Goal: Information Seeking & Learning: Learn about a topic

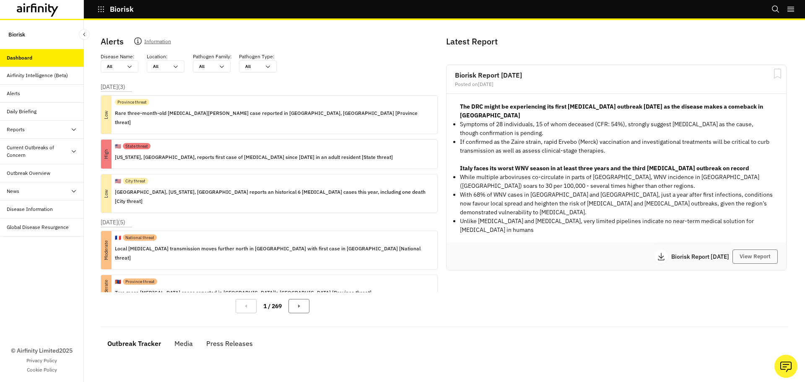
click at [24, 51] on div "Dashboard" at bounding box center [42, 58] width 84 height 18
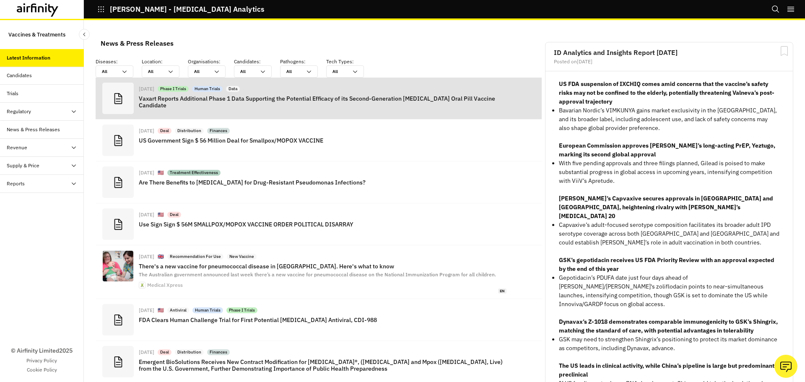
scroll to position [613, 245]
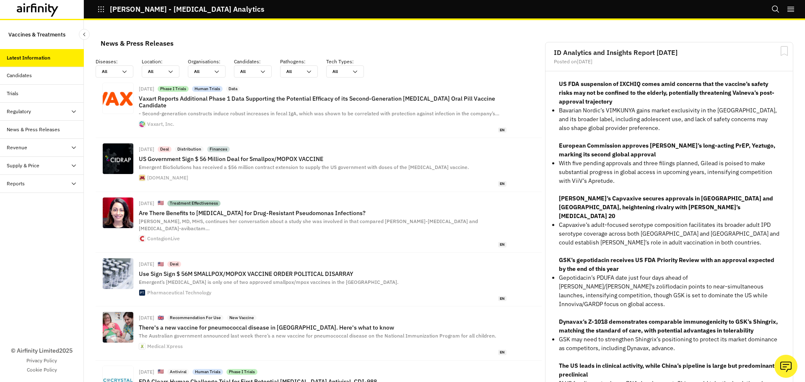
click at [57, 73] on div "Candidates" at bounding box center [45, 76] width 77 height 8
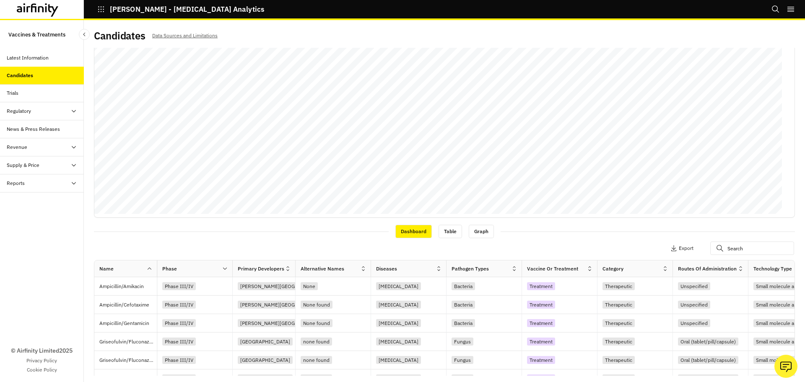
scroll to position [126, 0]
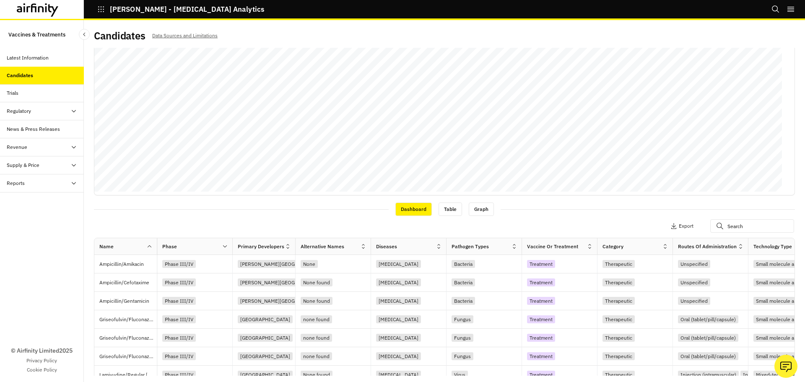
click at [598, 213] on div "Dashboard Table Graph" at bounding box center [444, 209] width 701 height 14
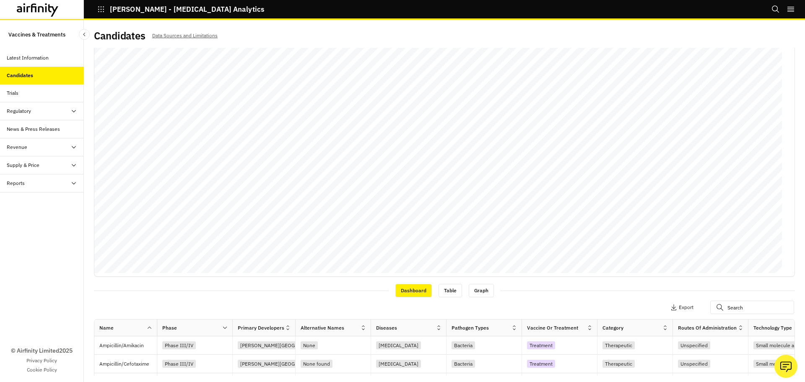
scroll to position [0, 0]
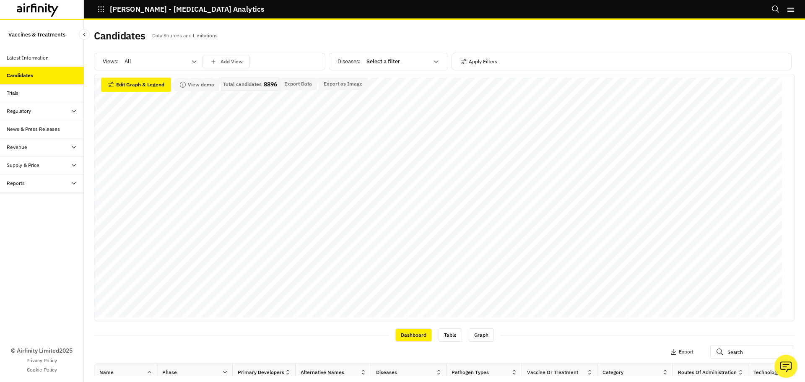
click at [34, 94] on div "Trials" at bounding box center [45, 93] width 77 height 8
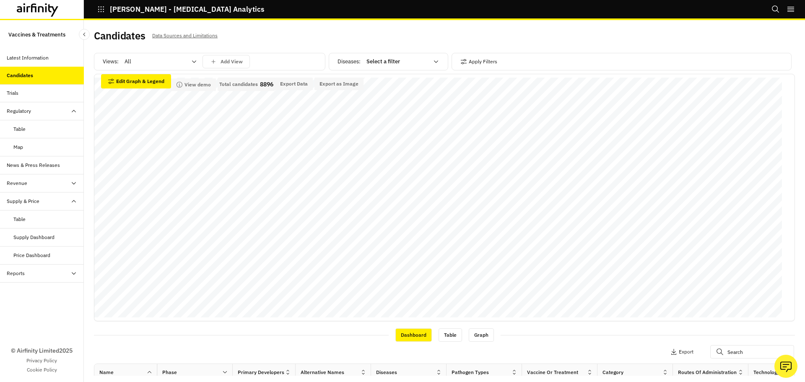
click at [397, 64] on div at bounding box center [397, 62] width 62 height 10
click at [397, 63] on div at bounding box center [397, 62] width 62 height 10
type input "dengu"
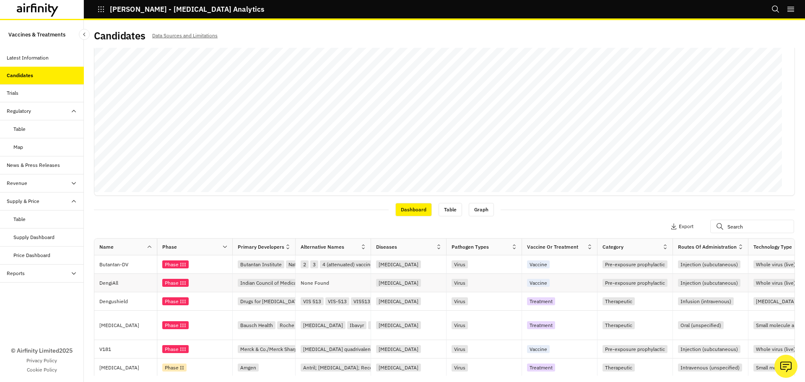
scroll to position [126, 0]
click at [139, 263] on p "Butantan-DV" at bounding box center [127, 264] width 57 height 8
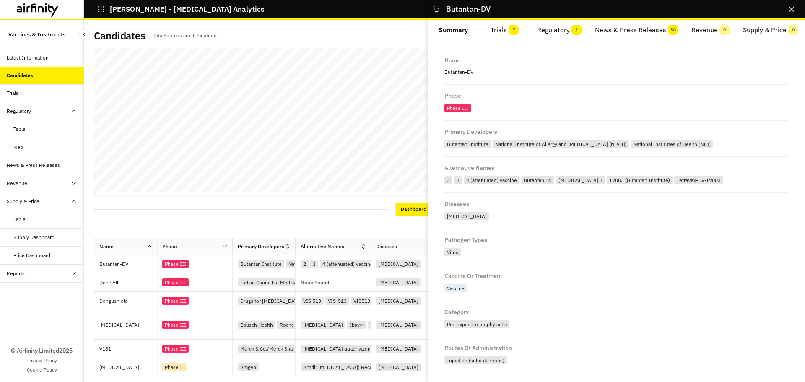
click at [512, 30] on span "7" at bounding box center [513, 30] width 10 height 10
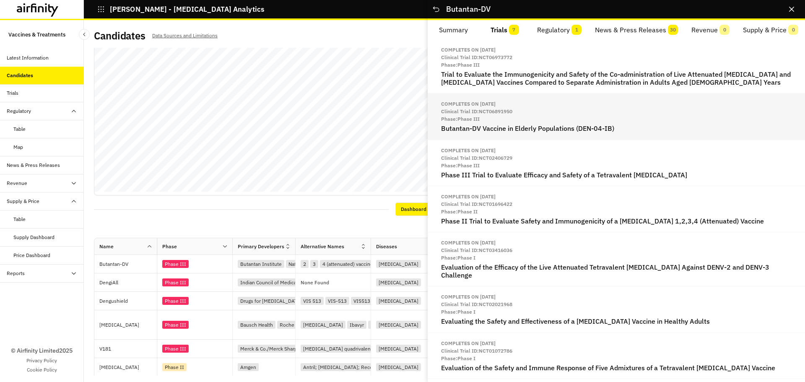
click at [490, 126] on h2 "Butantan-DV Vaccine in Elderly Populations (DEN-04-IB)" at bounding box center [616, 128] width 350 height 8
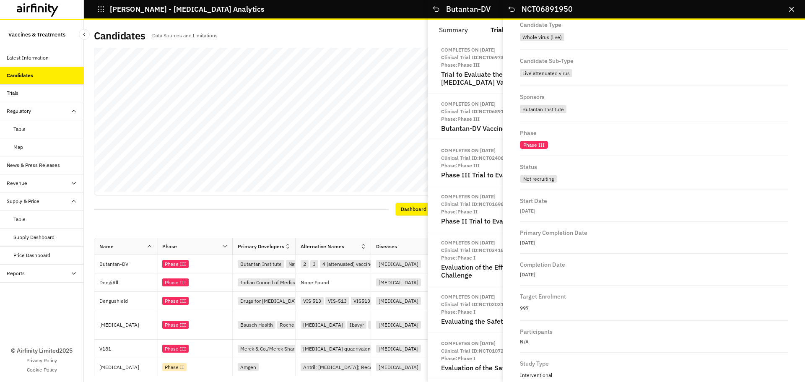
scroll to position [335, 0]
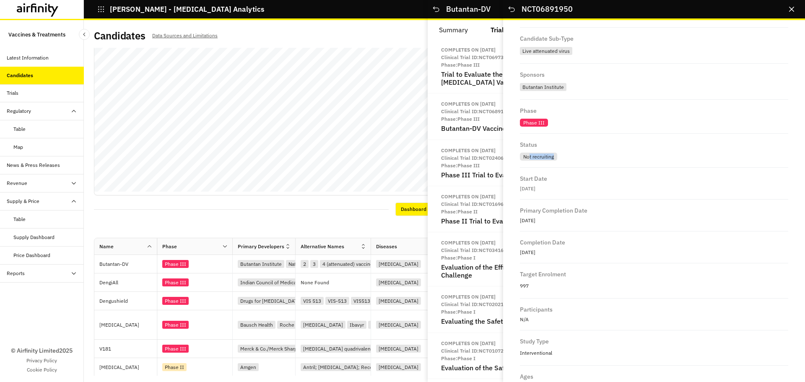
drag, startPoint x: 528, startPoint y: 157, endPoint x: 599, endPoint y: 163, distance: 71.0
click at [598, 163] on div "Status Not recruiting" at bounding box center [654, 151] width 268 height 34
drag, startPoint x: 521, startPoint y: 188, endPoint x: 590, endPoint y: 194, distance: 69.4
click at [589, 194] on div "Start Date 1st Jul 2025" at bounding box center [654, 184] width 268 height 32
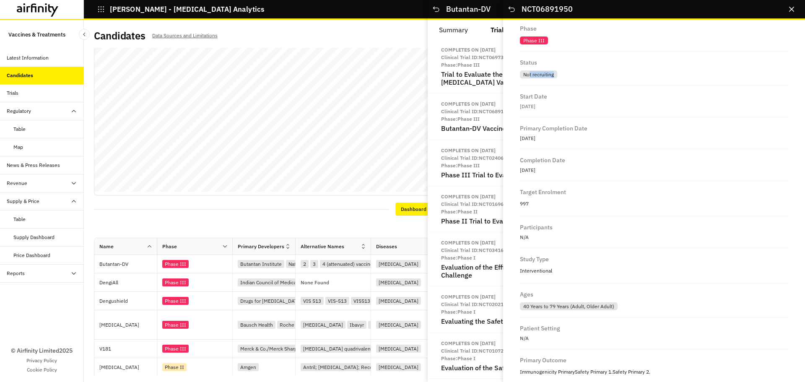
scroll to position [419, 0]
drag, startPoint x: 525, startPoint y: 201, endPoint x: 577, endPoint y: 202, distance: 51.1
click at [567, 202] on p "997" at bounding box center [654, 202] width 268 height 11
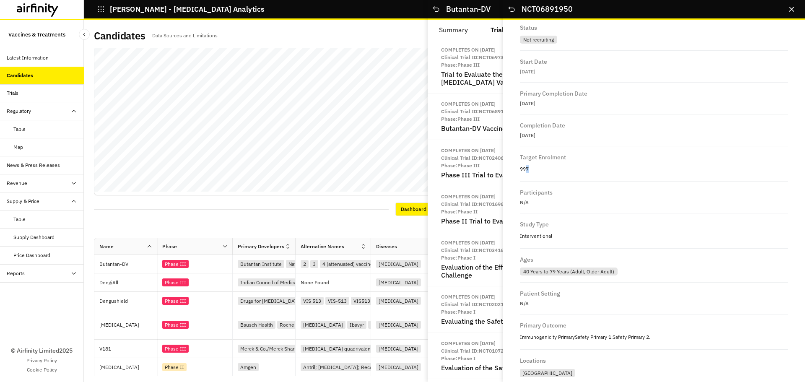
scroll to position [498, 0]
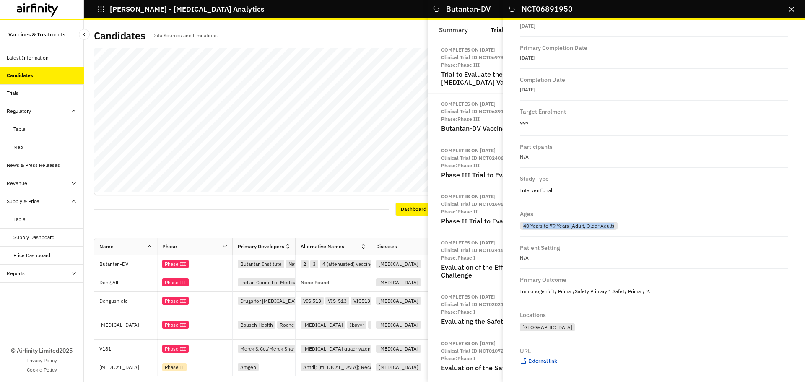
drag, startPoint x: 522, startPoint y: 222, endPoint x: 648, endPoint y: 225, distance: 125.8
click at [648, 225] on div "40 Years to 79 Years (Adult, Older Adult)" at bounding box center [654, 225] width 268 height 10
drag, startPoint x: 535, startPoint y: 292, endPoint x: 681, endPoint y: 299, distance: 146.0
click at [681, 299] on div "Primary Outcome Immunogenicity Primary Safety Primary 1. Safety Primary 2." at bounding box center [654, 286] width 268 height 35
click at [583, 307] on div "Locations Brazil" at bounding box center [654, 322] width 268 height 36
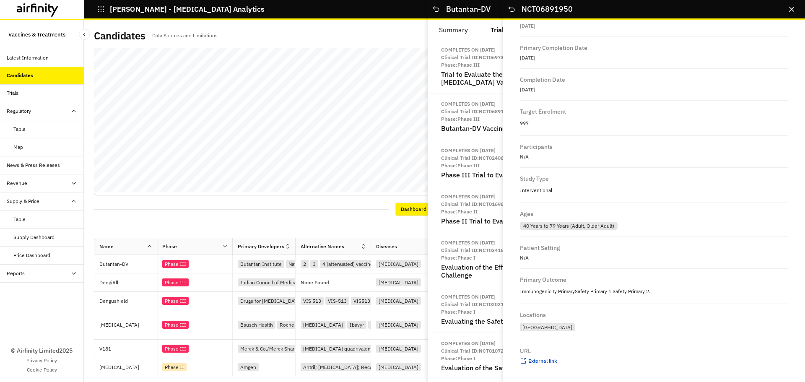
click at [550, 360] on span "External link" at bounding box center [542, 360] width 29 height 6
click at [790, 8] on icon "Close" at bounding box center [791, 9] width 5 height 5
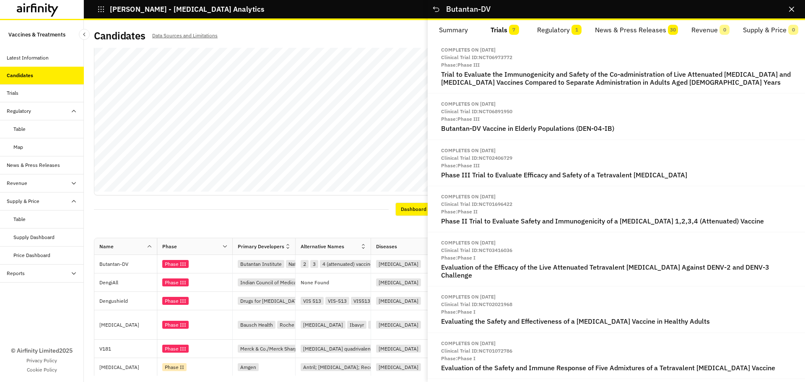
click at [637, 34] on button "News & Press Releases 30" at bounding box center [636, 30] width 96 height 20
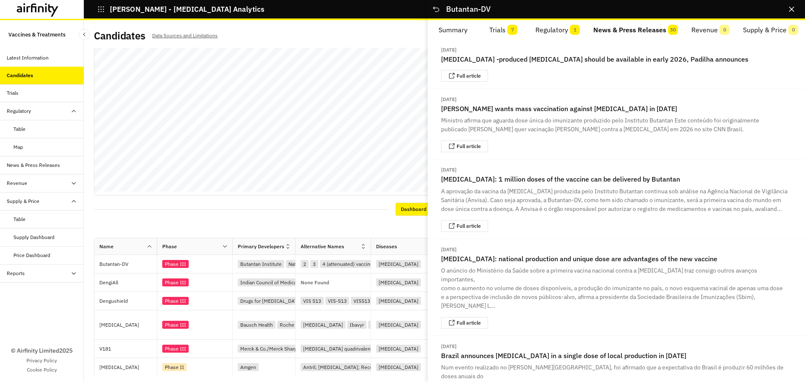
click at [563, 29] on button "Regulatory 1" at bounding box center [557, 30] width 58 height 20
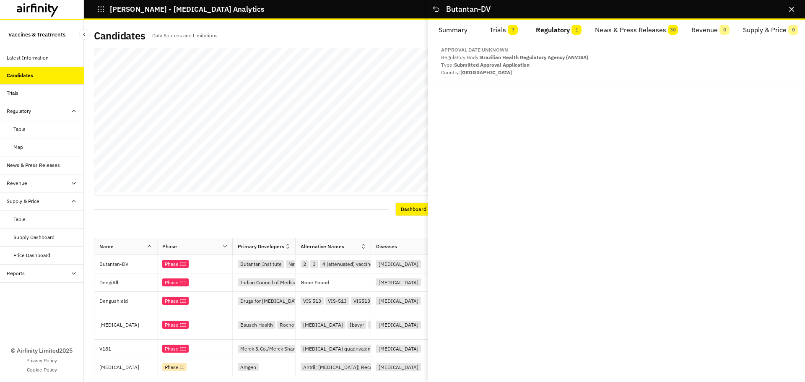
click at [645, 31] on button "News & Press Releases 30" at bounding box center [636, 30] width 96 height 20
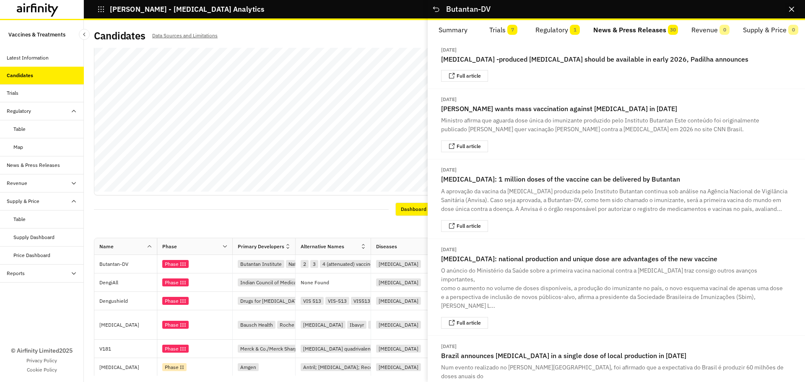
click at [791, 9] on icon "Close" at bounding box center [791, 9] width 5 height 5
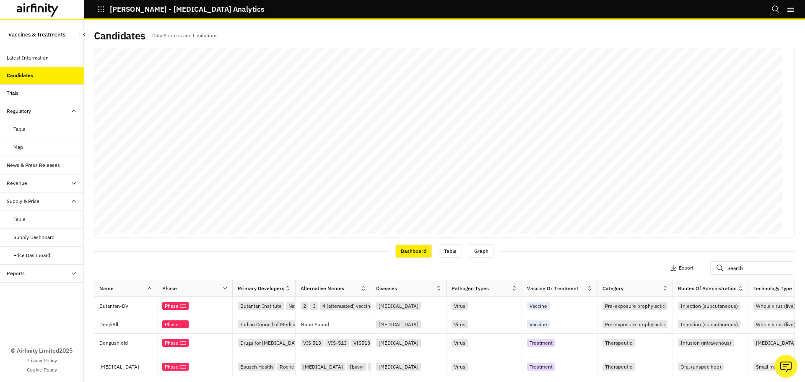
scroll to position [0, 0]
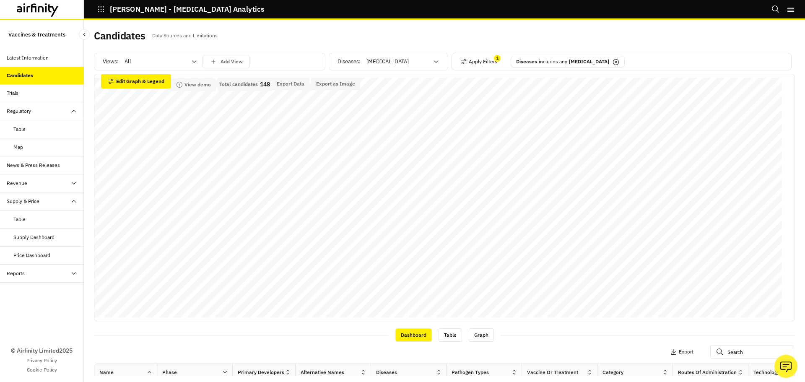
click at [41, 96] on div "Trials" at bounding box center [45, 93] width 77 height 8
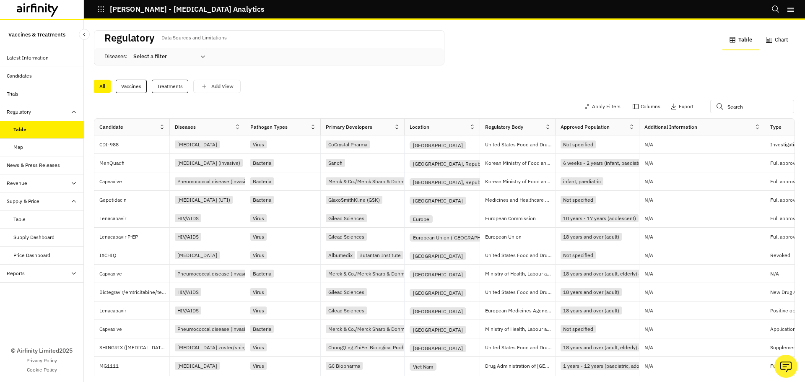
click at [308, 78] on div "All Vaccines Treatments Add View" at bounding box center [444, 84] width 701 height 18
click at [590, 184] on div "infant, paediatric" at bounding box center [581, 181] width 43 height 8
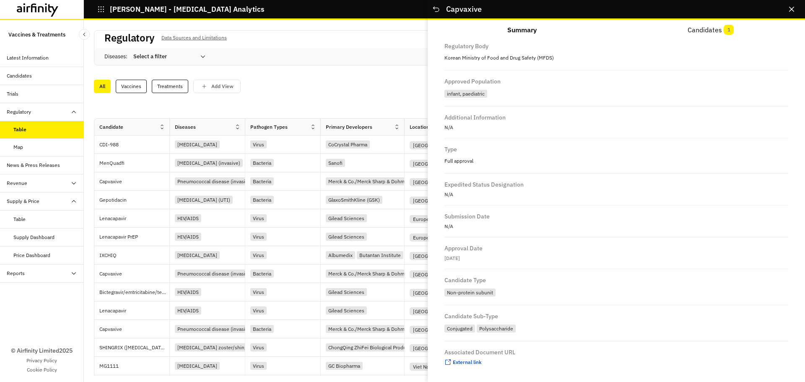
scroll to position [193, 0]
click at [466, 360] on span "External link" at bounding box center [467, 360] width 29 height 6
click at [789, 10] on icon "Close" at bounding box center [791, 9] width 5 height 5
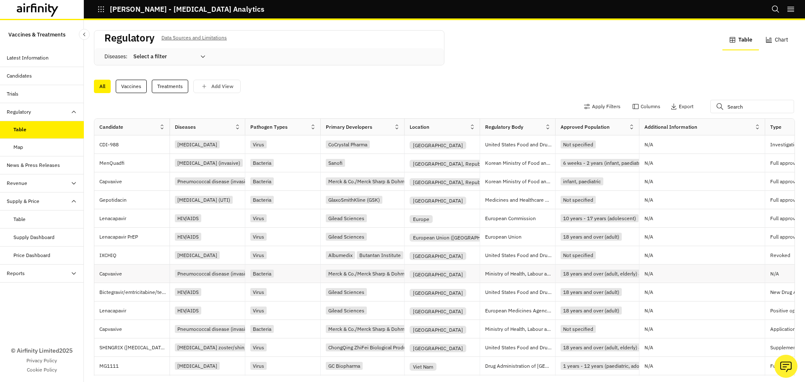
click at [131, 272] on p "Capvaxive" at bounding box center [134, 273] width 70 height 8
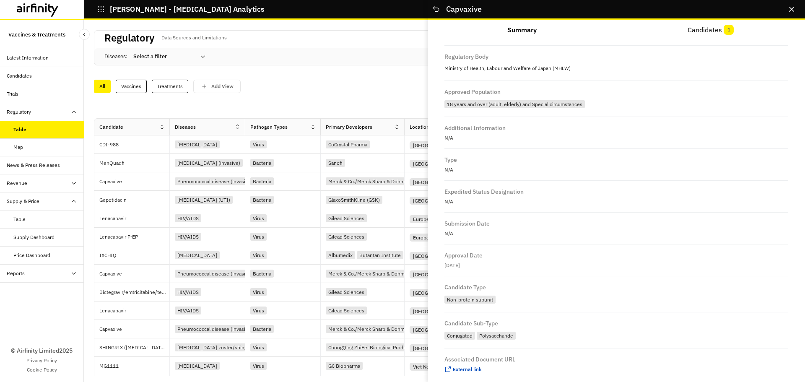
scroll to position [189, 0]
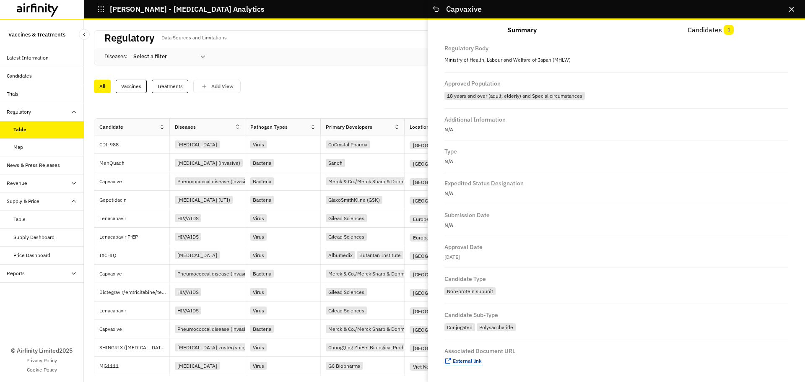
click at [474, 361] on span "External link" at bounding box center [467, 360] width 29 height 6
click at [801, 10] on div "Capvaxive …" at bounding box center [615, 10] width 377 height 20
click at [790, 10] on icon "Close" at bounding box center [791, 9] width 5 height 5
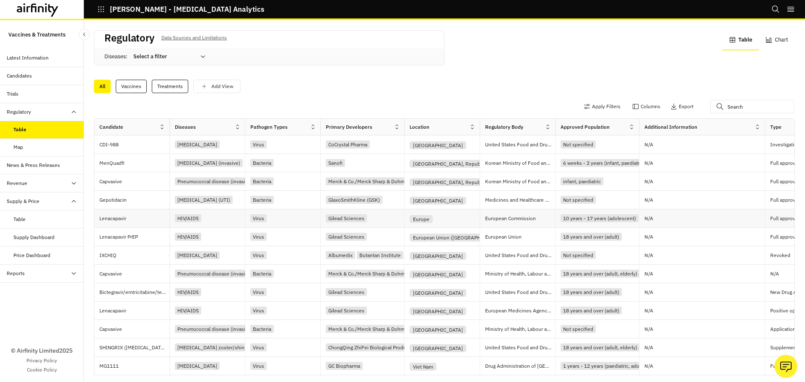
click at [444, 221] on div "Europe" at bounding box center [444, 218] width 70 height 10
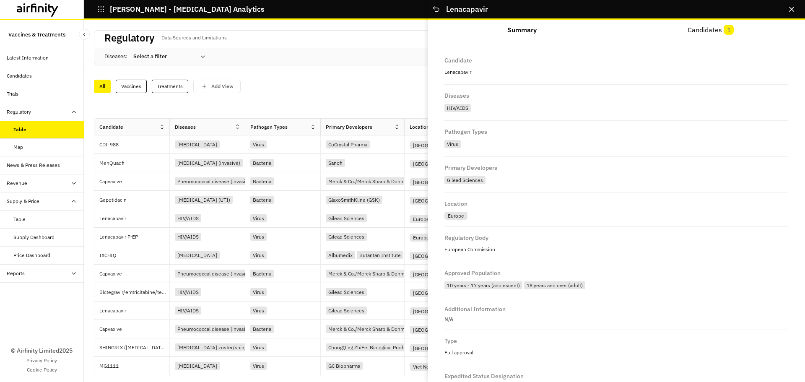
click at [786, 5] on button "Close" at bounding box center [790, 9] width 13 height 13
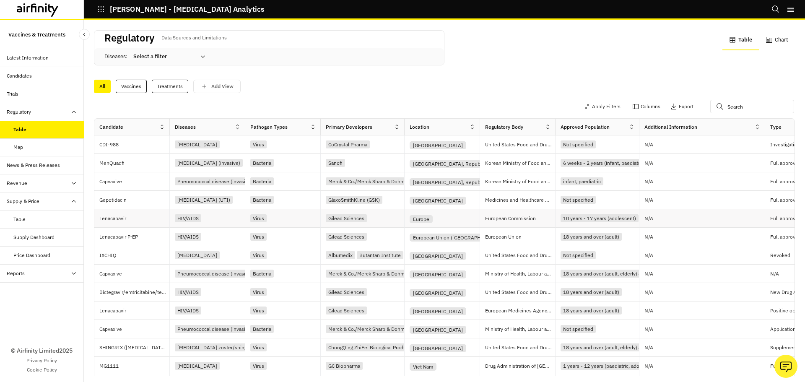
click at [456, 217] on div "Europe" at bounding box center [444, 218] width 70 height 10
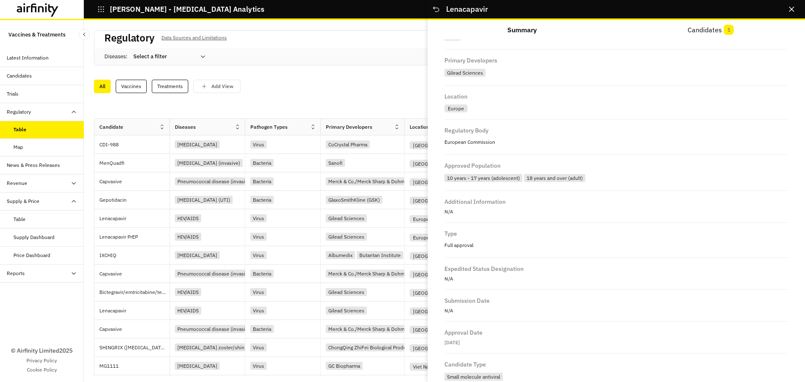
scroll to position [193, 0]
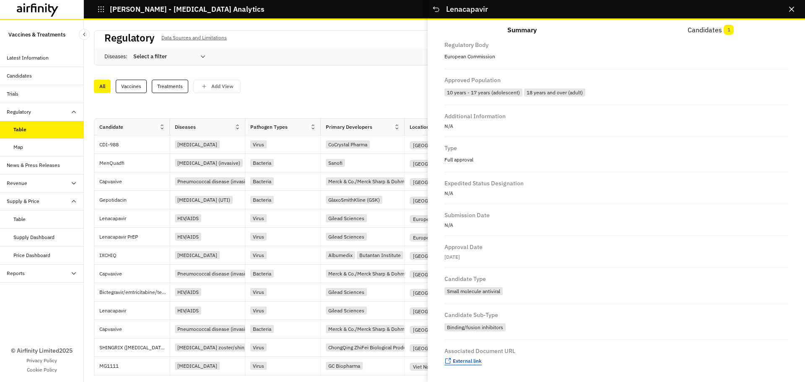
click at [466, 362] on span "External link" at bounding box center [467, 360] width 29 height 6
click at [789, 6] on button "Close" at bounding box center [790, 9] width 13 height 13
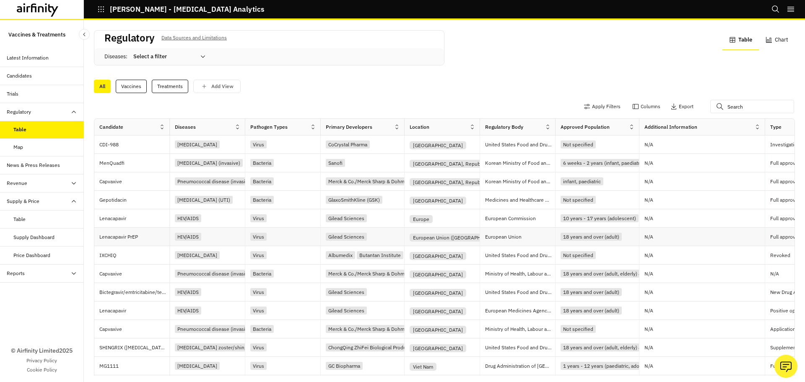
click at [503, 236] on p "European Union" at bounding box center [520, 237] width 70 height 8
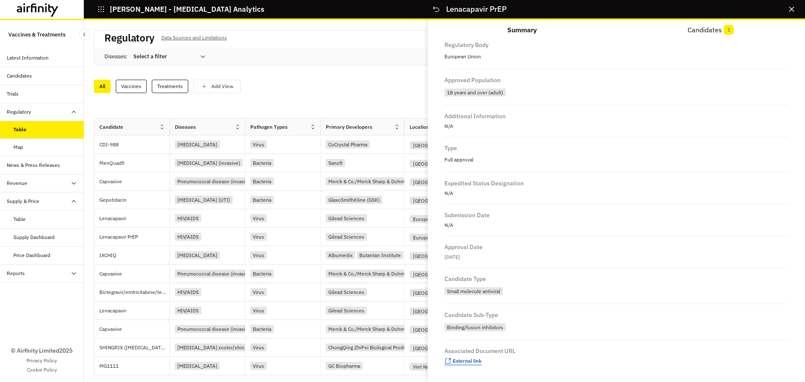
click at [463, 362] on span "External link" at bounding box center [467, 360] width 29 height 6
click at [790, 5] on button "Close" at bounding box center [790, 9] width 13 height 13
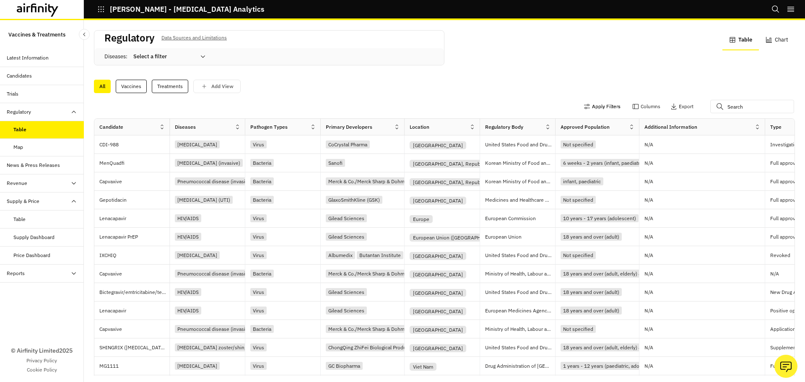
click at [594, 106] on button "Apply Filters" at bounding box center [601, 106] width 37 height 13
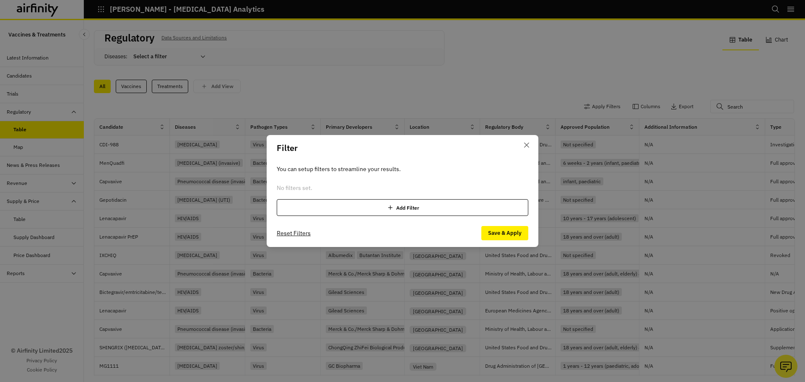
click at [297, 210] on div "Add Filter" at bounding box center [402, 207] width 251 height 17
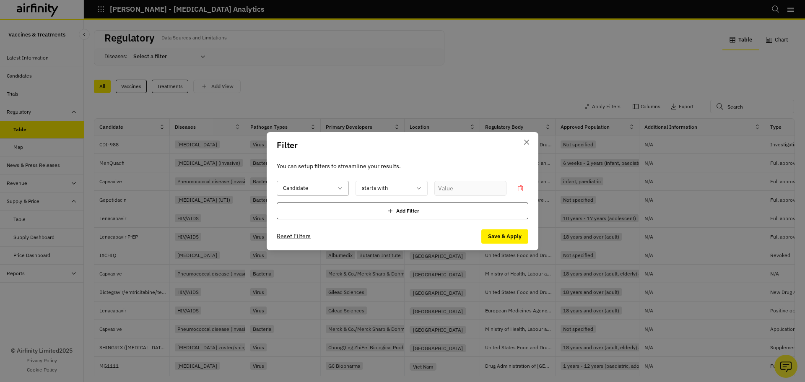
click at [307, 193] on div at bounding box center [307, 188] width 49 height 10
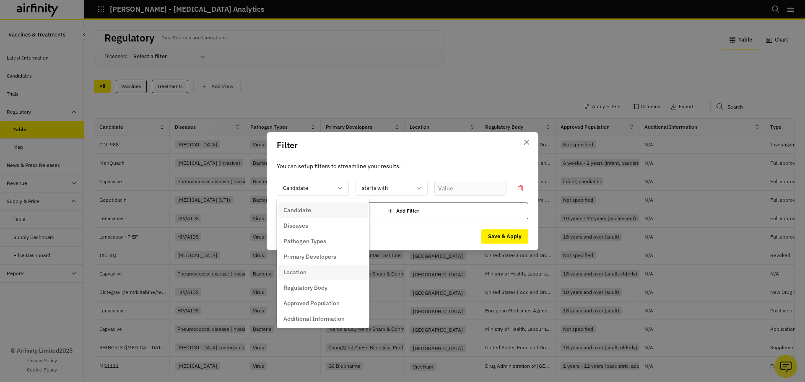
click at [307, 277] on div "Location" at bounding box center [322, 272] width 89 height 16
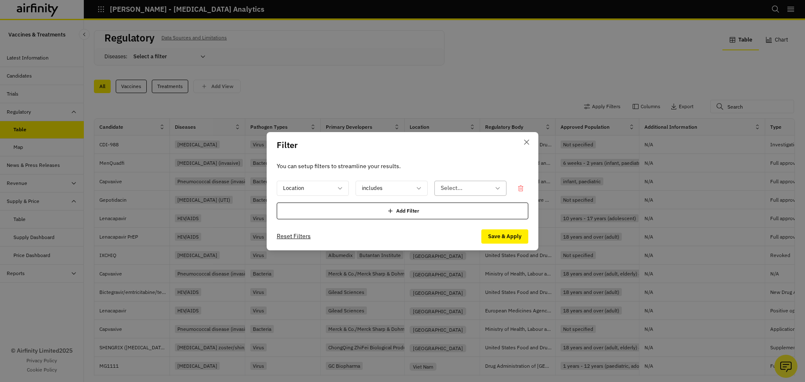
click at [462, 184] on div at bounding box center [464, 188] width 49 height 10
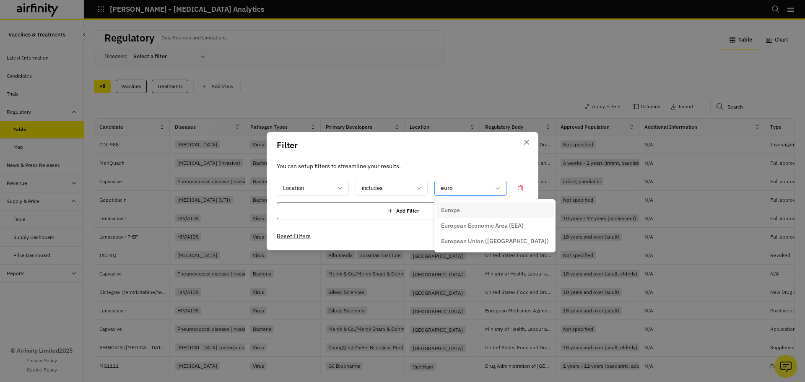
type input "europ"
click at [459, 210] on p "Europe" at bounding box center [450, 210] width 19 height 9
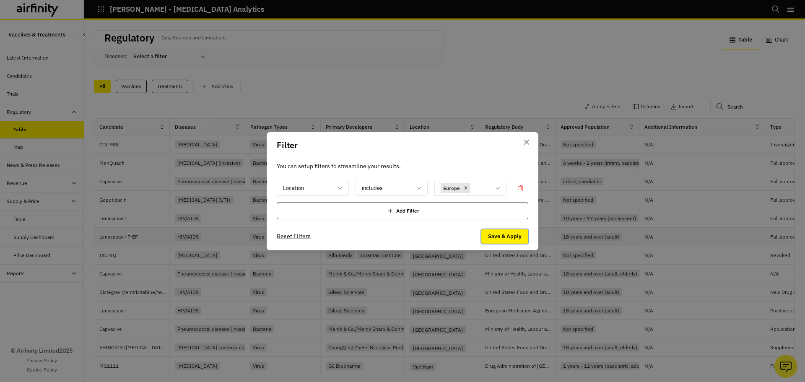
click at [495, 237] on button "Save & Apply" at bounding box center [504, 236] width 47 height 14
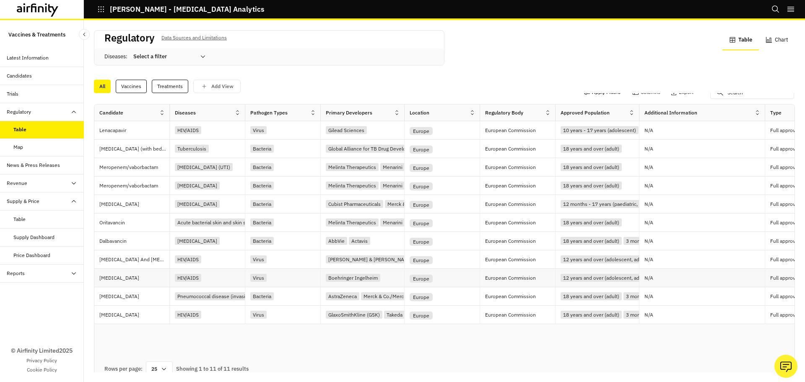
scroll to position [22, 0]
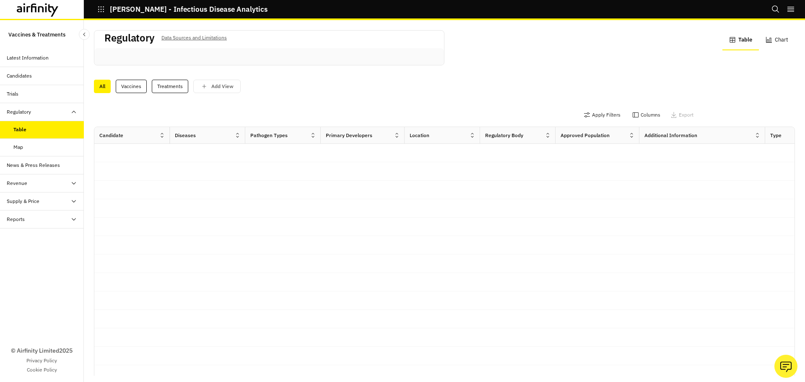
click at [36, 184] on div "Revenue" at bounding box center [45, 183] width 77 height 8
click at [28, 228] on div "Revenue Dashboard" at bounding box center [42, 219] width 84 height 18
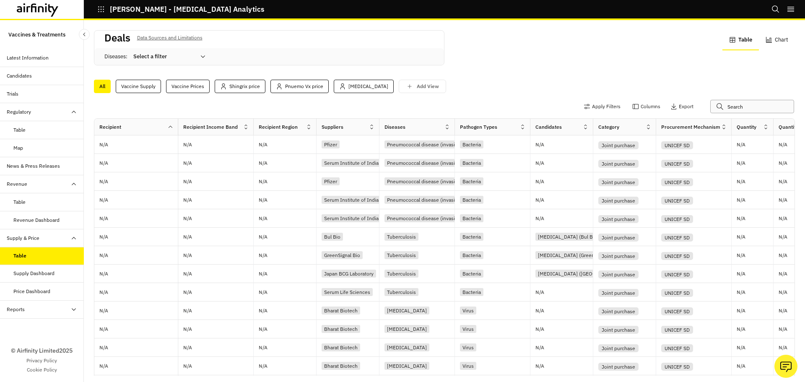
click at [749, 107] on input "text" at bounding box center [752, 106] width 84 height 13
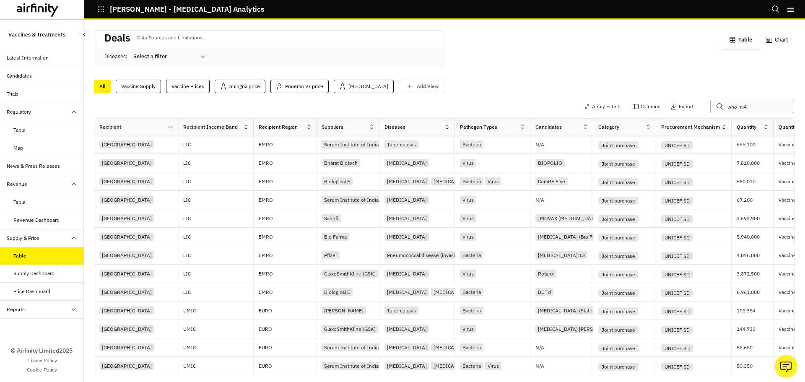
type input "who mi4"
click at [59, 310] on div "Reports" at bounding box center [45, 309] width 77 height 8
click at [29, 330] on div "Reports" at bounding box center [22, 327] width 18 height 8
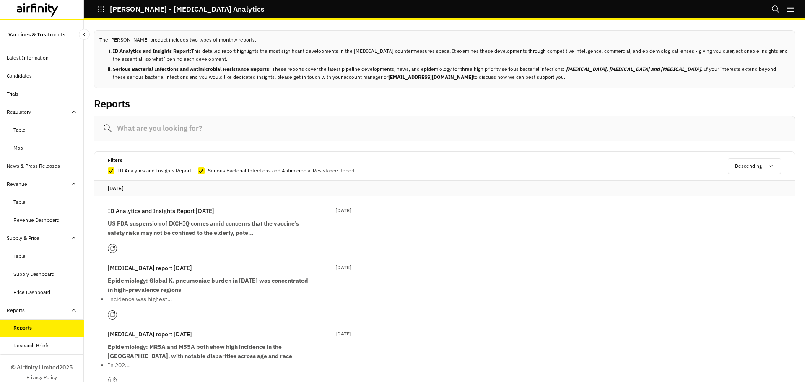
click at [31, 47] on div "Vaccines & Treatments Latest Information Candidates Trials Regulatory Table Map…" at bounding box center [42, 201] width 84 height 362
click at [31, 53] on div "Latest Information" at bounding box center [42, 58] width 84 height 18
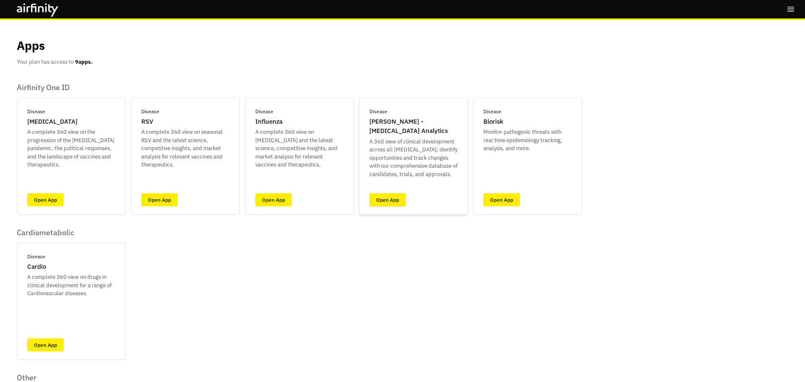
click at [391, 201] on link "Open App" at bounding box center [387, 199] width 36 height 13
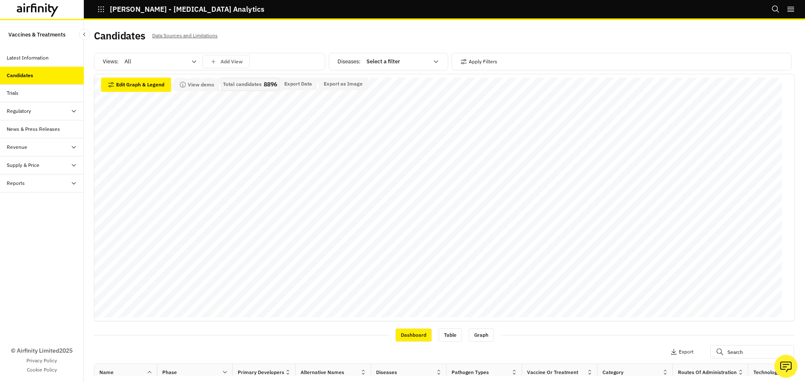
click at [387, 57] on div at bounding box center [397, 62] width 62 height 10
click at [399, 67] on div "Select a filter" at bounding box center [396, 61] width 72 height 13
type input "dengu"
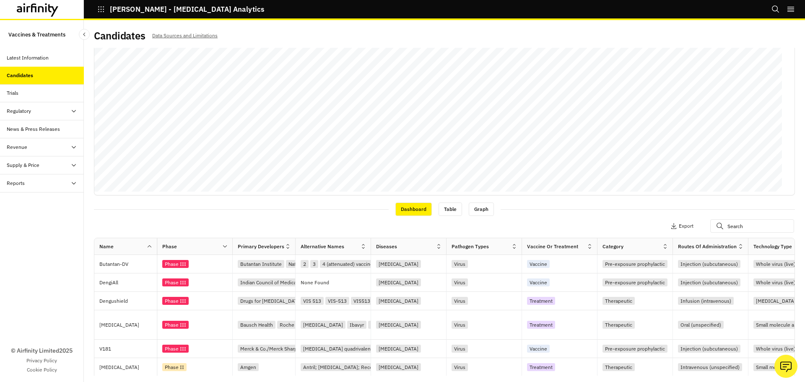
scroll to position [168, 0]
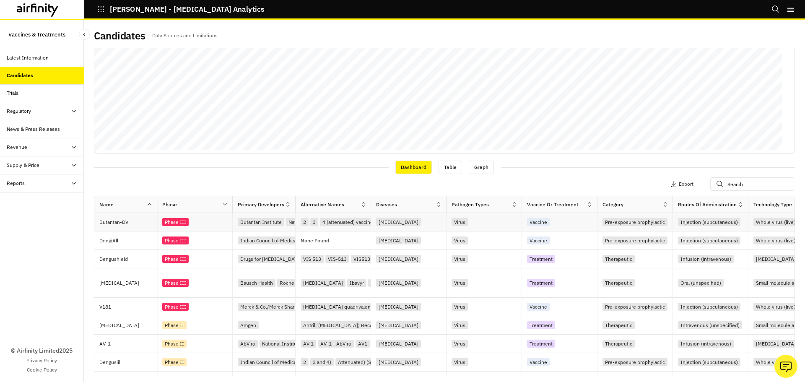
click at [133, 223] on p "Butantan-DV" at bounding box center [127, 222] width 57 height 8
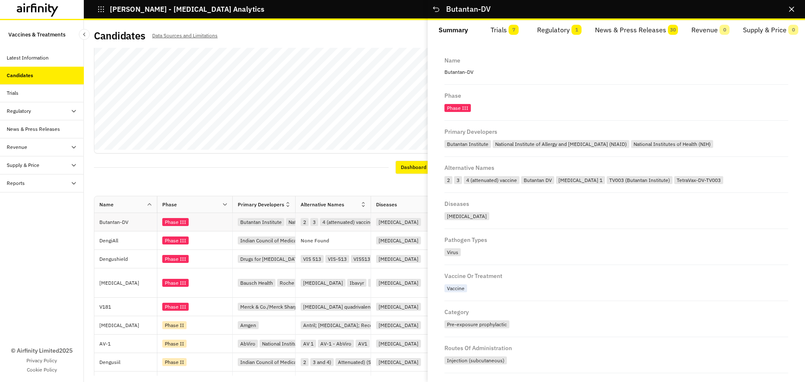
click at [127, 219] on p "Butantan-DV" at bounding box center [127, 222] width 57 height 8
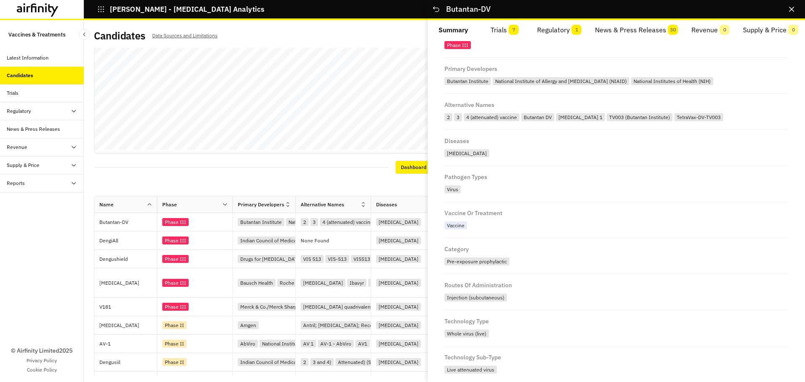
scroll to position [84, 0]
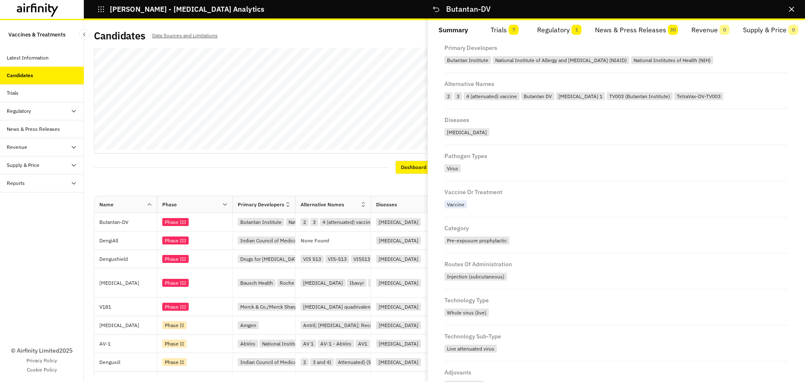
click at [507, 34] on button "Trials 7" at bounding box center [505, 30] width 52 height 20
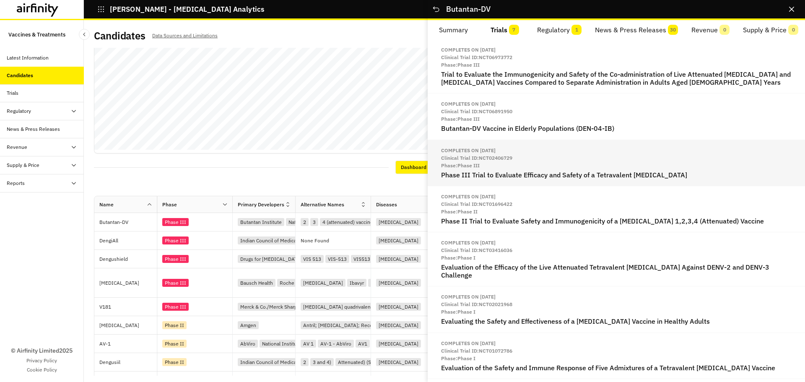
click at [477, 169] on div "Completes on [DATE] Clinical Trial ID: NCT02406729 Phase: Phase III Phase III T…" at bounding box center [615, 163] width 377 height 46
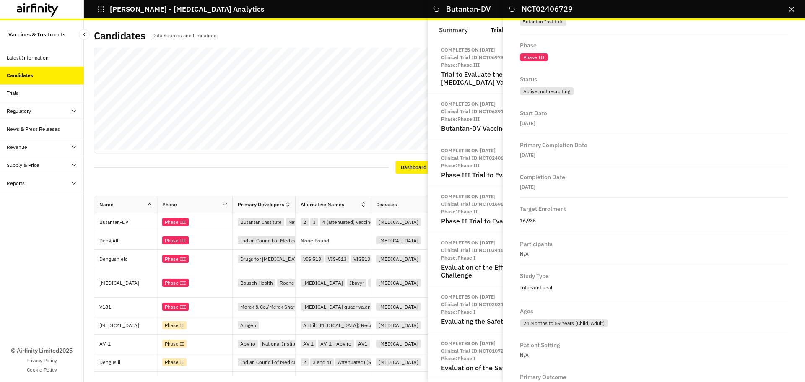
scroll to position [419, 0]
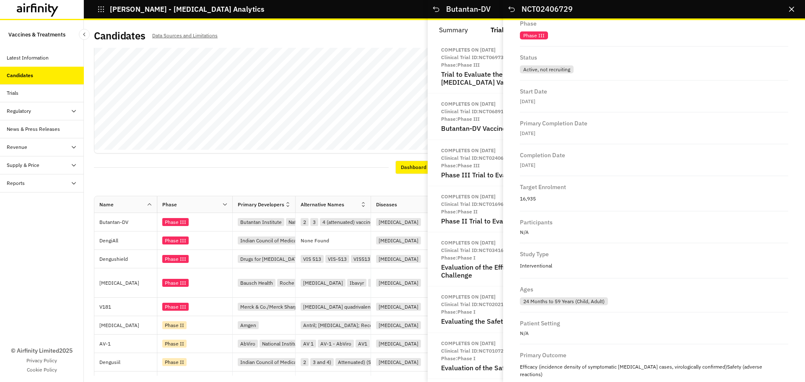
drag, startPoint x: 524, startPoint y: 99, endPoint x: 606, endPoint y: 102, distance: 82.6
click at [606, 102] on p "22nd Feb 2016" at bounding box center [654, 102] width 268 height 8
drag, startPoint x: 519, startPoint y: 159, endPoint x: 583, endPoint y: 161, distance: 64.1
click at [579, 161] on div "Title Phase III Trial to Evaluate Efficacy and Safety of a Tetravalent Dengue V…" at bounding box center [654, 201] width 302 height 362
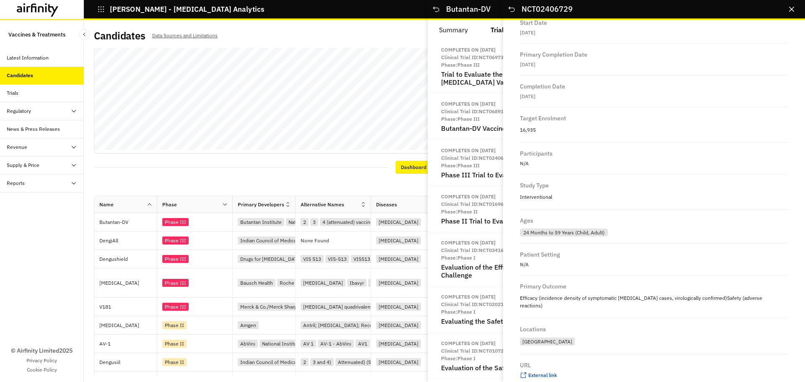
scroll to position [494, 0]
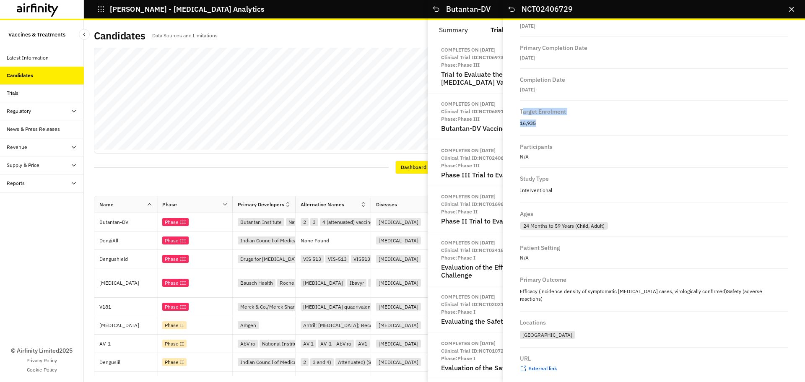
drag, startPoint x: 524, startPoint y: 116, endPoint x: 588, endPoint y: 125, distance: 65.1
click at [587, 125] on div "Target Enrolment 16,935" at bounding box center [654, 118] width 268 height 35
click at [533, 365] on span "External link" at bounding box center [542, 368] width 29 height 6
click at [792, 10] on icon "Close" at bounding box center [791, 9] width 5 height 5
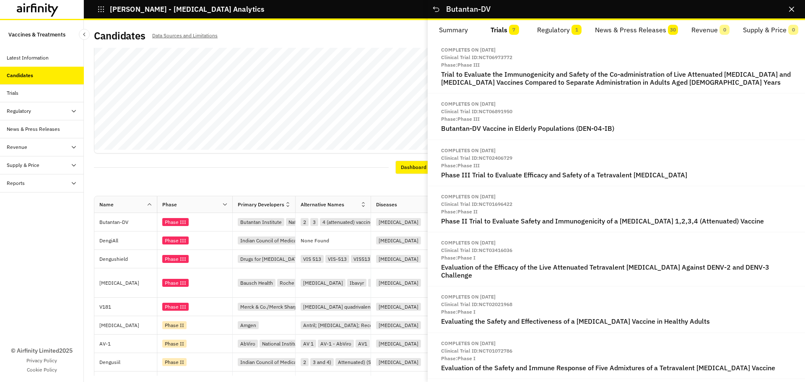
click at [634, 30] on button "News & Press Releases 30" at bounding box center [636, 30] width 96 height 20
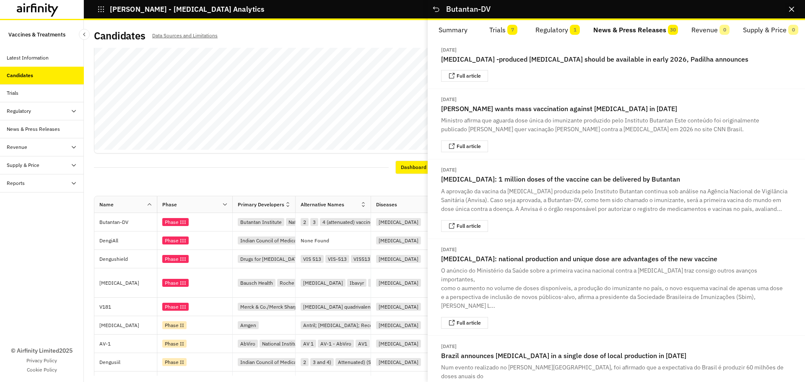
click at [788, 10] on button "Close" at bounding box center [790, 9] width 13 height 13
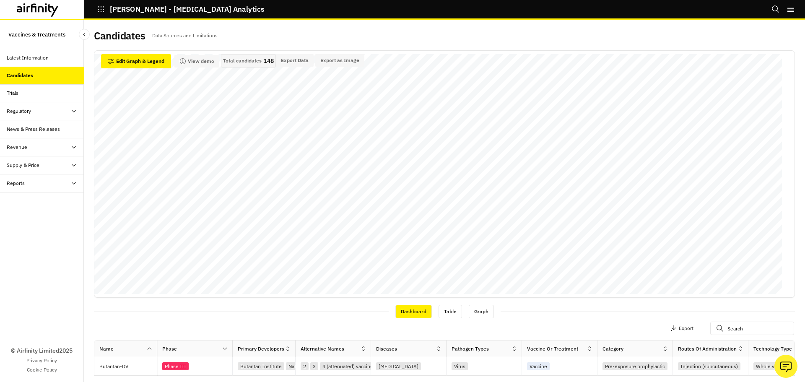
scroll to position [0, 0]
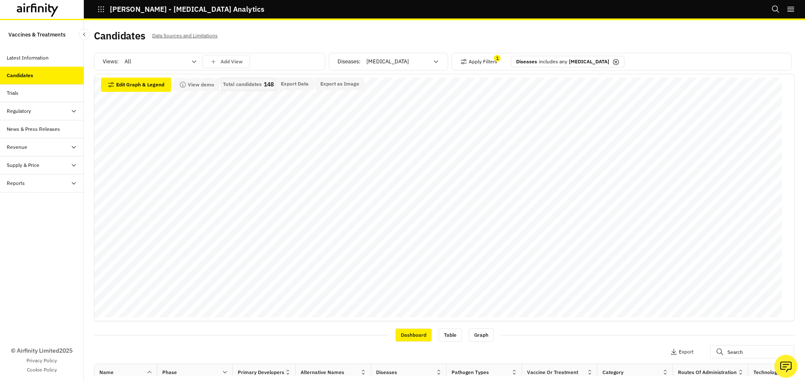
click at [52, 96] on div "Trials" at bounding box center [45, 93] width 77 height 8
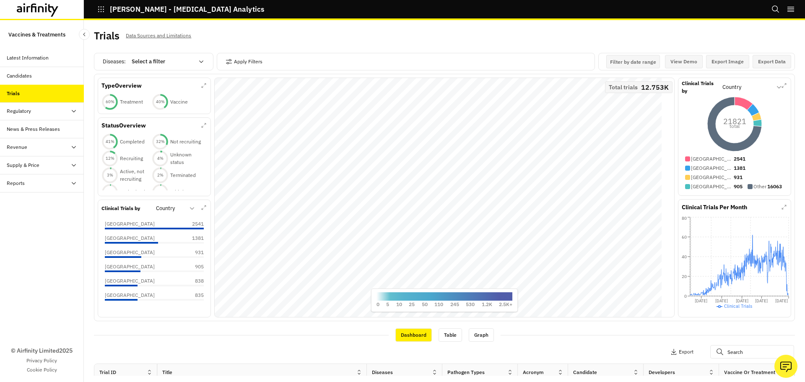
click at [32, 60] on div "Latest Information" at bounding box center [28, 58] width 42 height 8
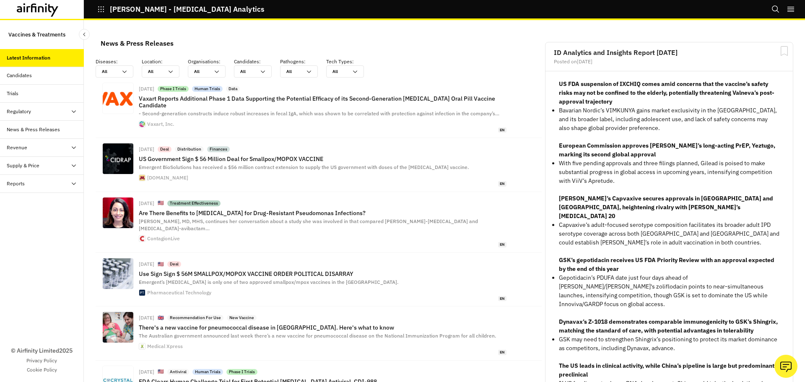
scroll to position [613, 245]
click at [42, 12] on icon at bounding box center [38, 9] width 42 height 13
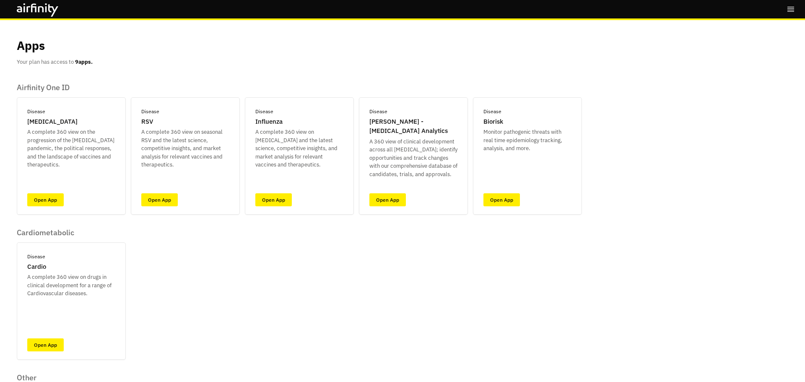
click at [401, 249] on div "Airfinity One ID Disease COVID-19 A complete 360 view on the progression of the…" at bounding box center [299, 294] width 565 height 422
click at [389, 198] on link "Open App" at bounding box center [387, 199] width 36 height 13
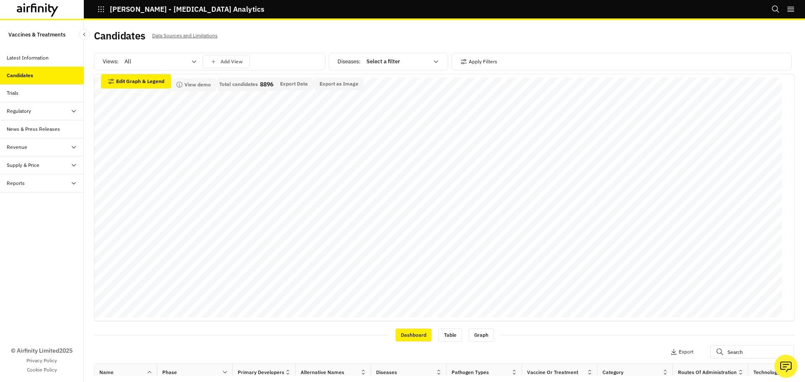
click at [391, 62] on div at bounding box center [397, 62] width 62 height 10
type input "[MEDICAL_DATA]"
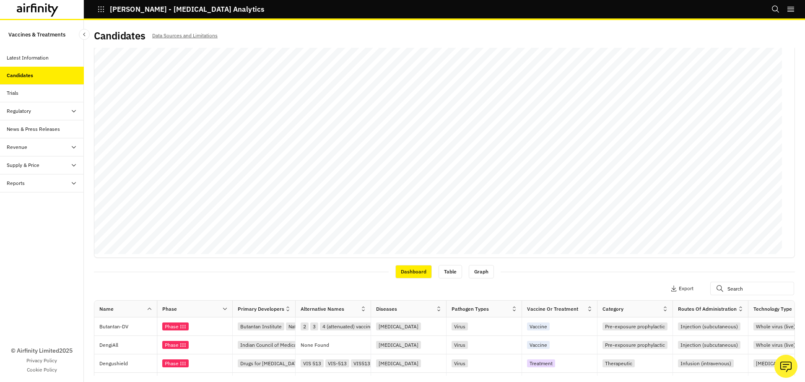
scroll to position [84, 0]
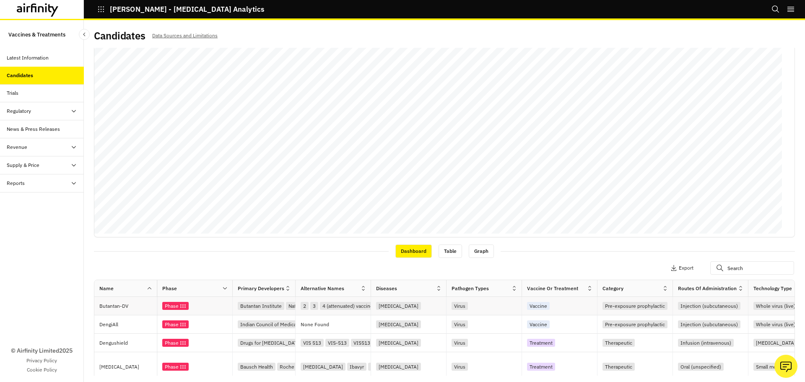
click at [135, 307] on p "Butantan-DV" at bounding box center [127, 306] width 57 height 8
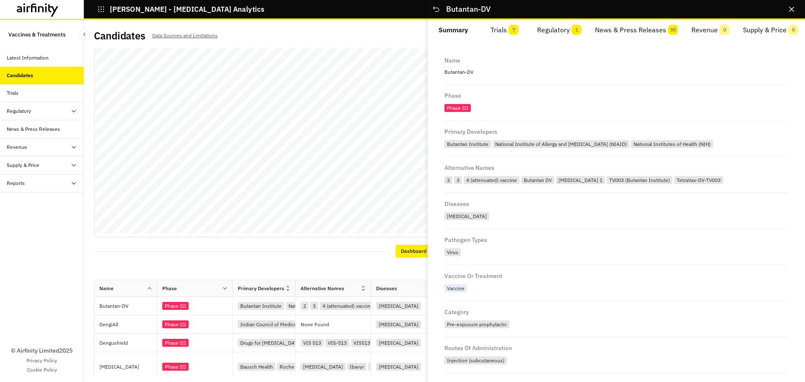
click at [512, 33] on span "7" at bounding box center [513, 30] width 10 height 10
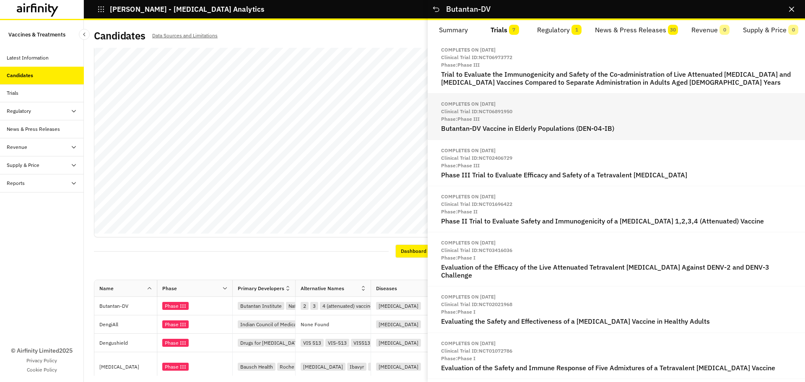
click at [484, 123] on p "Phase: Phase III" at bounding box center [616, 119] width 350 height 8
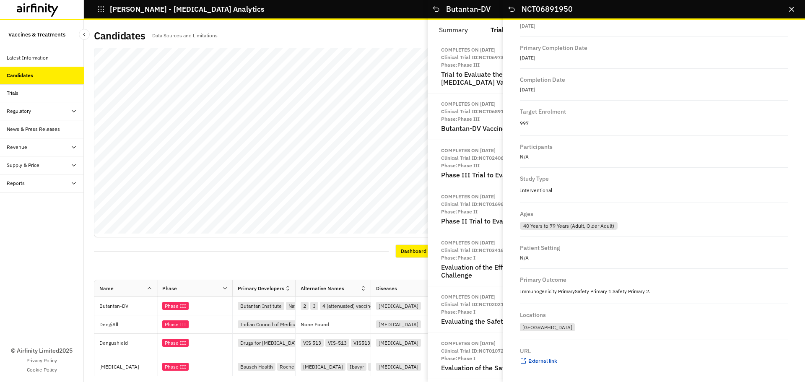
scroll to position [456, 0]
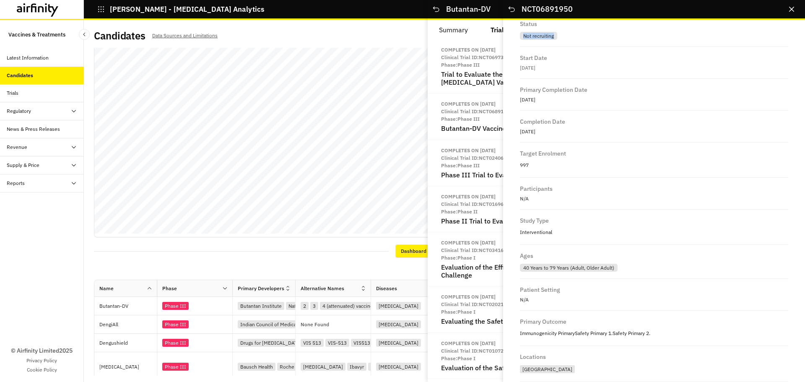
drag, startPoint x: 522, startPoint y: 39, endPoint x: 575, endPoint y: 39, distance: 53.2
click at [575, 39] on div "Not recruiting" at bounding box center [654, 35] width 268 height 10
drag, startPoint x: 520, startPoint y: 79, endPoint x: 572, endPoint y: 83, distance: 51.2
click at [572, 83] on div "Primary Completion Date 1st Jun 2026" at bounding box center [654, 95] width 268 height 32
drag, startPoint x: 525, startPoint y: 270, endPoint x: 625, endPoint y: 272, distance: 100.6
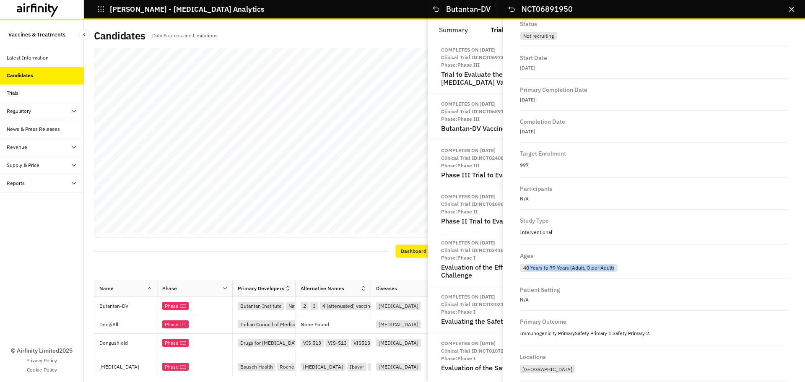
click at [625, 272] on div "Ages 40 Years to 79 Years (Adult, Older Adult)" at bounding box center [654, 262] width 268 height 34
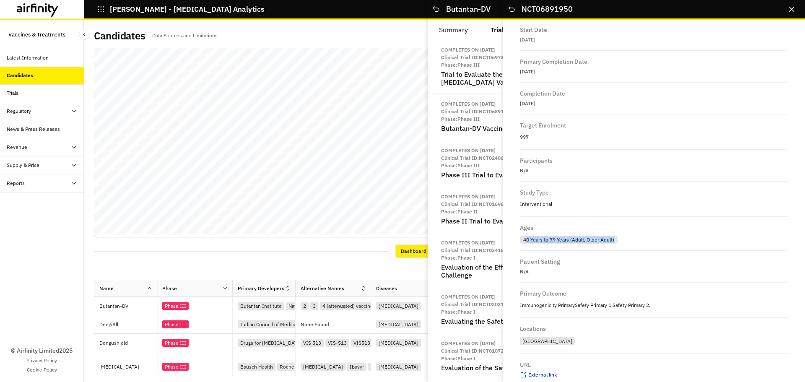
scroll to position [498, 0]
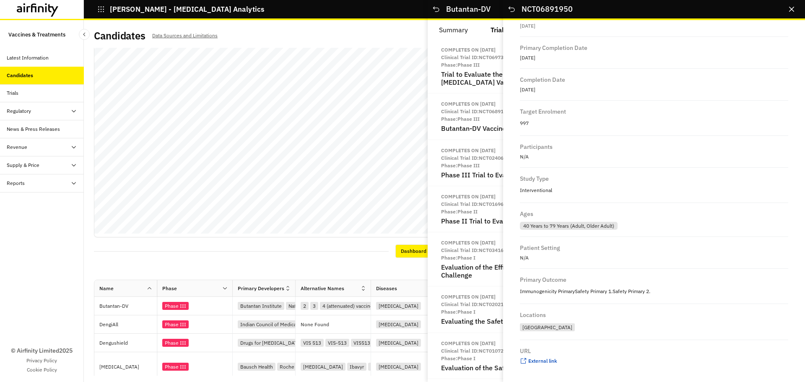
click at [559, 308] on div "Locations Brazil" at bounding box center [654, 322] width 268 height 36
click at [540, 360] on span "External link" at bounding box center [542, 360] width 29 height 6
click at [792, 8] on icon "Close" at bounding box center [791, 9] width 5 height 5
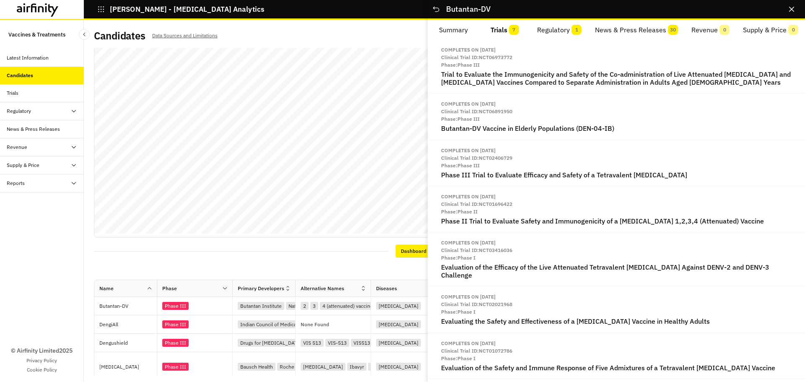
click at [622, 27] on button "News & Press Releases 30" at bounding box center [636, 30] width 96 height 20
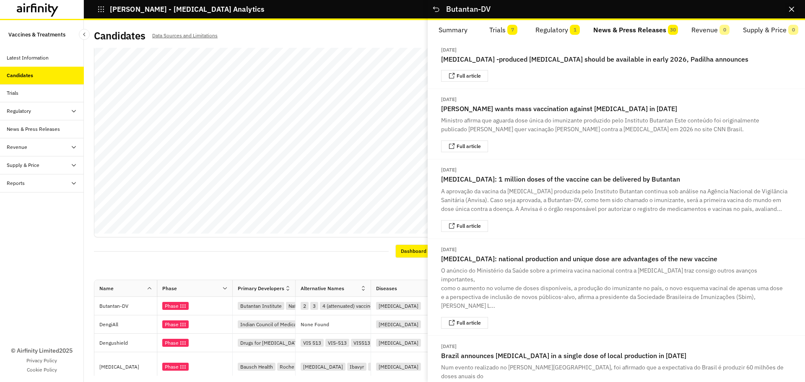
click at [794, 8] on button "Close" at bounding box center [790, 9] width 13 height 13
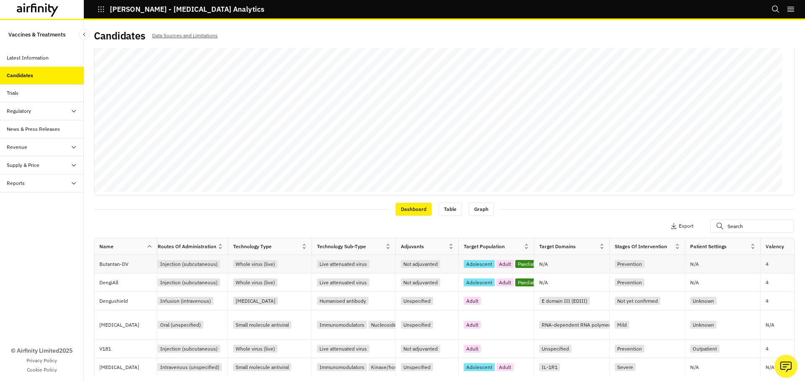
scroll to position [0, 526]
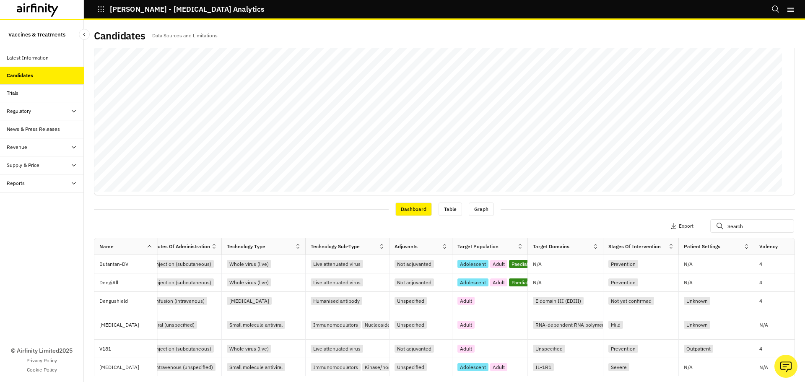
click at [23, 91] on div "Trials" at bounding box center [45, 93] width 77 height 8
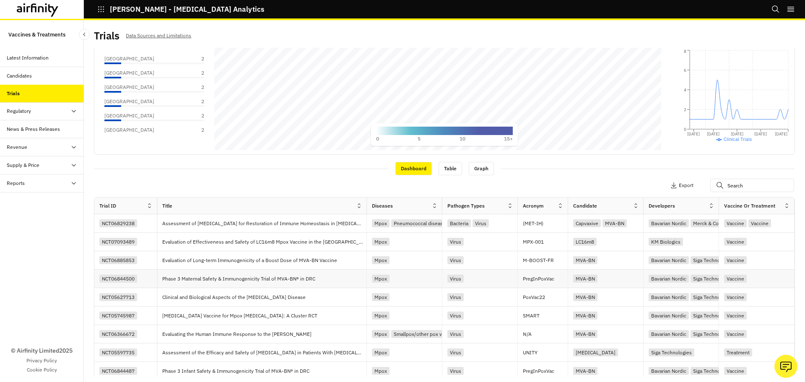
scroll to position [168, 0]
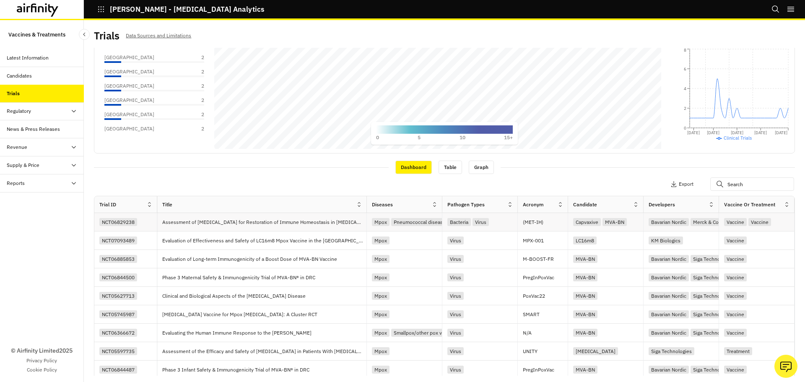
click at [139, 225] on div "NCT06829238" at bounding box center [118, 223] width 39 height 10
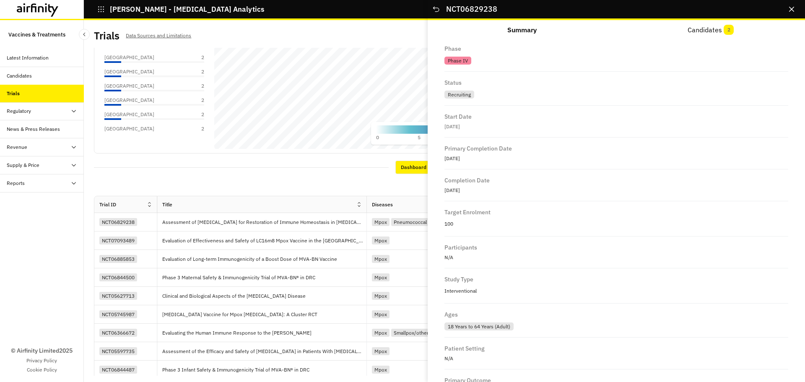
scroll to position [461, 0]
drag, startPoint x: 446, startPoint y: 216, endPoint x: 473, endPoint y: 216, distance: 26.8
click at [473, 217] on p "100" at bounding box center [616, 222] width 344 height 11
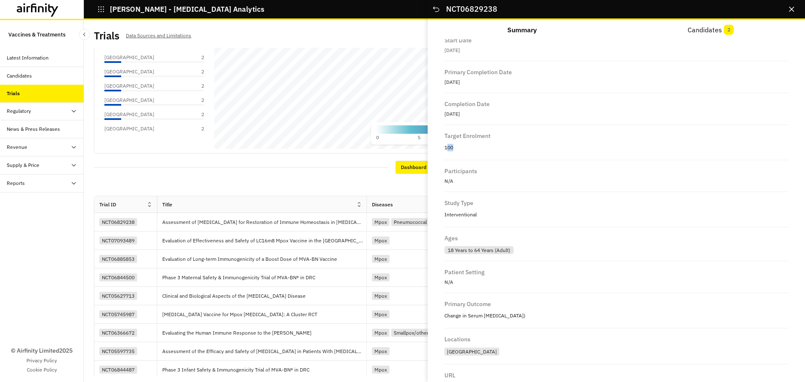
scroll to position [553, 0]
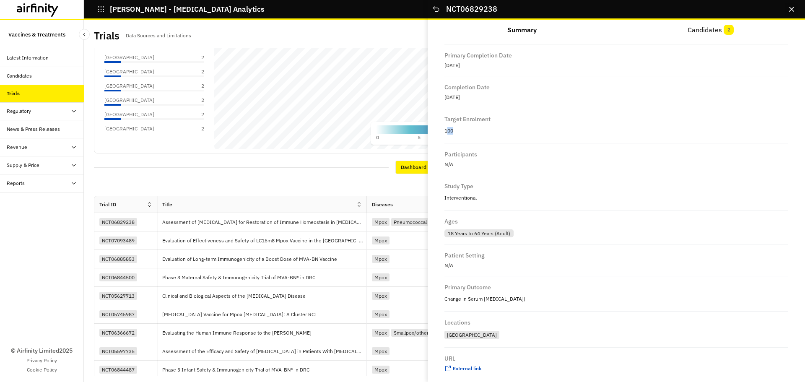
click at [790, 16] on button "Close" at bounding box center [790, 9] width 13 height 13
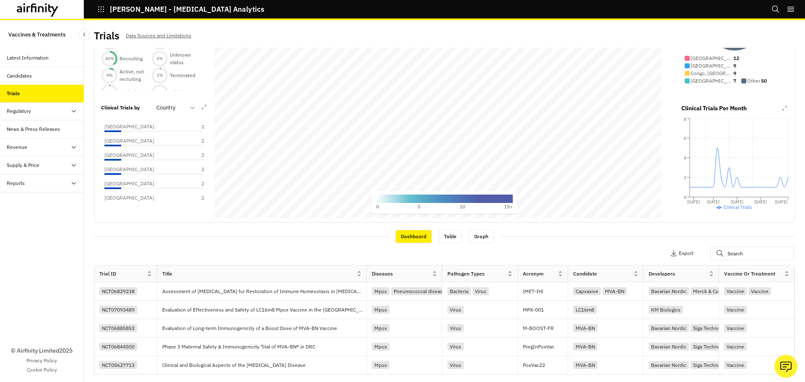
scroll to position [0, 0]
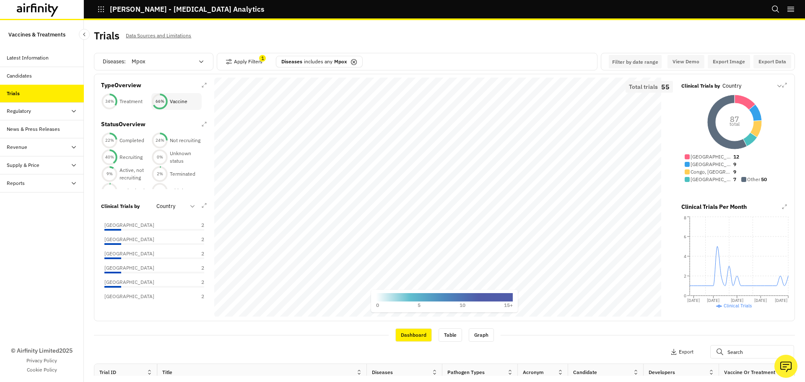
click at [170, 103] on div "66 % Vaccine" at bounding box center [176, 101] width 50 height 17
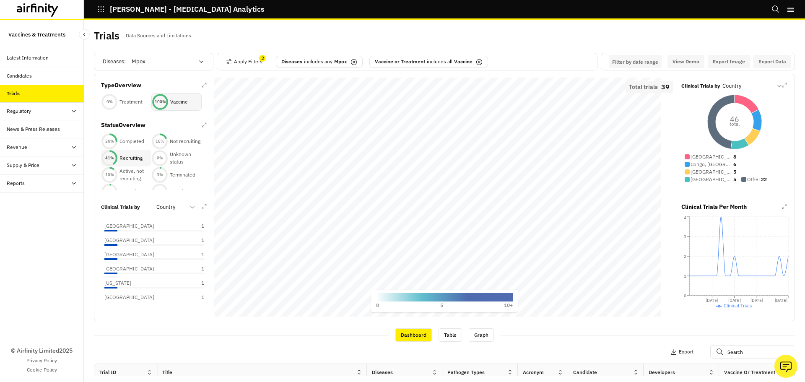
click at [127, 159] on p "Recruiting" at bounding box center [130, 158] width 23 height 8
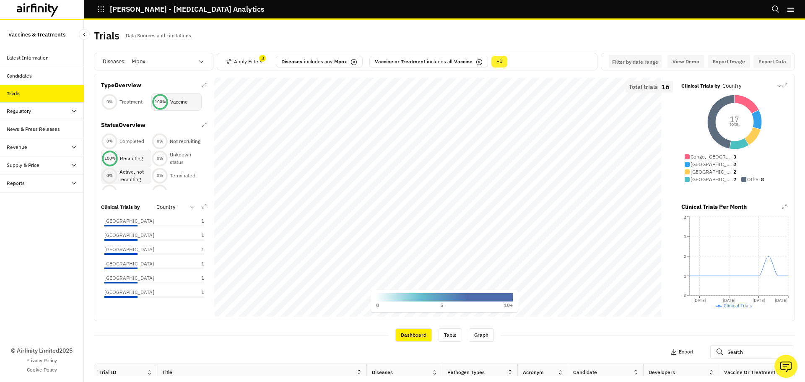
scroll to position [80, 0]
click at [132, 179] on p "Active, not recruiting" at bounding box center [135, 175] width 32 height 15
click at [178, 209] on div at bounding box center [170, 207] width 28 height 10
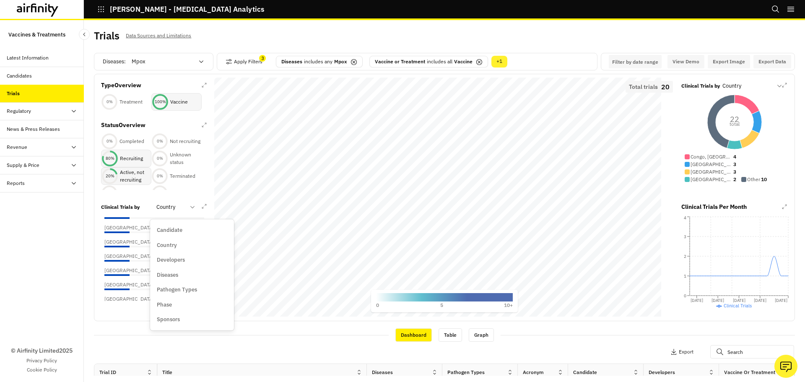
click at [170, 228] on p "Candidate" at bounding box center [170, 230] width 26 height 8
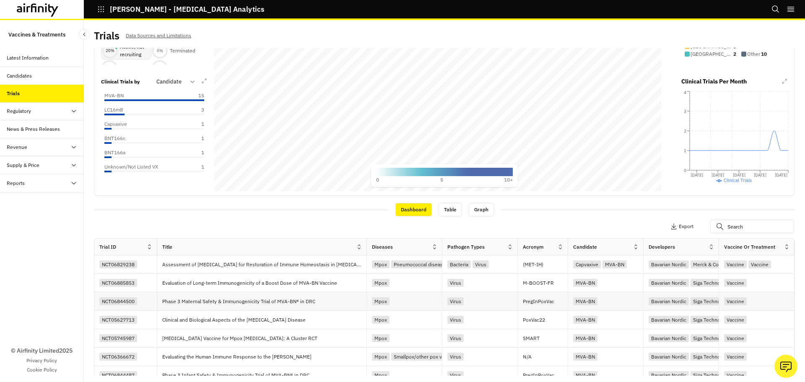
scroll to position [126, 0]
click at [175, 298] on p "Phase 3 Maternal Safety & Immunogenicity Trial of MVA-BN® in DRC" at bounding box center [240, 301] width 156 height 8
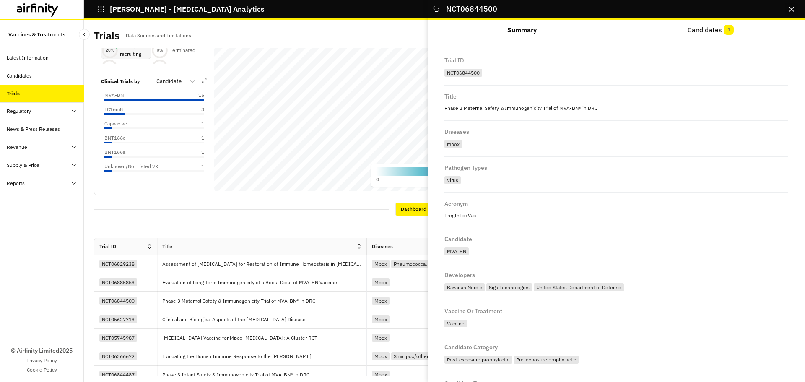
click at [786, 10] on button "Close" at bounding box center [790, 9] width 13 height 13
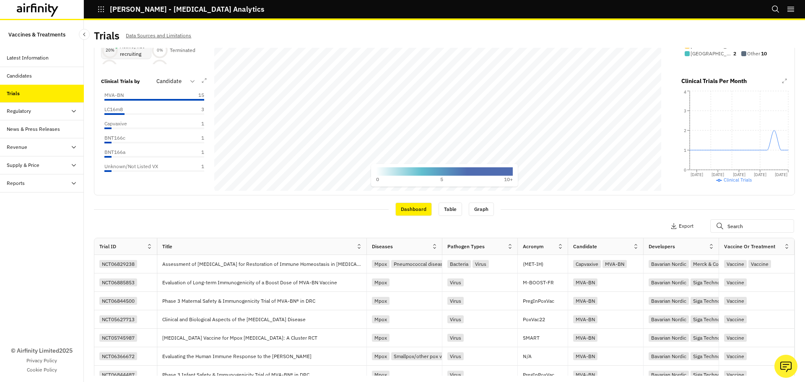
click at [45, 153] on div "Revenue" at bounding box center [42, 147] width 84 height 18
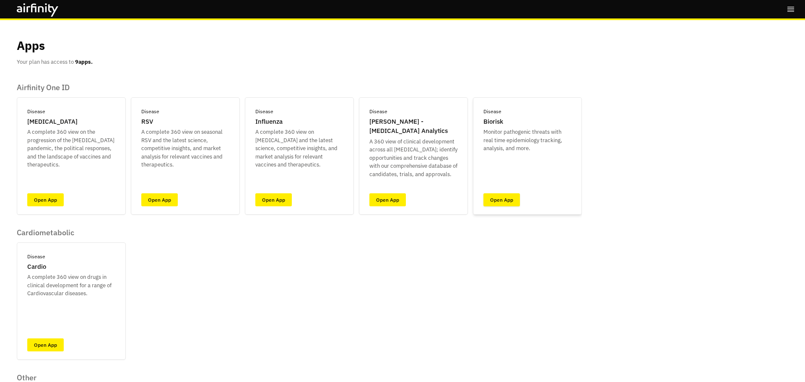
click at [498, 196] on link "Open App" at bounding box center [501, 199] width 36 height 13
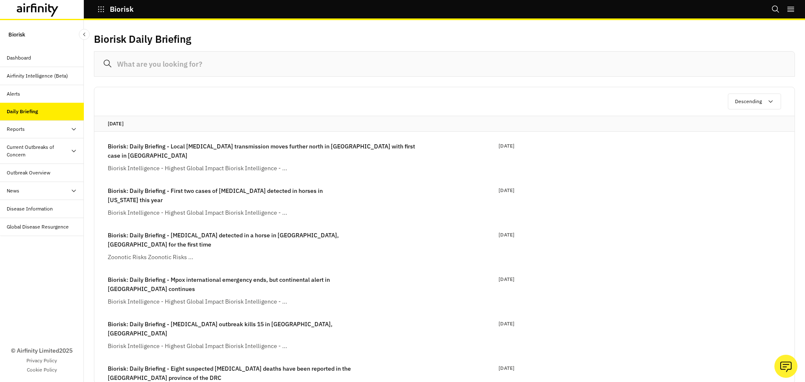
click at [29, 128] on div "Reports" at bounding box center [45, 129] width 77 height 8
click at [28, 98] on div "Alerts" at bounding box center [42, 94] width 84 height 18
click at [168, 147] on p "Biorisk: Daily Briefing - Local [MEDICAL_DATA] transmission moves further north…" at bounding box center [263, 151] width 310 height 18
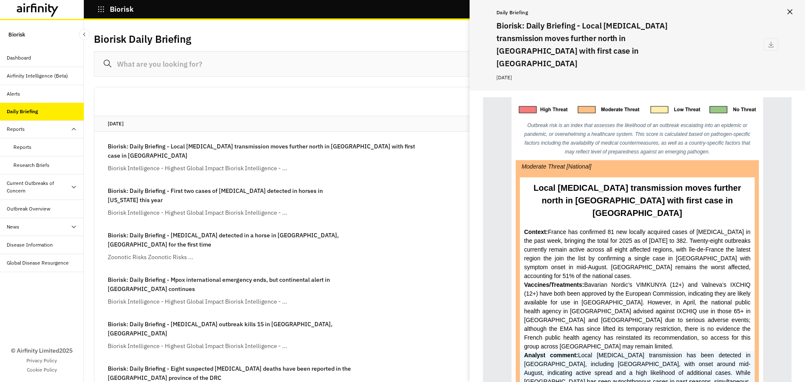
scroll to position [377, 0]
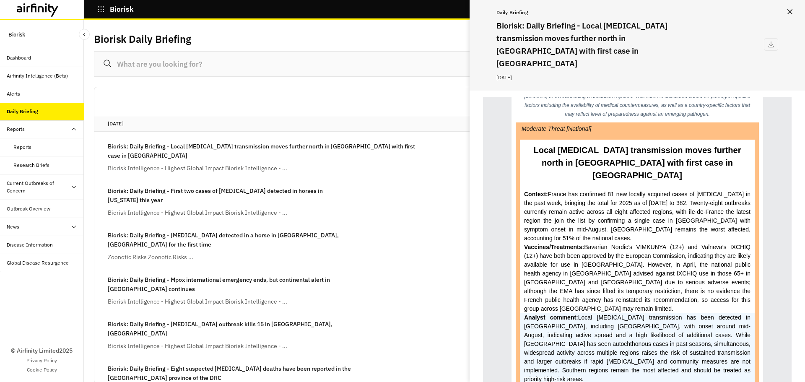
click at [794, 11] on button "Close" at bounding box center [789, 11] width 13 height 13
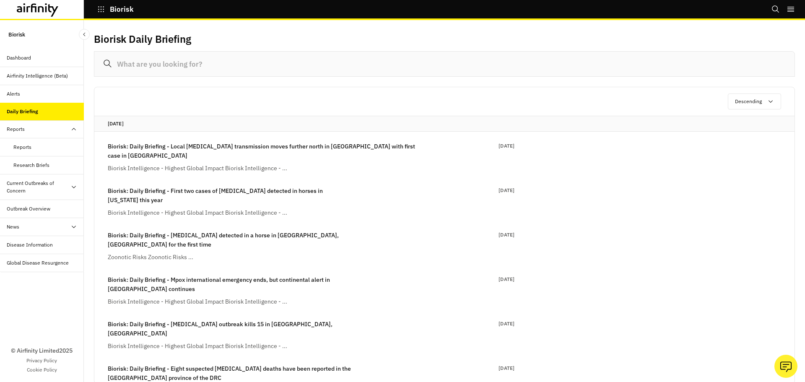
click at [44, 99] on div "Alerts" at bounding box center [42, 94] width 84 height 18
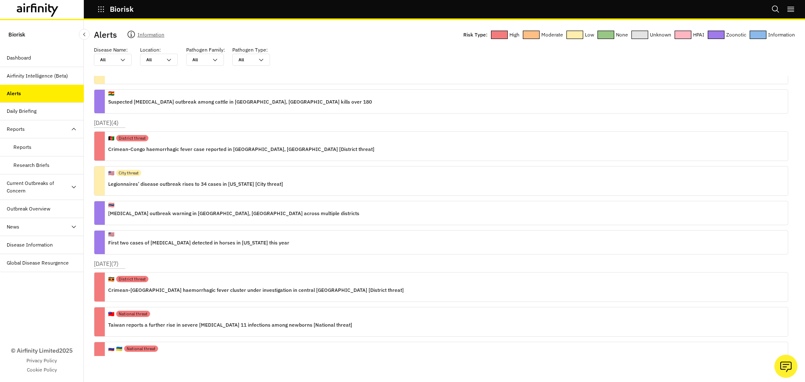
scroll to position [670, 0]
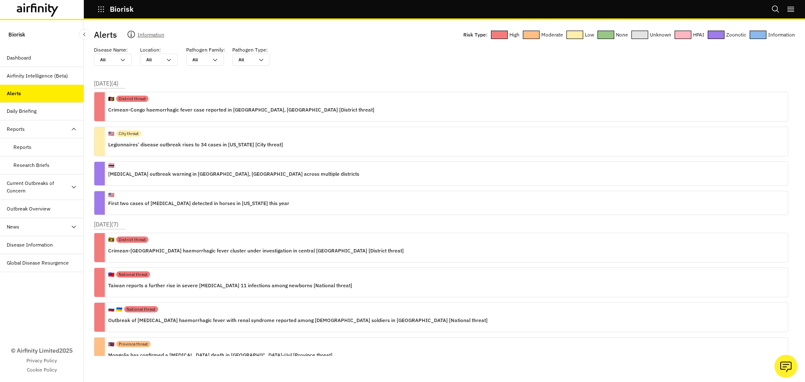
click at [39, 75] on div "Airfinity Intelligence (Beta)" at bounding box center [37, 76] width 61 height 8
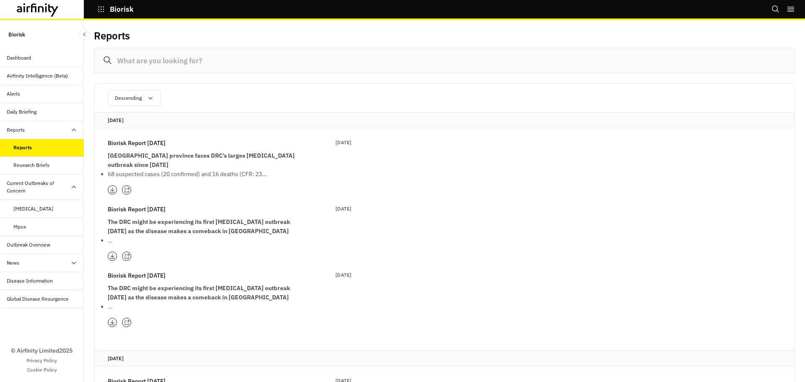
click at [125, 187] on icon at bounding box center [126, 189] width 5 height 5
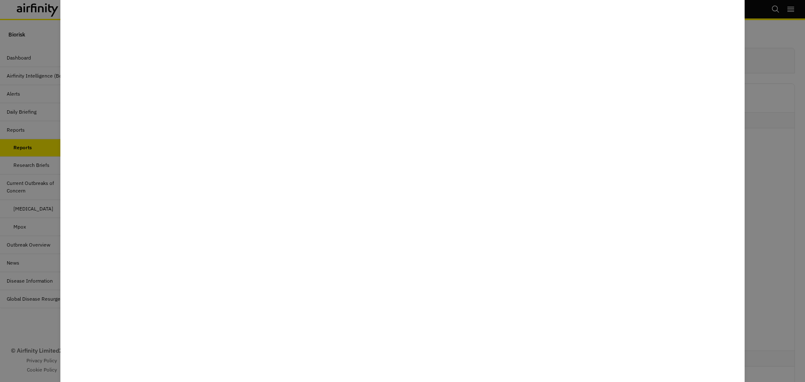
click at [753, 172] on div at bounding box center [402, 191] width 805 height 382
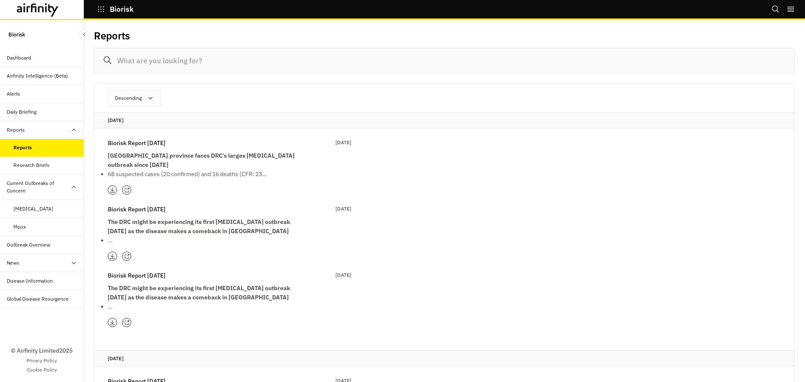
click at [124, 254] on icon at bounding box center [126, 256] width 5 height 5
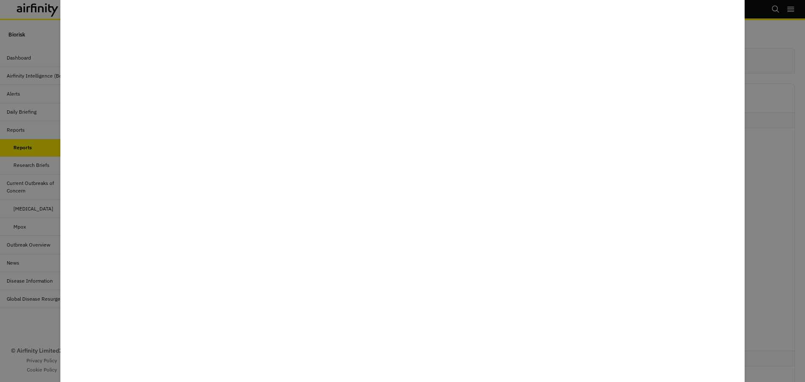
click at [764, 185] on div at bounding box center [402, 191] width 805 height 382
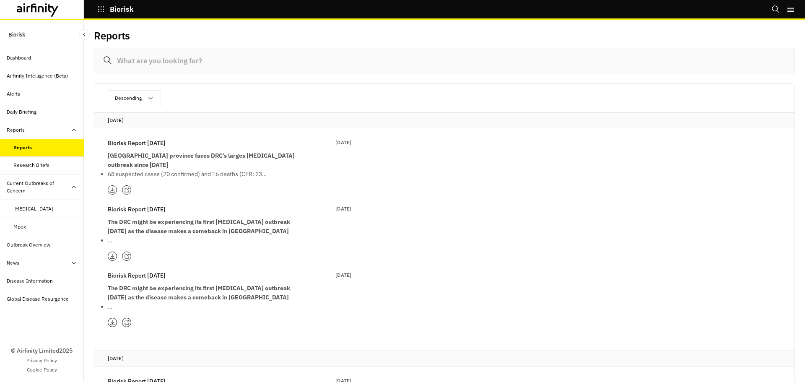
click at [130, 185] on div at bounding box center [126, 189] width 9 height 9
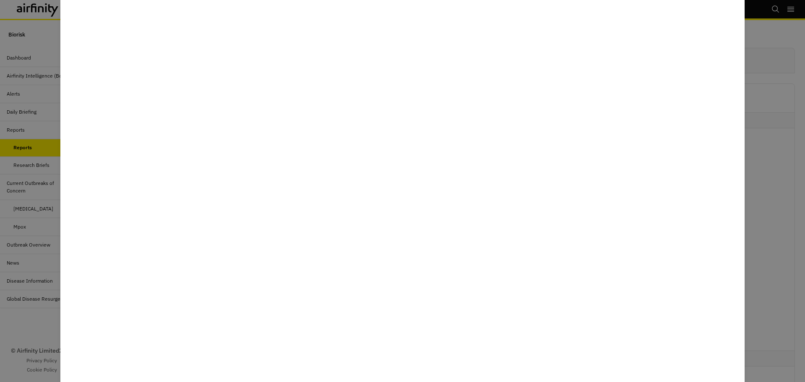
click at [21, 166] on div at bounding box center [402, 191] width 805 height 382
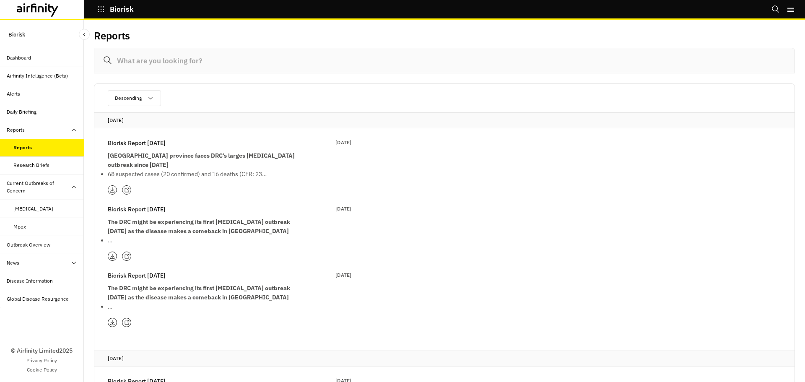
click at [23, 165] on div "Research Briefs" at bounding box center [31, 165] width 36 height 8
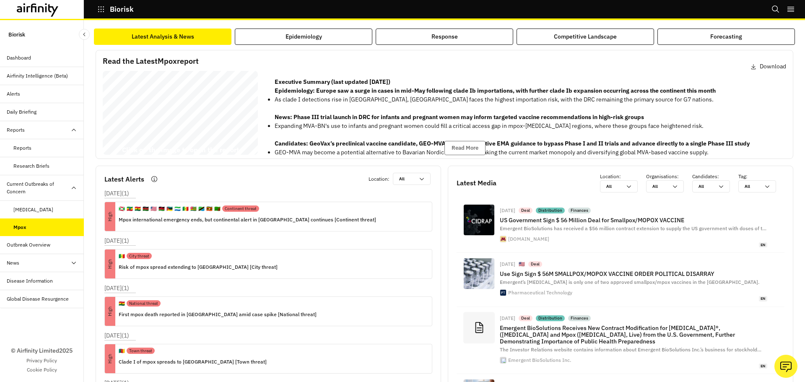
click at [30, 149] on div "Reports" at bounding box center [22, 148] width 18 height 8
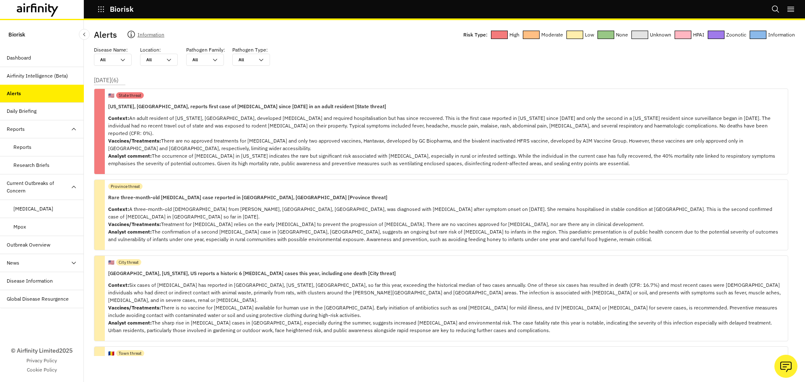
click at [50, 62] on div "Dashboard" at bounding box center [42, 58] width 84 height 18
click at [179, 124] on p "Context: An adult resident of [US_STATE], [GEOGRAPHIC_DATA], developed [MEDICAL…" at bounding box center [444, 140] width 673 height 53
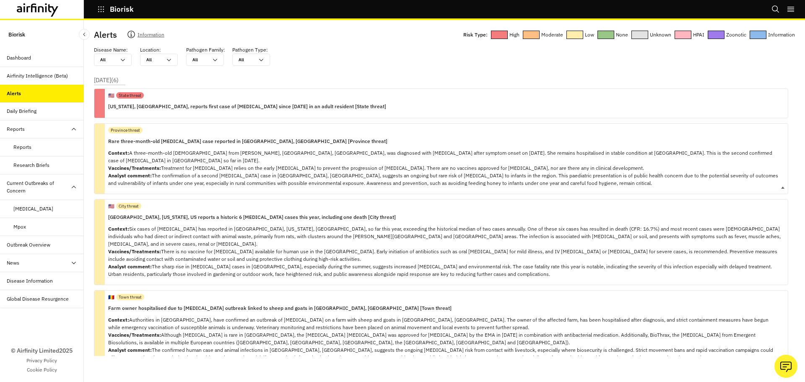
click at [140, 138] on p "Rare three-month-old [MEDICAL_DATA] case reported in [GEOGRAPHIC_DATA], [GEOGRA…" at bounding box center [444, 141] width 673 height 9
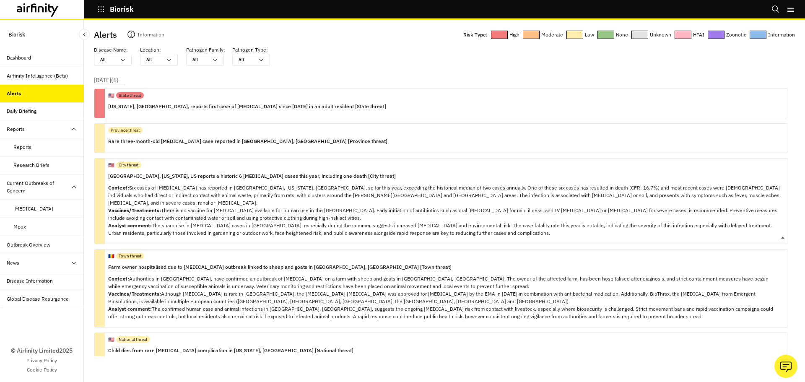
click at [154, 186] on p "Context: Six cases of [MEDICAL_DATA] has reported in [GEOGRAPHIC_DATA], [US_STA…" at bounding box center [444, 210] width 673 height 53
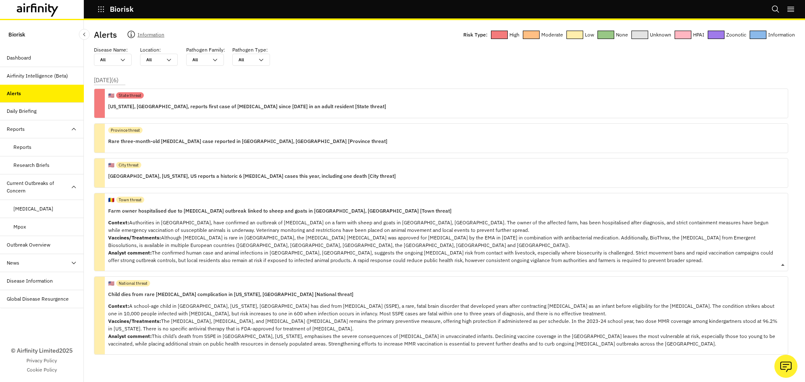
click at [162, 223] on p "Context: Authorities in [GEOGRAPHIC_DATA], have confirmed an outbreak of [MEDIC…" at bounding box center [444, 241] width 673 height 45
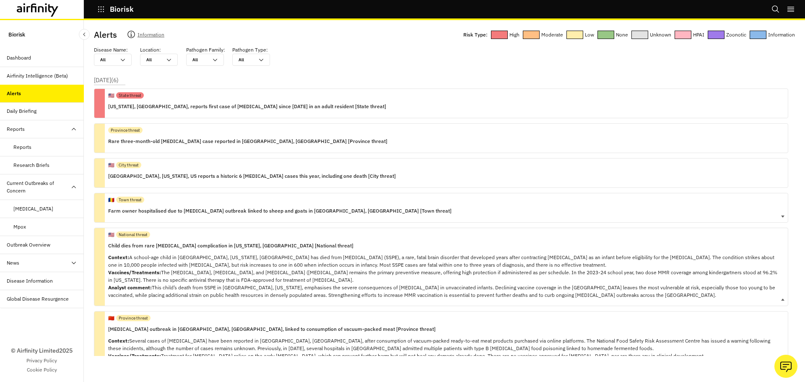
click at [167, 281] on p "Context: A school-age child in [GEOGRAPHIC_DATA], [US_STATE], [GEOGRAPHIC_DATA]…" at bounding box center [444, 276] width 673 height 45
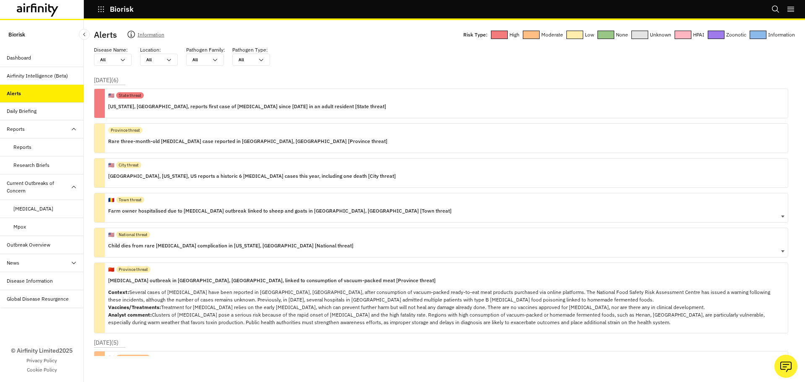
click at [152, 303] on p "Context: Several cases of [MEDICAL_DATA] have been reported in [GEOGRAPHIC_DATA…" at bounding box center [444, 307] width 673 height 38
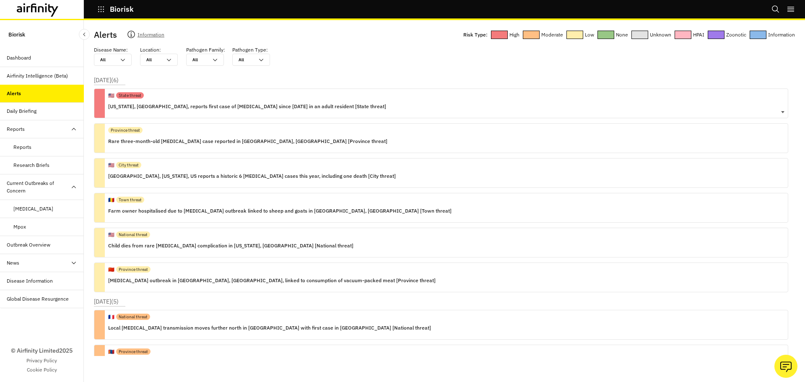
click at [167, 103] on p "[US_STATE], [GEOGRAPHIC_DATA], reports first case of [MEDICAL_DATA] since [DATE…" at bounding box center [247, 106] width 278 height 9
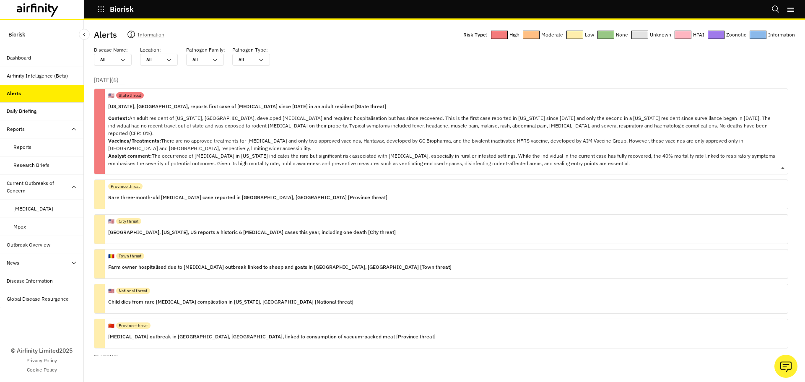
drag, startPoint x: 323, startPoint y: 140, endPoint x: 432, endPoint y: 143, distance: 108.1
click at [432, 143] on p "Context: An adult resident of [US_STATE], [GEOGRAPHIC_DATA], developed [MEDICAL…" at bounding box center [444, 140] width 673 height 53
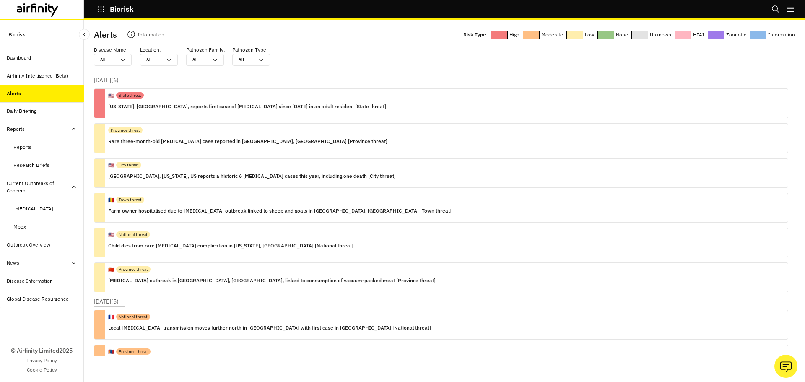
click at [30, 76] on div "Airfinity Intelligence (Beta)" at bounding box center [37, 76] width 61 height 8
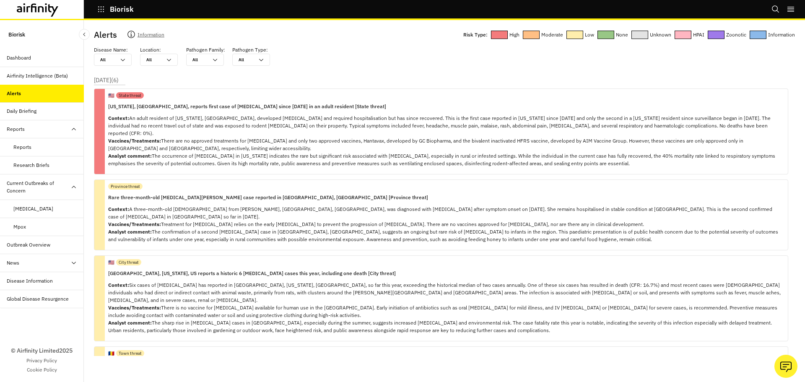
click at [58, 59] on div "Dashboard" at bounding box center [45, 58] width 77 height 8
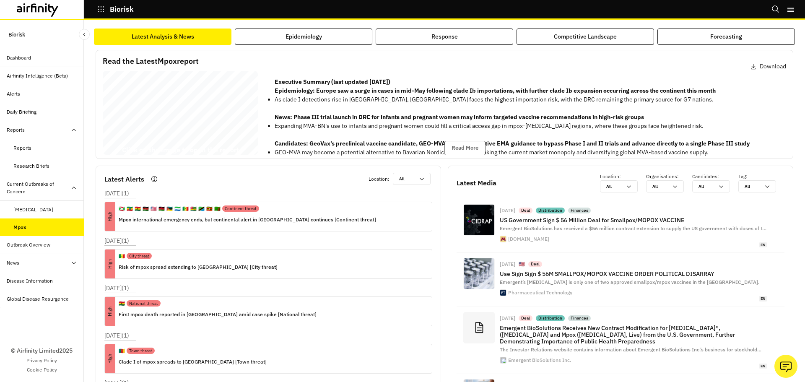
click at [187, 94] on div "Mpox Report [DATE] © 2025 Airfinity – Private & Co nfidential Last updated: [DA…" at bounding box center [180, 114] width 155 height 87
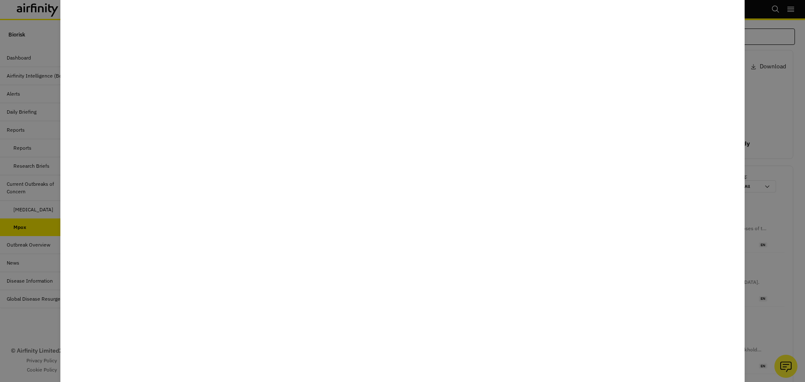
click at [768, 78] on div at bounding box center [402, 191] width 805 height 382
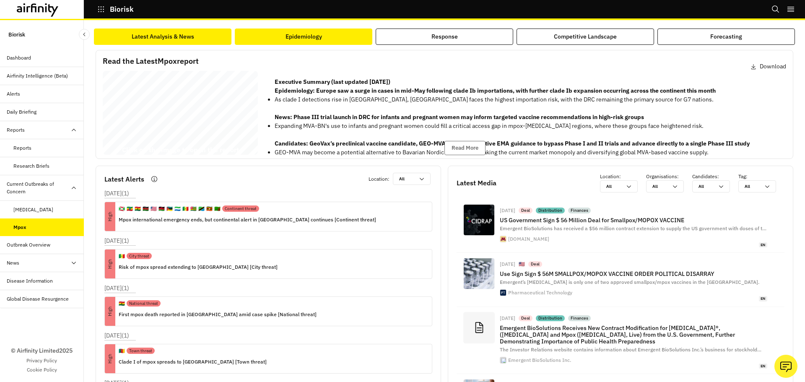
click at [287, 38] on div "Epidemiology" at bounding box center [303, 36] width 36 height 9
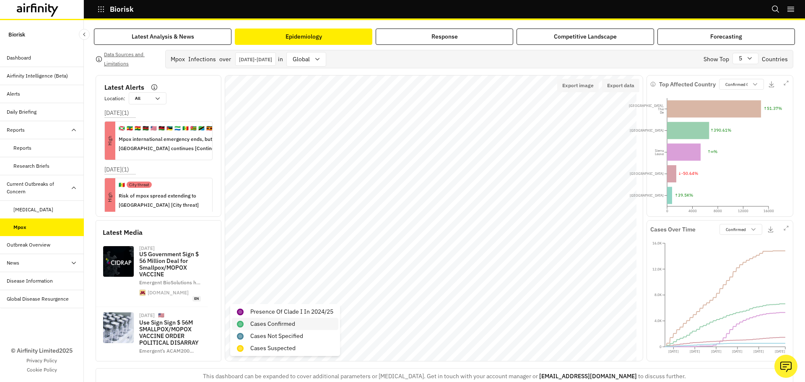
click at [280, 327] on p "Cases Confirmed" at bounding box center [272, 323] width 45 height 9
click at [279, 336] on p "Cases Not Specified" at bounding box center [276, 335] width 53 height 9
click at [279, 345] on p "Cases Suspected" at bounding box center [272, 348] width 45 height 9
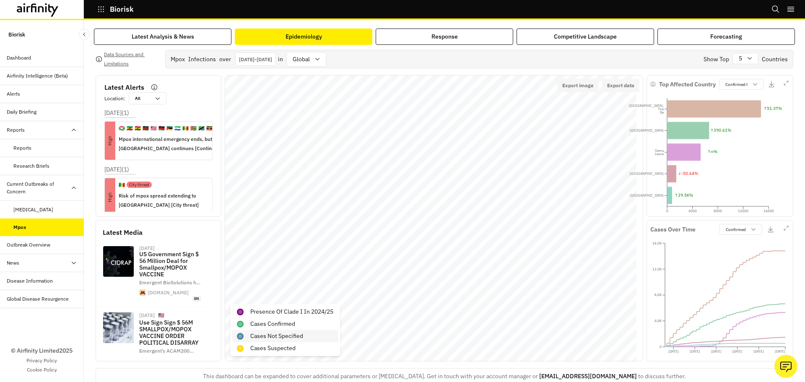
click at [280, 331] on p "Cases Not Specified" at bounding box center [276, 335] width 53 height 9
click at [278, 310] on p "Presence of Clade I in 2024/25" at bounding box center [291, 311] width 83 height 9
click at [285, 308] on p "Presence of Clade I in 2024/25" at bounding box center [291, 311] width 83 height 9
click at [781, 80] on button "button" at bounding box center [786, 83] width 10 height 10
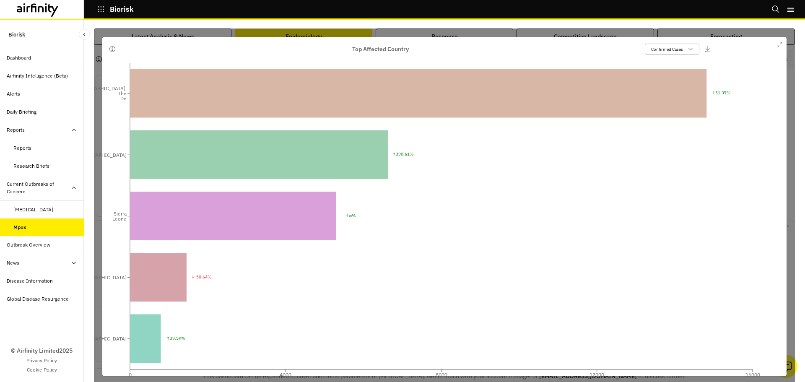
click at [655, 48] on p "Confirmed Cases" at bounding box center [667, 49] width 32 height 6
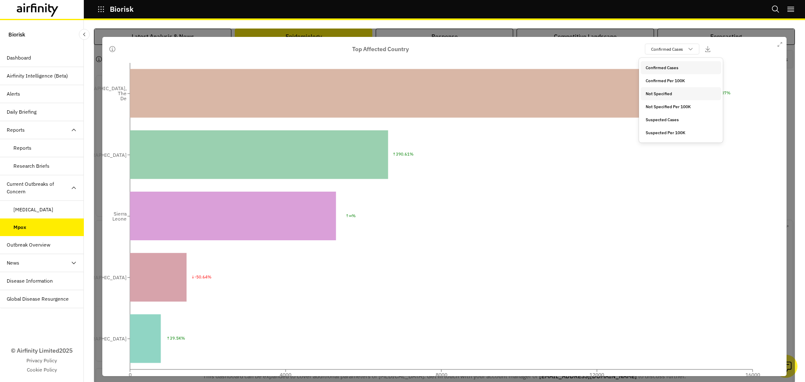
click at [661, 94] on p "Not Specified" at bounding box center [658, 94] width 26 height 6
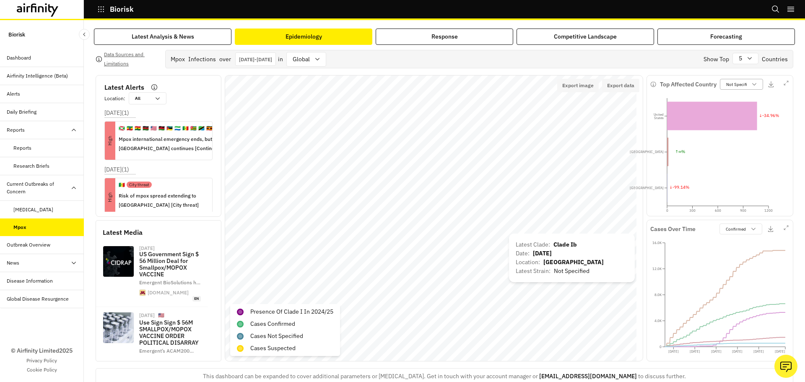
click at [736, 81] on p "Not Specified" at bounding box center [739, 84] width 26 height 6
click at [734, 100] on p "Confirmed Cases" at bounding box center [737, 103] width 33 height 6
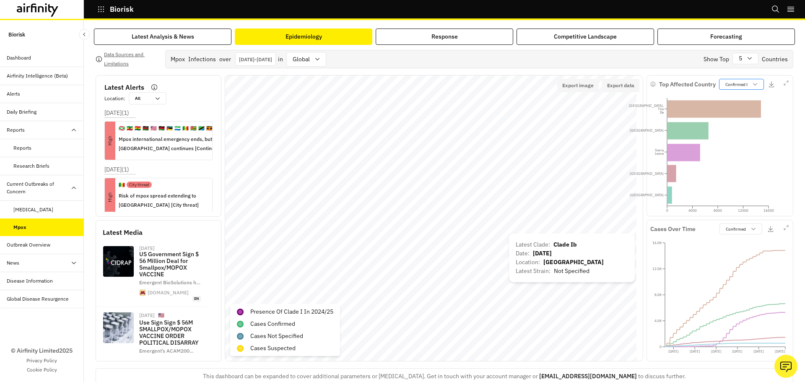
click at [734, 88] on div "Confirmed Cases" at bounding box center [735, 84] width 32 height 8
click at [728, 79] on div "Confirmed Cases" at bounding box center [741, 84] width 45 height 11
click at [741, 83] on p "Confirmed Cases" at bounding box center [741, 84] width 32 height 6
click at [784, 81] on div "Top Affected Country Confirmed Cases 0 4000 8000 12000 16000 Congo, The De Ugan…" at bounding box center [719, 145] width 147 height 141
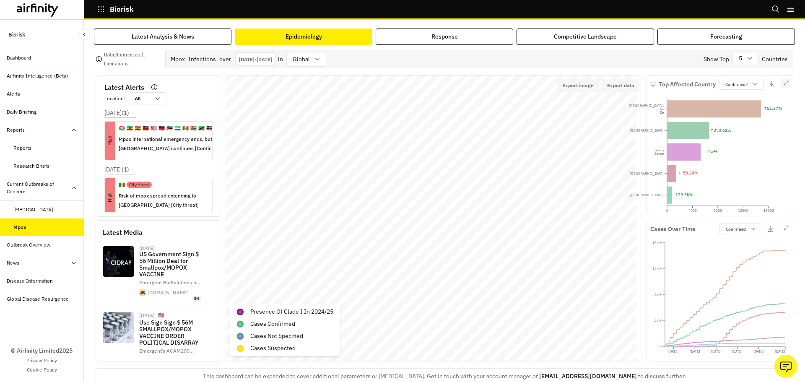
click at [781, 83] on button "button" at bounding box center [786, 83] width 10 height 10
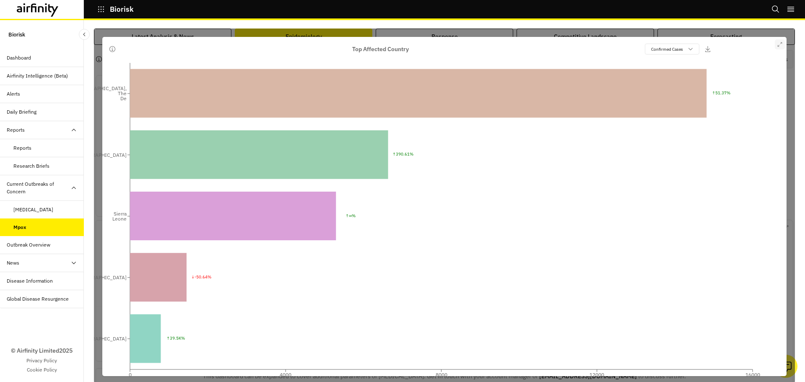
click at [777, 43] on button "button" at bounding box center [779, 44] width 10 height 10
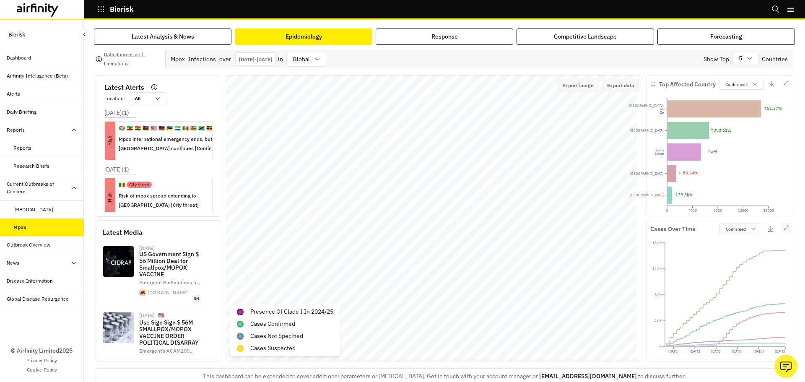
click at [781, 231] on button "button" at bounding box center [786, 228] width 10 height 10
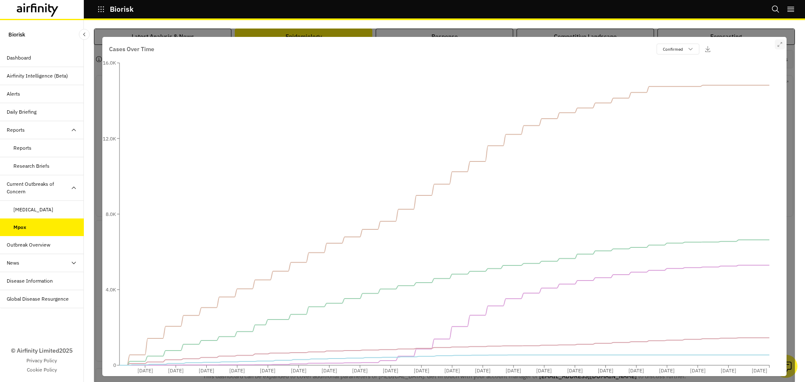
click at [777, 44] on icon "button" at bounding box center [779, 44] width 5 height 5
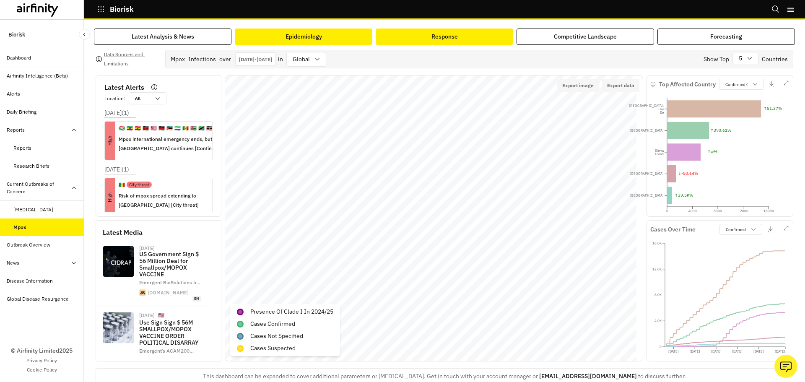
click at [461, 40] on button "Response" at bounding box center [443, 36] width 137 height 16
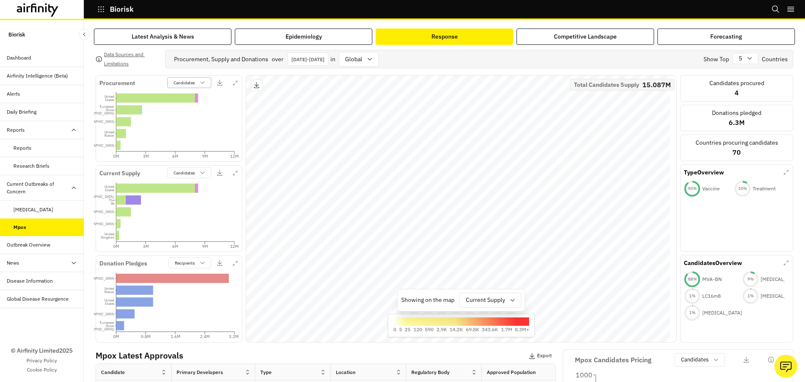
click at [193, 78] on div "Candidates" at bounding box center [189, 82] width 44 height 11
click at [191, 81] on p "Candidates" at bounding box center [183, 83] width 21 height 6
click at [197, 262] on div "Recipients" at bounding box center [184, 263] width 30 height 8
click at [499, 298] on div at bounding box center [485, 300] width 39 height 10
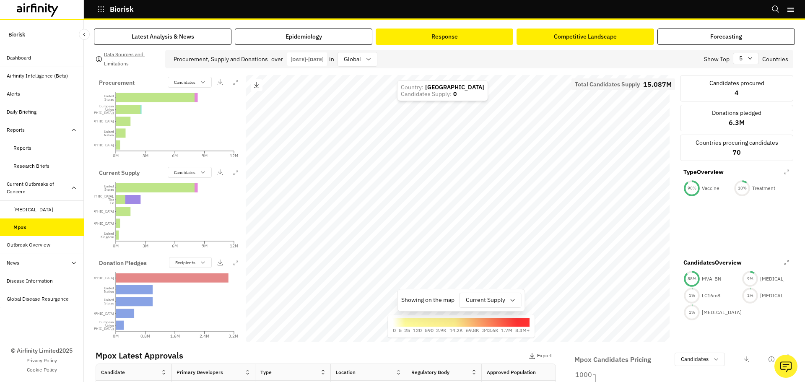
click at [566, 30] on button "Competitive Landscape" at bounding box center [584, 36] width 137 height 16
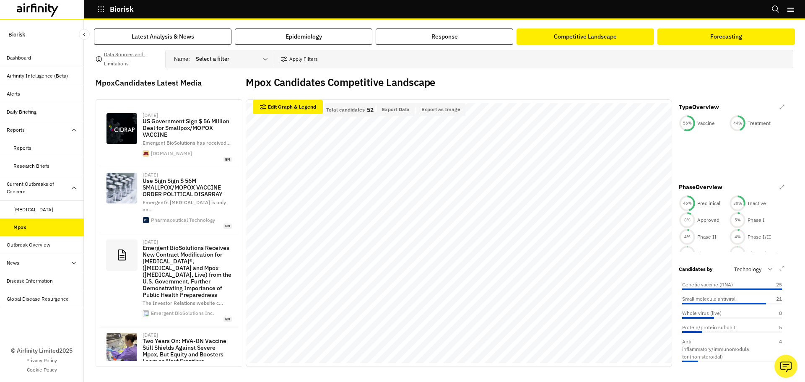
click at [714, 43] on button "Forecasting" at bounding box center [725, 36] width 137 height 16
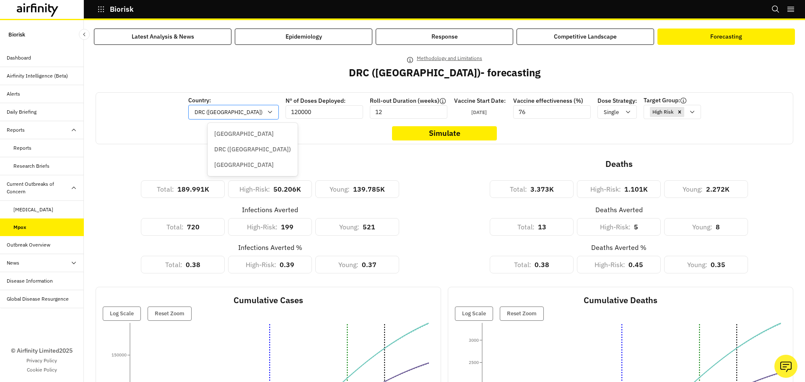
click at [227, 117] on div at bounding box center [228, 112] width 68 height 10
click at [370, 107] on input "12" at bounding box center [409, 111] width 78 height 13
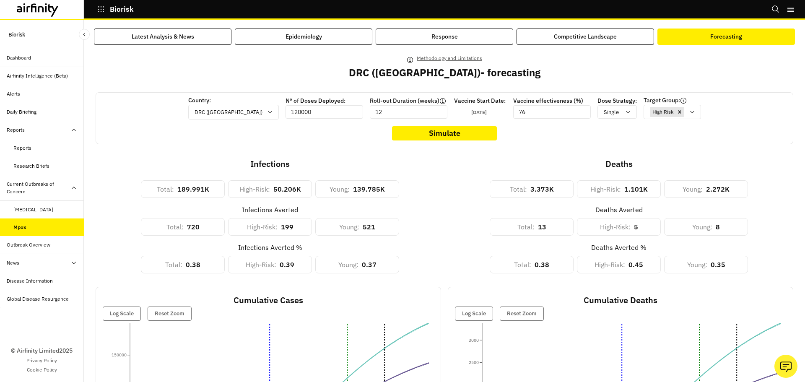
click at [476, 102] on p "Vaccine Start Date:" at bounding box center [480, 100] width 52 height 9
click at [43, 60] on div "Dashboard" at bounding box center [45, 58] width 77 height 8
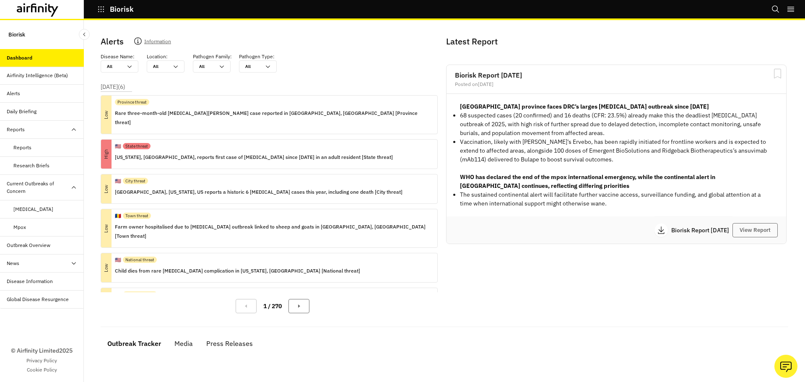
click at [17, 147] on div "Reports" at bounding box center [22, 148] width 18 height 8
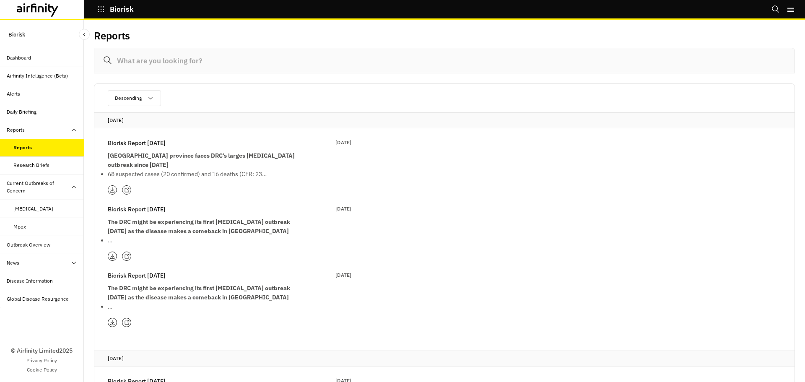
click at [127, 187] on icon at bounding box center [126, 189] width 5 height 5
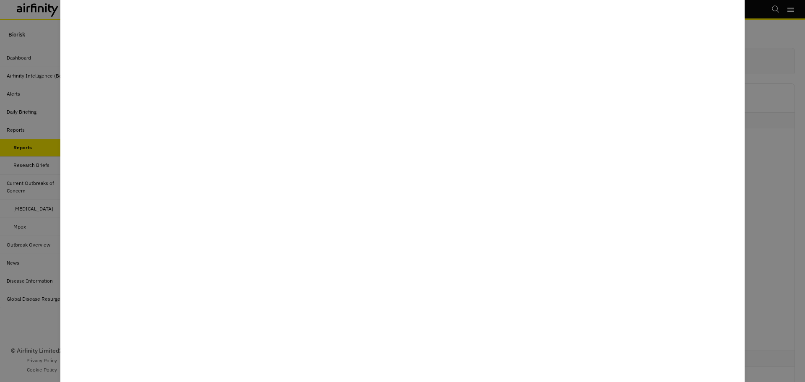
click at [767, 184] on div at bounding box center [402, 191] width 805 height 382
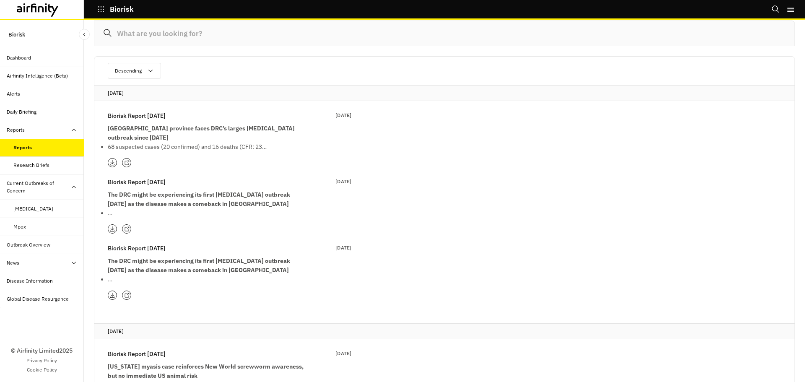
scroll to position [42, 0]
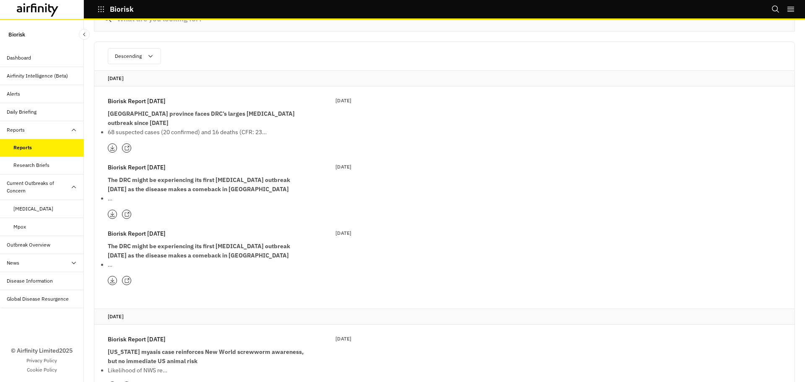
click at [103, 1] on div "Biorisk" at bounding box center [84, 9] width 168 height 19
click at [101, 10] on icon "button" at bounding box center [101, 9] width 6 height 6
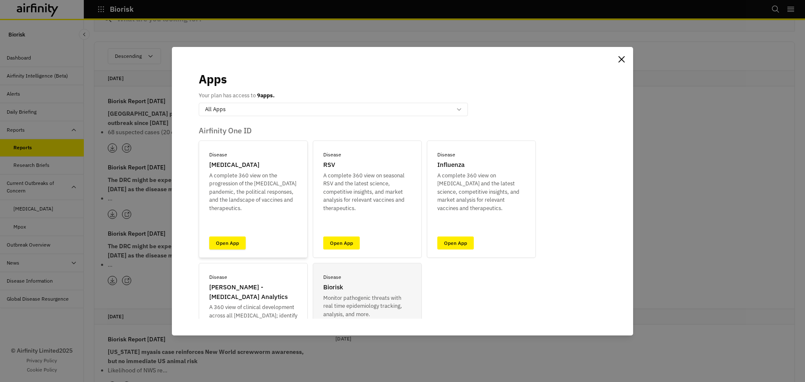
click at [230, 239] on link "Open App" at bounding box center [227, 242] width 36 height 13
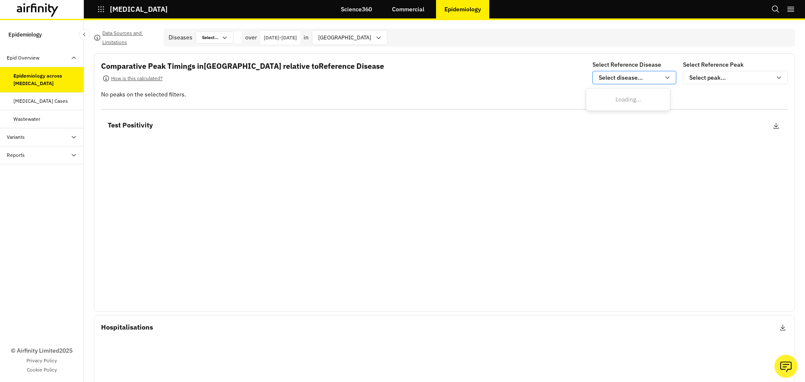
click at [628, 80] on div "Select disease..." at bounding box center [628, 77] width 61 height 9
click at [224, 40] on icon at bounding box center [224, 37] width 7 height 7
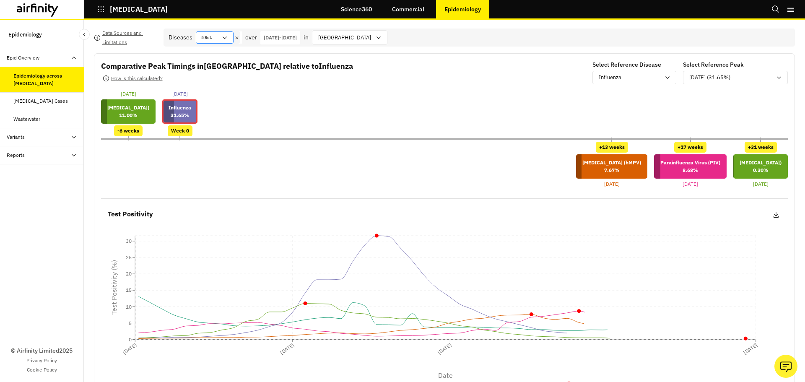
click at [206, 38] on div "5 Sel." at bounding box center [208, 37] width 25 height 11
click at [391, 95] on div "[DATE] [MEDICAL_DATA]) 11.00 % -6 weeks [DATE] [MEDICAL_DATA] 31.65 % Week 0" at bounding box center [444, 113] width 686 height 46
click at [218, 38] on div "5 Sel." at bounding box center [208, 37] width 25 height 11
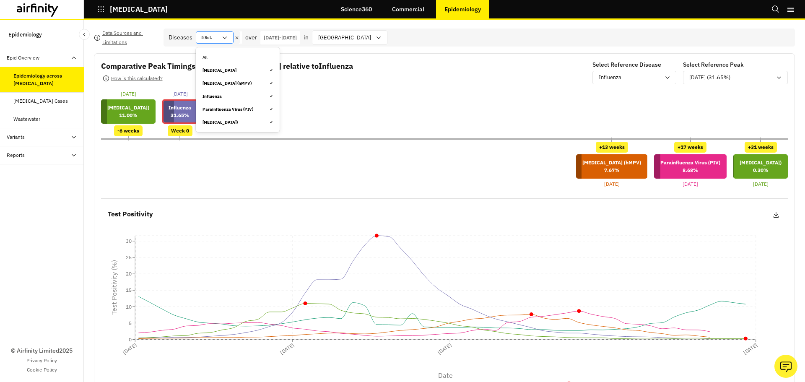
click at [218, 38] on div "5 Sel." at bounding box center [208, 37] width 25 height 11
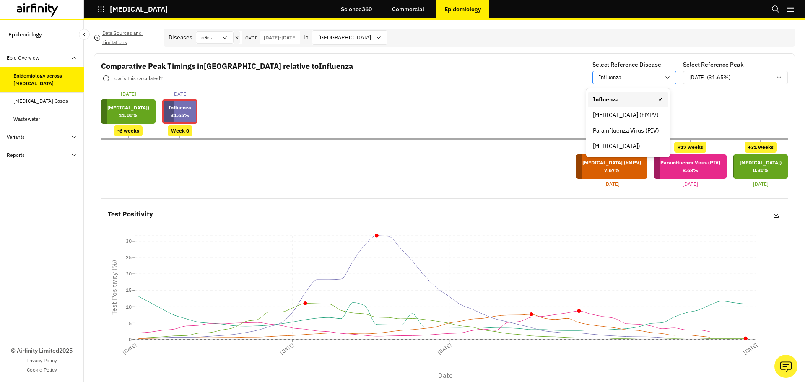
click at [604, 74] on p "Influenza" at bounding box center [609, 77] width 23 height 8
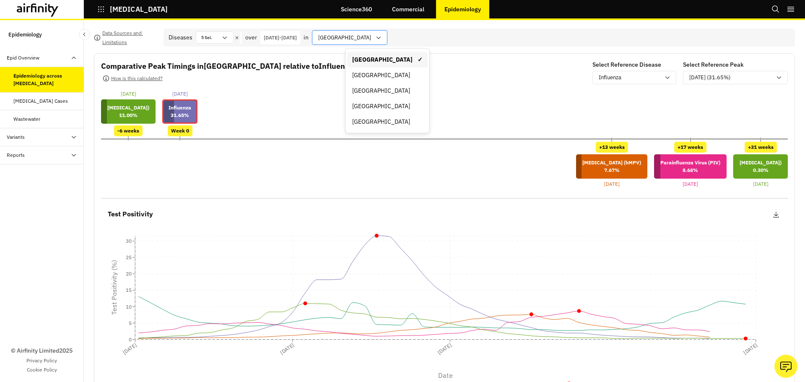
click at [371, 42] on div at bounding box center [344, 37] width 53 height 10
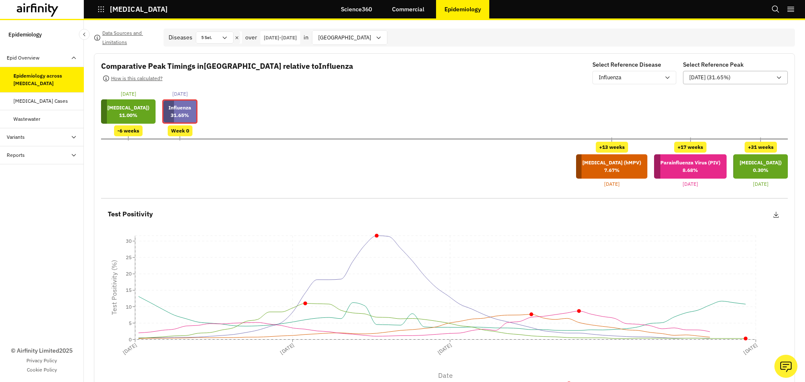
click at [700, 77] on p "[DATE] (31.65%)" at bounding box center [709, 77] width 41 height 8
click at [428, 88] on div "Comparative Peak Timings in [GEOGRAPHIC_DATA] relative to [MEDICAL_DATA] How is…" at bounding box center [444, 123] width 686 height 127
click at [600, 82] on p "Influenza" at bounding box center [609, 77] width 23 height 8
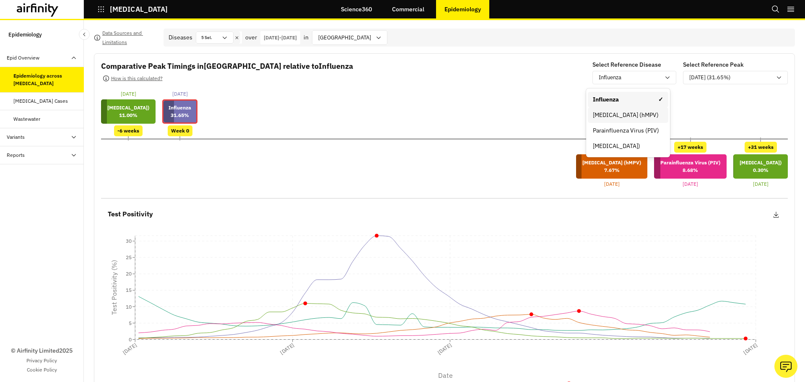
click at [606, 111] on div "[MEDICAL_DATA] (hMPV)" at bounding box center [628, 115] width 70 height 9
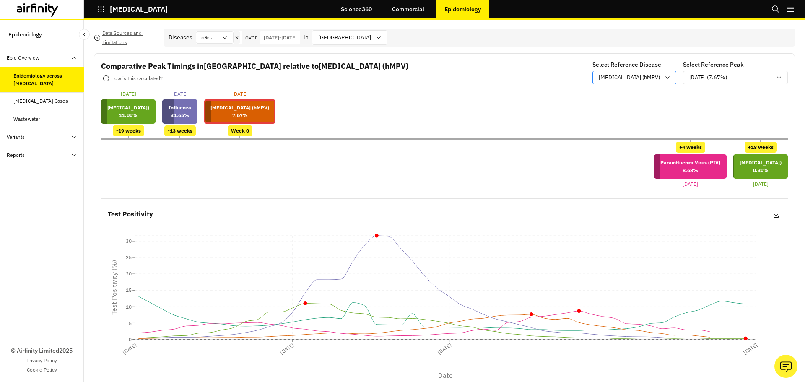
click at [610, 80] on p "[MEDICAL_DATA] (hMPV)" at bounding box center [628, 77] width 61 height 8
click at [593, 110] on div "Influenza" at bounding box center [608, 115] width 84 height 16
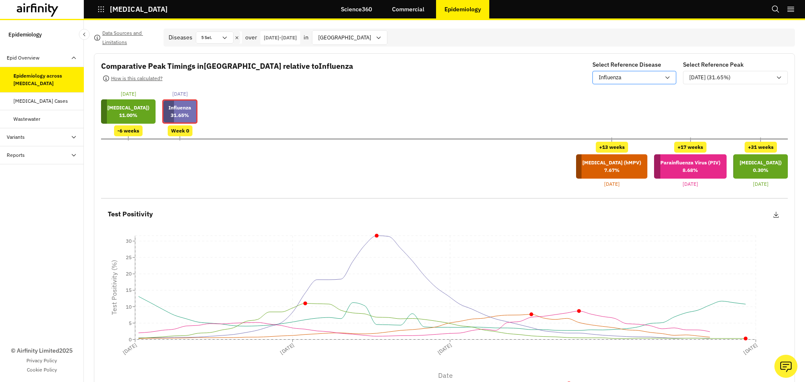
click at [610, 76] on p "Influenza" at bounding box center [609, 77] width 23 height 8
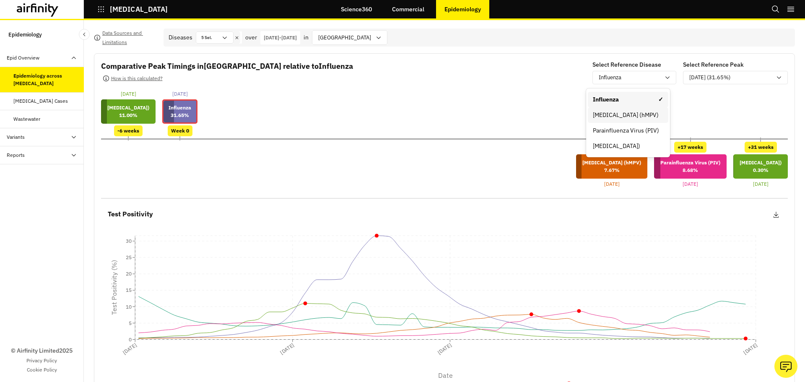
click at [607, 114] on div "[MEDICAL_DATA] (hMPV)" at bounding box center [628, 115] width 70 height 9
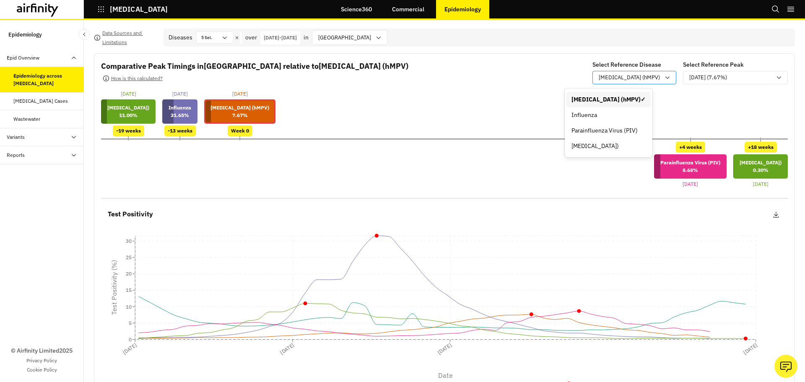
click at [627, 76] on p "[MEDICAL_DATA] (hMPV)" at bounding box center [628, 77] width 61 height 8
click at [618, 128] on div "Parainfluenza Virus (PIV)" at bounding box center [608, 130] width 74 height 9
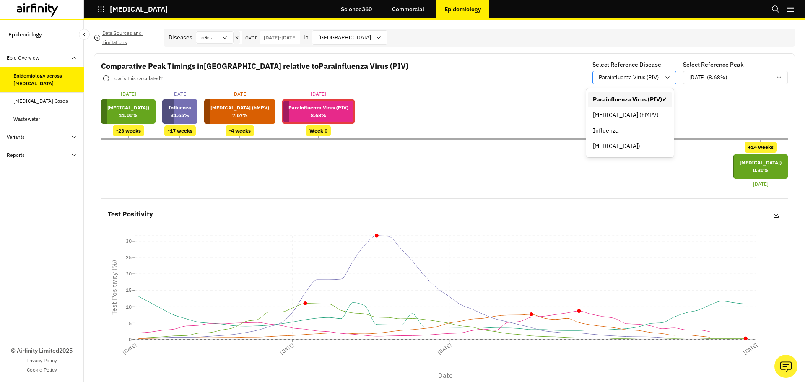
click at [624, 82] on p "Parainfluenza Virus (PIV)" at bounding box center [628, 77] width 60 height 8
click at [617, 144] on div "[MEDICAL_DATA])" at bounding box center [630, 146] width 74 height 9
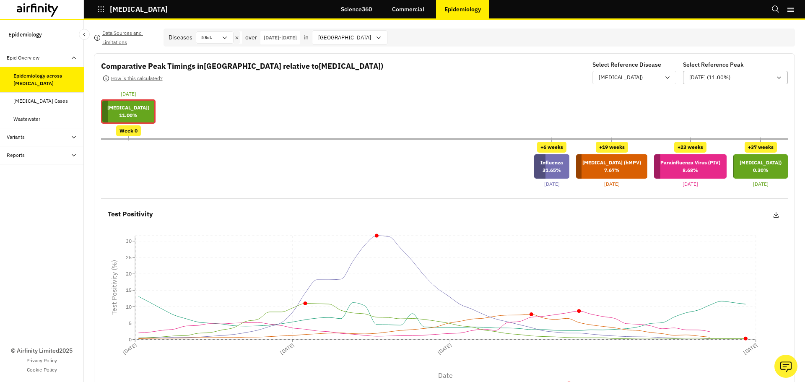
click at [745, 77] on div "[DATE] (11.00%)" at bounding box center [730, 77] width 82 height 8
click at [726, 108] on div "[DATE] (0.30%)" at bounding box center [718, 115] width 80 height 16
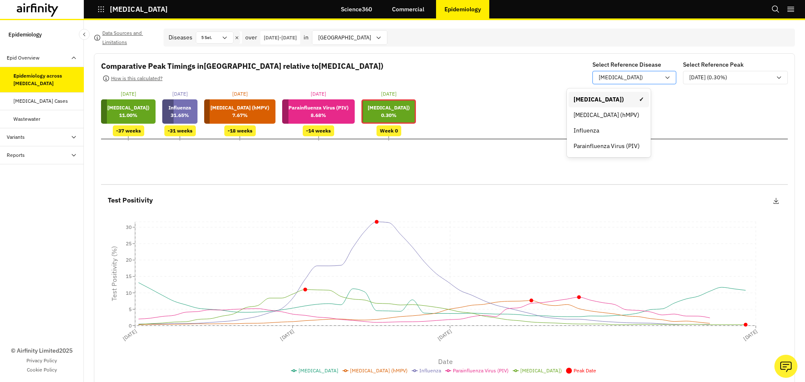
click at [598, 79] on p "[MEDICAL_DATA])" at bounding box center [620, 77] width 44 height 8
click at [597, 113] on div "[MEDICAL_DATA] (hMPV)" at bounding box center [608, 115] width 70 height 9
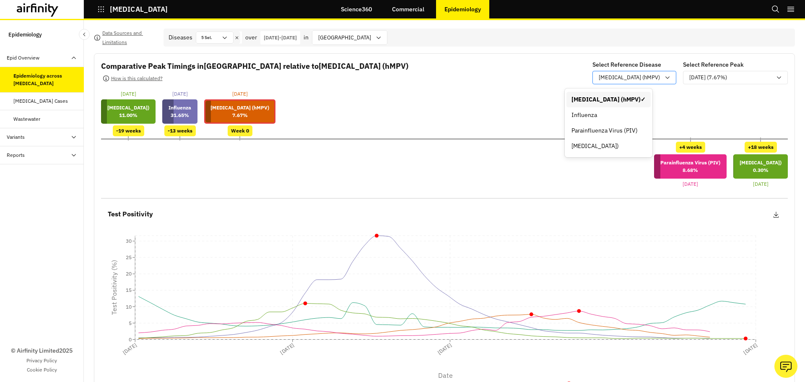
click at [610, 78] on p "[MEDICAL_DATA] (hMPV)" at bounding box center [628, 77] width 61 height 8
click at [218, 41] on div "5 Sel." at bounding box center [208, 37] width 25 height 11
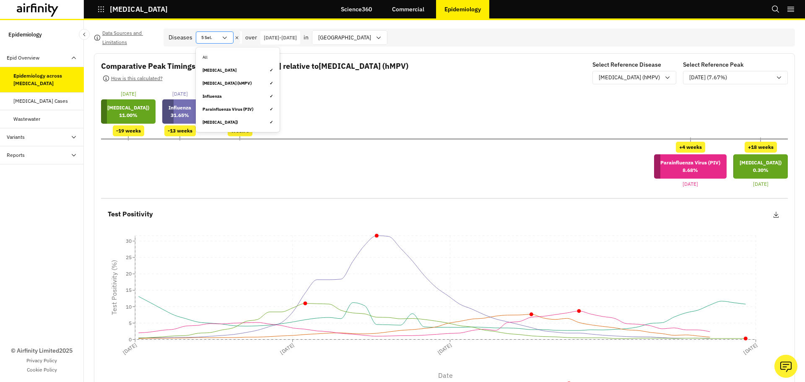
click at [218, 41] on div "5 Sel." at bounding box center [208, 37] width 25 height 11
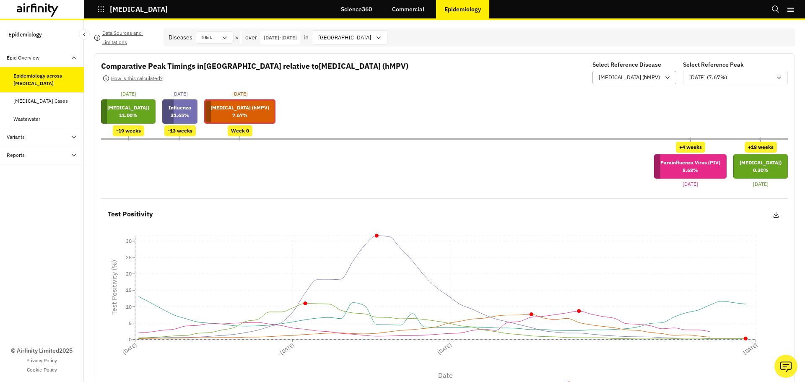
click at [608, 83] on div "[MEDICAL_DATA] (hMPV)" at bounding box center [628, 77] width 71 height 10
click at [590, 116] on div "Influenza" at bounding box center [608, 115] width 74 height 9
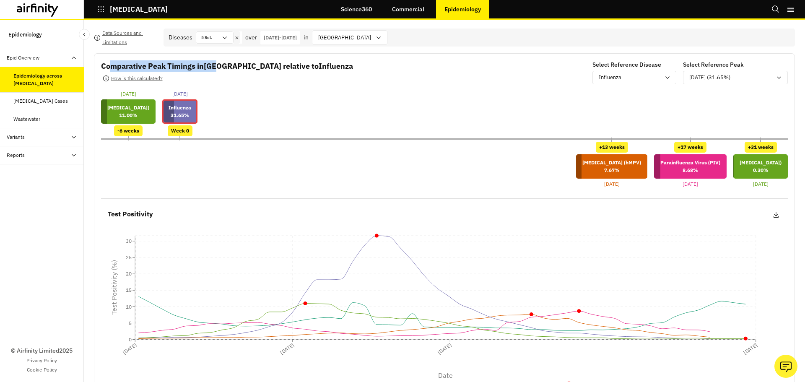
drag, startPoint x: 110, startPoint y: 65, endPoint x: 223, endPoint y: 65, distance: 112.7
click at [222, 65] on p "Comparative Peak Timings in United States of America relative to Influenza" at bounding box center [227, 65] width 252 height 11
click at [322, 74] on div "Comparative Peak Timings in United States of America relative to Influenza How …" at bounding box center [227, 72] width 252 height 25
click at [214, 37] on input "text" at bounding box center [213, 37] width 1 height 6
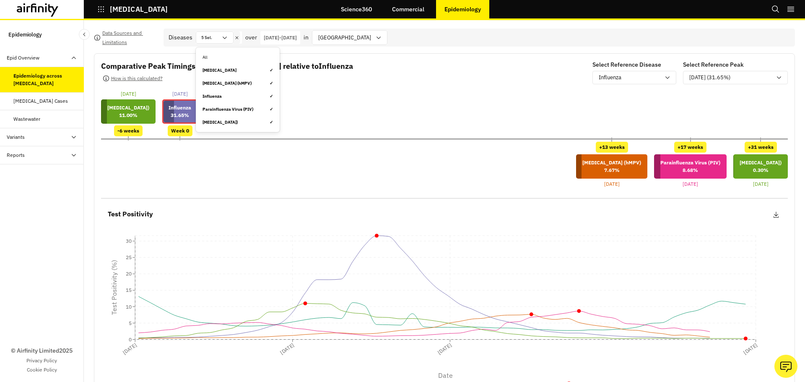
click at [558, 104] on div "21-Dec-2024 Respiratory Syncytial Virus (RSV) 11.00 % -6 weeks 01-Feb-2025 Infl…" at bounding box center [444, 113] width 686 height 46
click at [618, 78] on div "Influenza" at bounding box center [628, 77] width 61 height 8
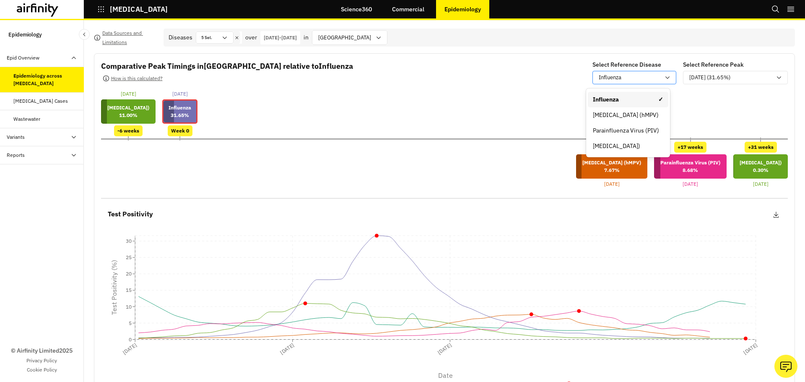
click at [618, 78] on div "Influenza" at bounding box center [628, 77] width 61 height 8
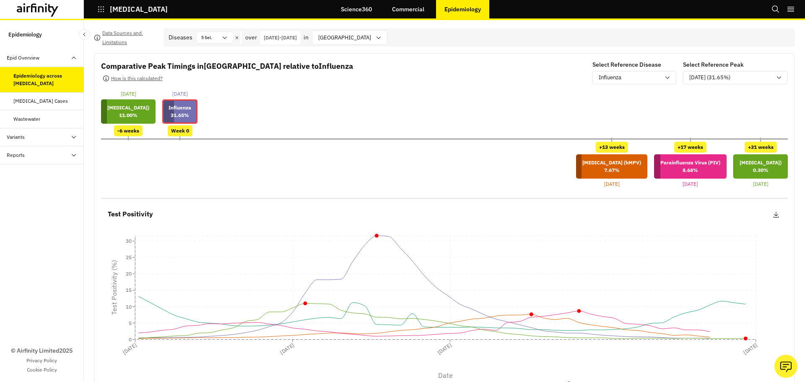
click at [444, 94] on div "21-Dec-2024 Respiratory Syncytial Virus (RSV) 11.00 % -6 weeks 01-Feb-2025 Infl…" at bounding box center [444, 113] width 686 height 46
drag, startPoint x: 99, startPoint y: 67, endPoint x: 367, endPoint y: 67, distance: 267.8
click at [367, 67] on div "Comparative Peak Timings in United States of America relative to Influenza How …" at bounding box center [444, 226] width 701 height 347
click at [134, 71] on p "Comparative Peak Timings in United States of America relative to Influenza" at bounding box center [227, 65] width 252 height 11
drag, startPoint x: 100, startPoint y: 70, endPoint x: 370, endPoint y: 67, distance: 269.9
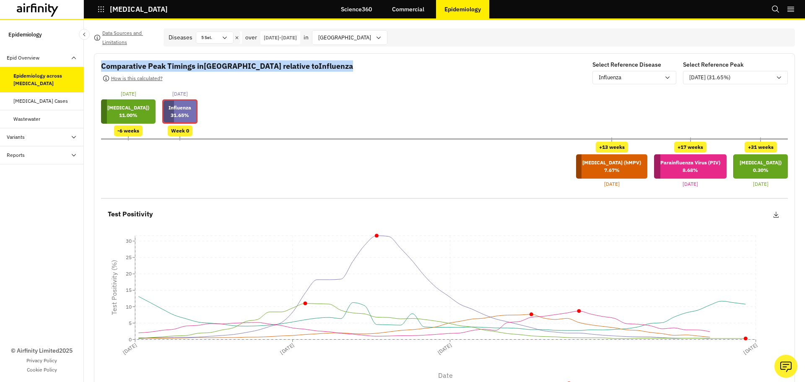
click at [370, 67] on div "Comparative Peak Timings in United States of America relative to Influenza How …" at bounding box center [444, 226] width 701 height 347
click at [353, 67] on p "Comparative Peak Timings in United States of America relative to Influenza" at bounding box center [227, 65] width 252 height 11
drag, startPoint x: 212, startPoint y: 68, endPoint x: 240, endPoint y: 68, distance: 27.7
click at [240, 68] on p "Comparative Peak Timings in United States of America relative to Influenza" at bounding box center [227, 65] width 252 height 11
click at [175, 67] on p "Comparative Peak Timings in United States of America relative to Influenza" at bounding box center [227, 65] width 252 height 11
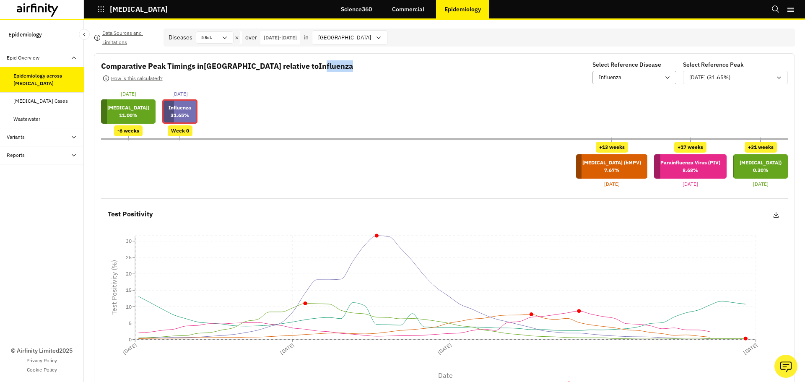
drag, startPoint x: 342, startPoint y: 68, endPoint x: 602, endPoint y: 75, distance: 259.9
click at [529, 67] on div "Comparative Peak Timings in United States of America relative to Influenza How …" at bounding box center [444, 73] width 686 height 26
click at [611, 75] on p "Influenza" at bounding box center [609, 77] width 23 height 8
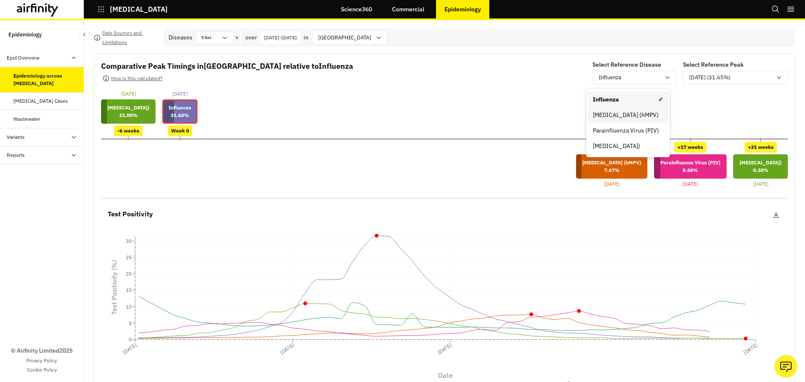
click at [617, 112] on div "[MEDICAL_DATA] (hMPV)" at bounding box center [628, 115] width 70 height 9
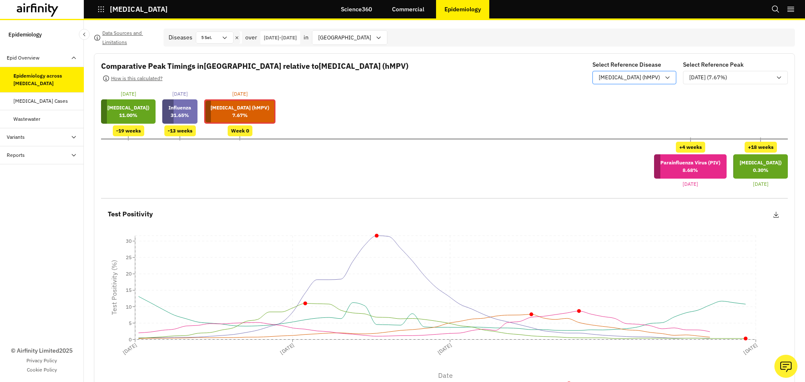
click at [609, 77] on p "[MEDICAL_DATA] (hMPV)" at bounding box center [628, 77] width 61 height 8
click at [604, 137] on div "Parainfluenza Virus (PIV)" at bounding box center [608, 131] width 84 height 16
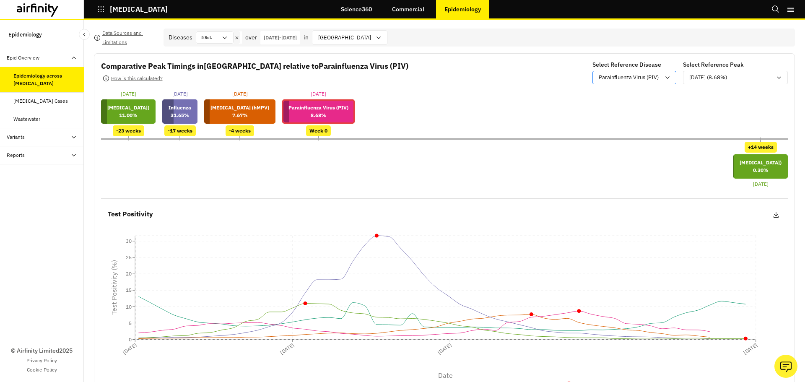
click at [609, 81] on p "Parainfluenza Virus (PIV)" at bounding box center [628, 77] width 60 height 8
click at [619, 145] on div "[MEDICAL_DATA])" at bounding box center [630, 146] width 74 height 9
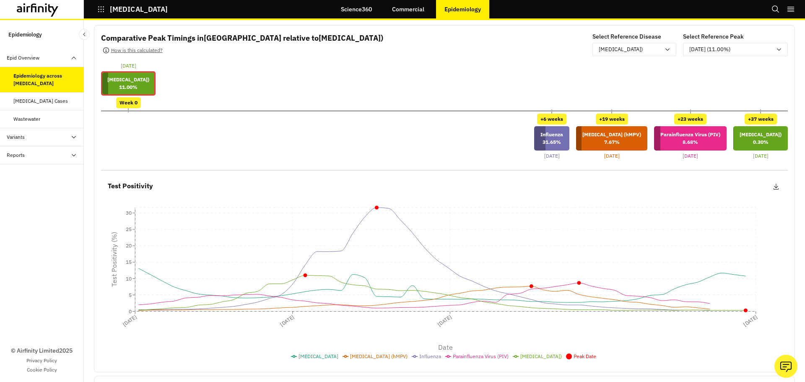
scroll to position [42, 0]
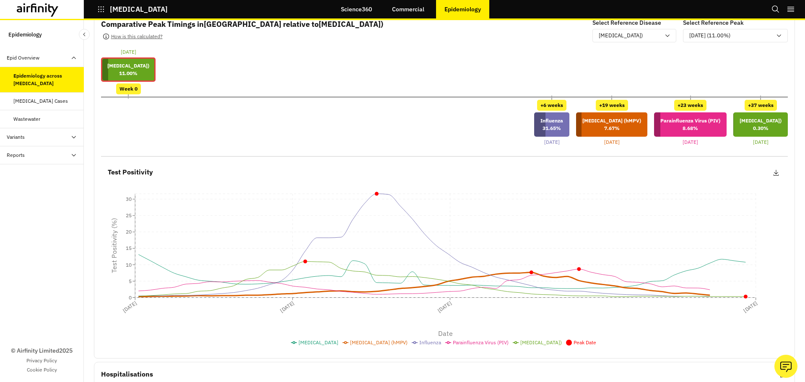
click at [350, 343] on span "[MEDICAL_DATA] (hMPV)" at bounding box center [378, 342] width 57 height 6
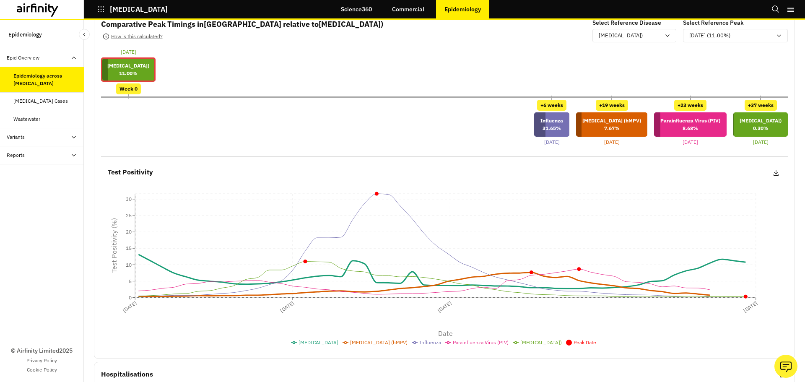
click at [291, 346] on li "[MEDICAL_DATA]" at bounding box center [314, 343] width 47 height 8
click at [350, 345] on span "[MEDICAL_DATA] (hMPV)" at bounding box center [378, 342] width 57 height 6
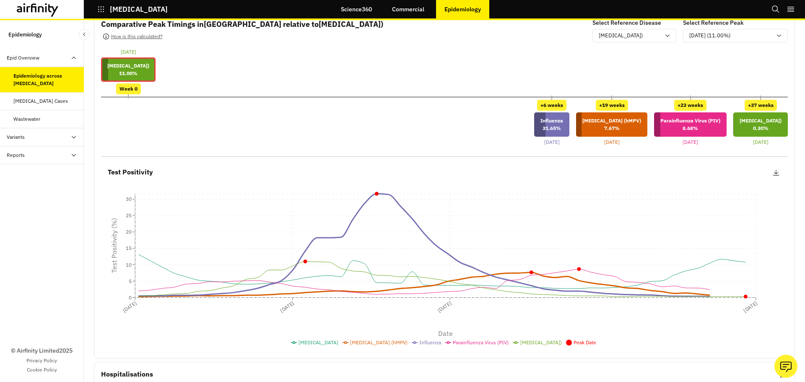
click at [419, 345] on span "Influenza" at bounding box center [430, 342] width 22 height 6
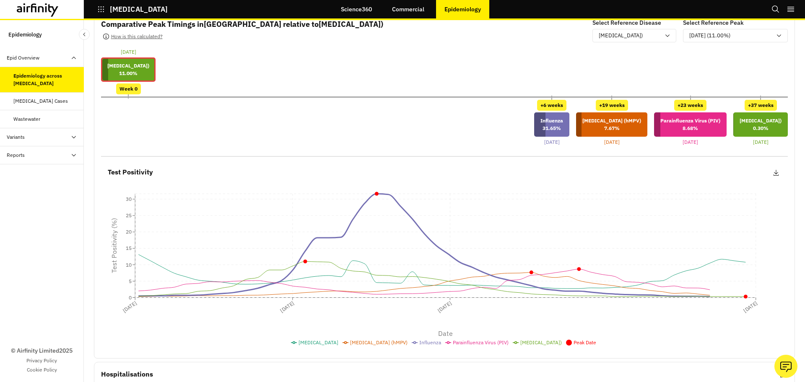
click at [411, 323] on div "Test Positivity CSV PNG 12-Sep-2024 13-Dec-2024 16-Mar-2025 12-Sep-2025 Date 0 …" at bounding box center [444, 255] width 686 height 191
click at [419, 343] on span "Influenza" at bounding box center [430, 342] width 22 height 6
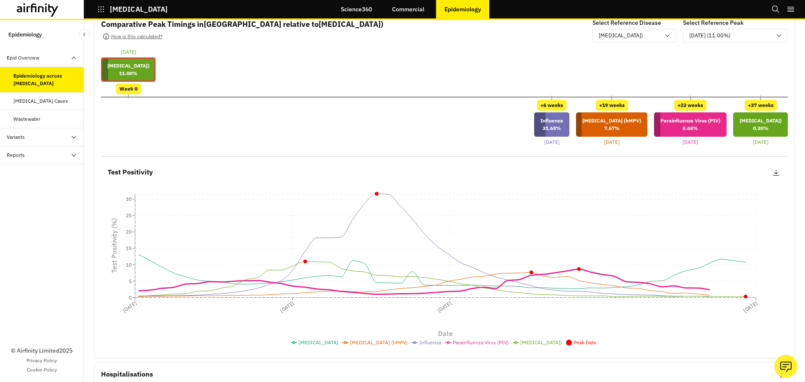
click at [453, 344] on span "Parainfluenza Virus (PIV)" at bounding box center [481, 342] width 56 height 6
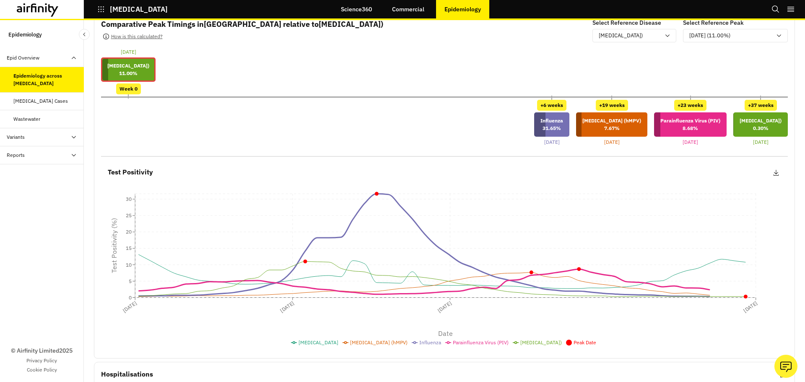
click at [420, 345] on span "Influenza" at bounding box center [430, 342] width 22 height 6
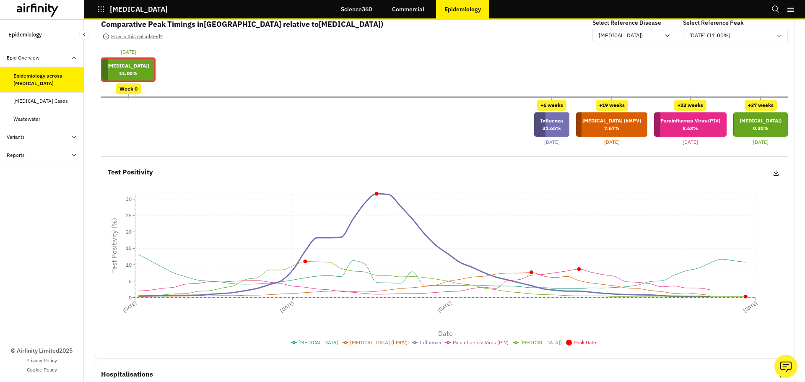
click at [420, 345] on span "Influenza" at bounding box center [430, 342] width 22 height 6
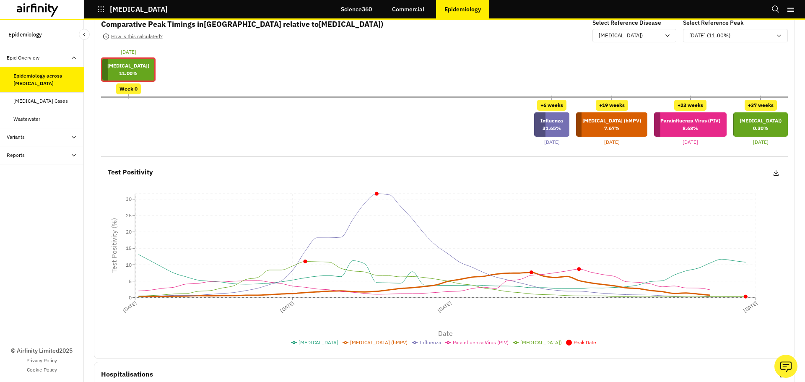
click at [380, 343] on span "[MEDICAL_DATA] (hMPV)" at bounding box center [378, 342] width 57 height 6
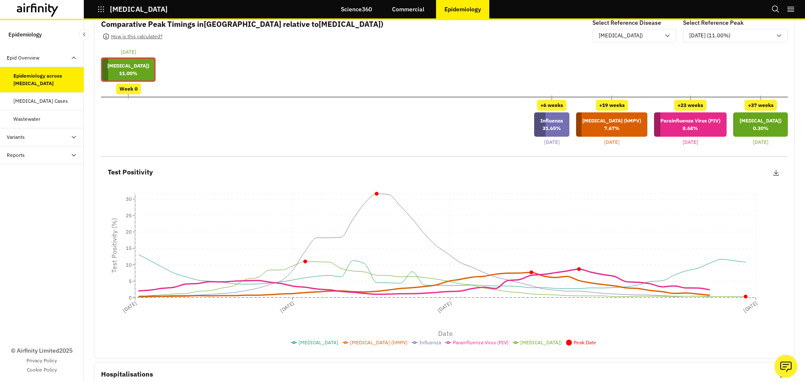
click at [454, 343] on span "Parainfluenza Virus (PIV)" at bounding box center [481, 342] width 56 height 6
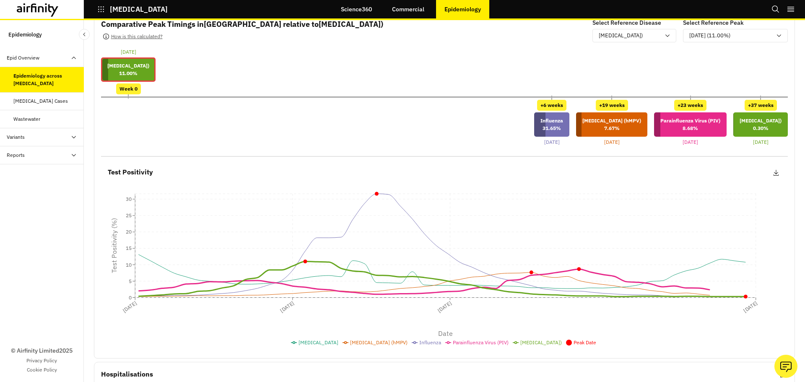
click at [520, 343] on span "[MEDICAL_DATA])" at bounding box center [540, 342] width 41 height 6
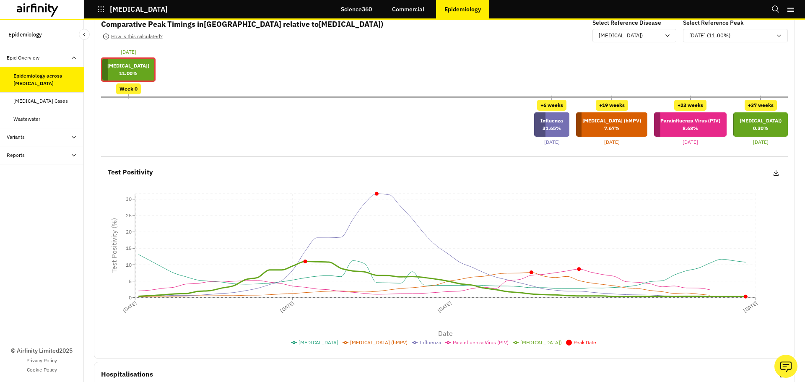
click at [572, 343] on icon at bounding box center [569, 342] width 6 height 6
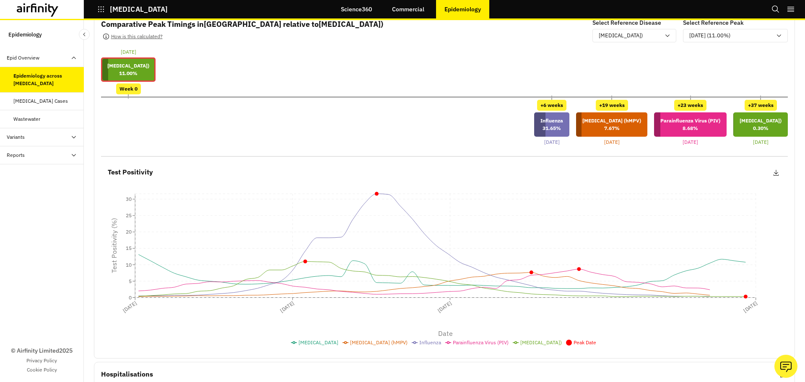
click at [518, 326] on div "Test Positivity CSV PNG 12-Sep-2024 13-Dec-2024 16-Mar-2025 12-Sep-2025 Date 0 …" at bounding box center [444, 255] width 686 height 191
click at [771, 171] on button at bounding box center [776, 172] width 10 height 11
click at [771, 168] on button at bounding box center [776, 172] width 10 height 11
click at [742, 192] on button "CSV" at bounding box center [733, 192] width 93 height 15
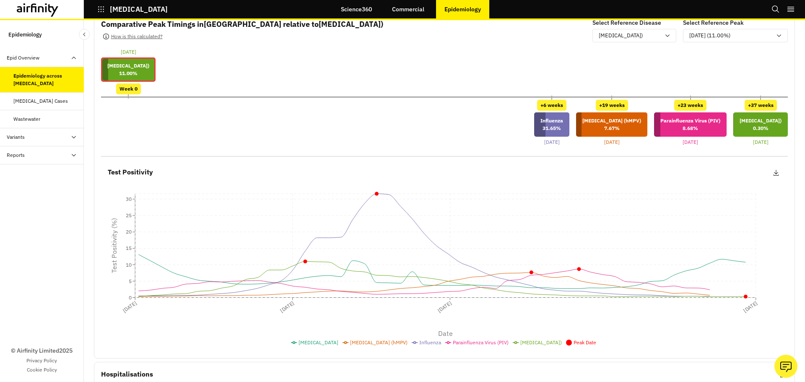
click at [440, 77] on div "21-Dec-2024 Respiratory Syncytial Virus (RSV) 11.00 % Week 0" at bounding box center [444, 71] width 686 height 46
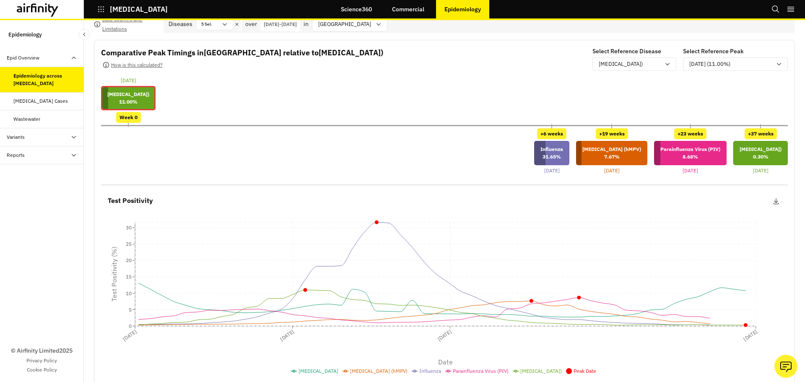
scroll to position [0, 0]
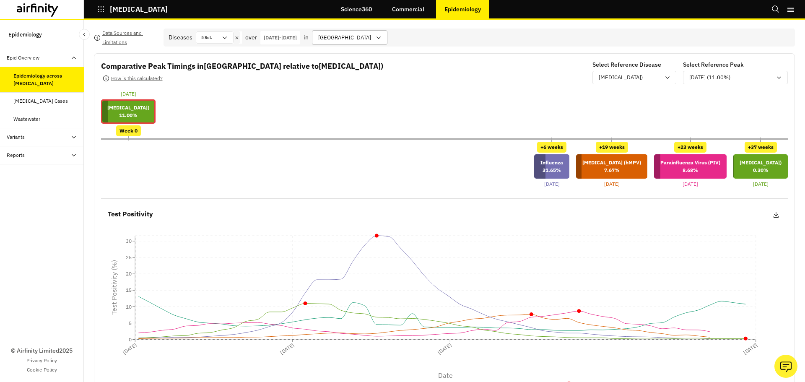
click at [371, 36] on div at bounding box center [344, 37] width 53 height 10
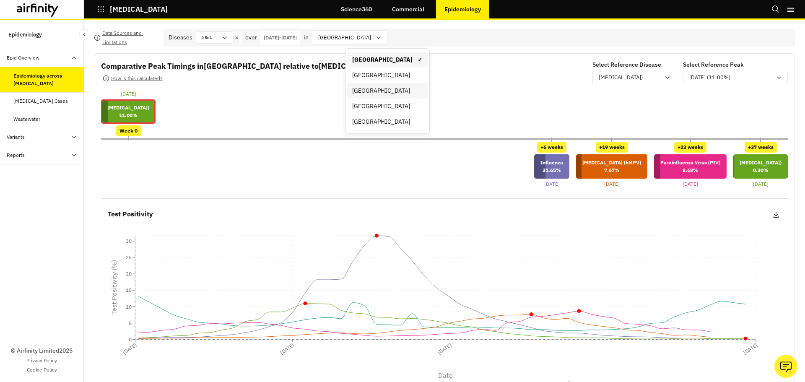
click at [366, 96] on div "England" at bounding box center [387, 91] width 80 height 16
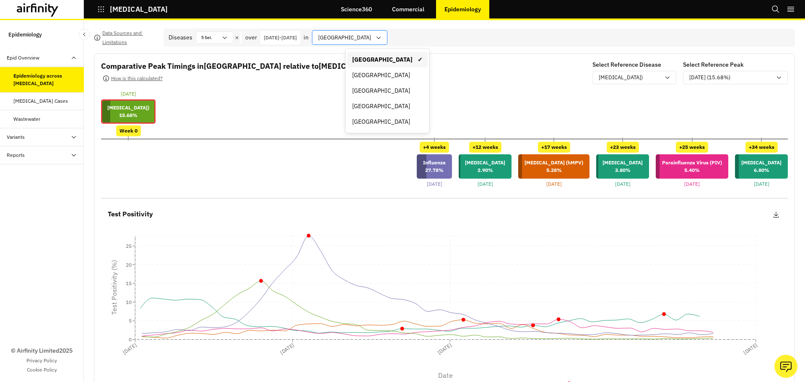
click at [372, 38] on div "England" at bounding box center [343, 38] width 63 height 14
click at [464, 41] on div "Diseases 5 Sel. over 12-Sep-2024 - 12-Sep-2025 in option England, selected. 5 r…" at bounding box center [478, 37] width 631 height 18
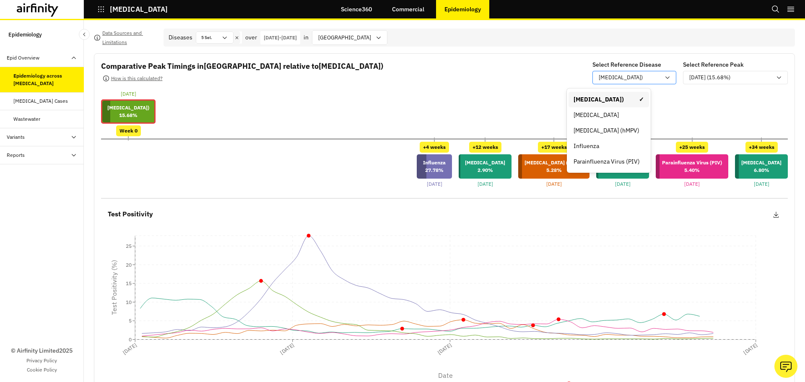
click at [616, 77] on p "Respiratory Syncytial Virus (RSV)" at bounding box center [620, 77] width 44 height 8
click at [603, 112] on div "[MEDICAL_DATA]" at bounding box center [608, 115] width 70 height 9
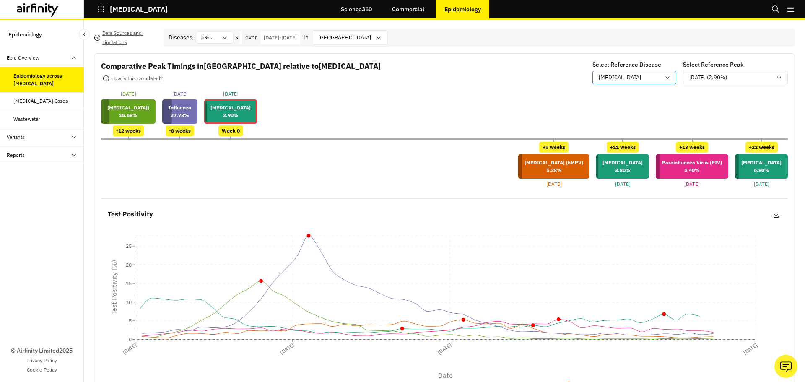
click at [617, 80] on div "[MEDICAL_DATA]" at bounding box center [628, 77] width 61 height 8
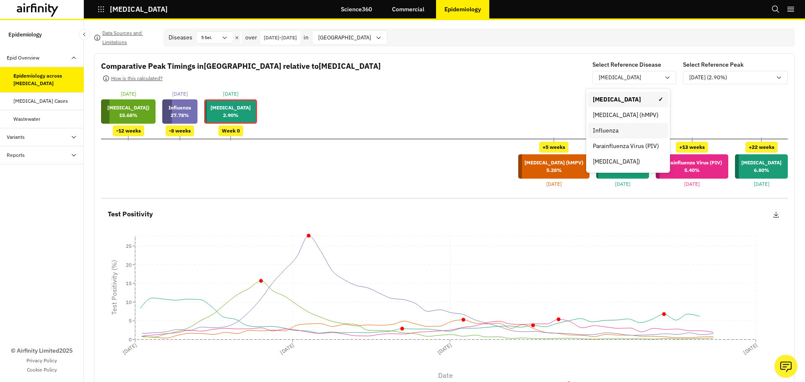
click at [621, 132] on div "Influenza" at bounding box center [628, 130] width 70 height 9
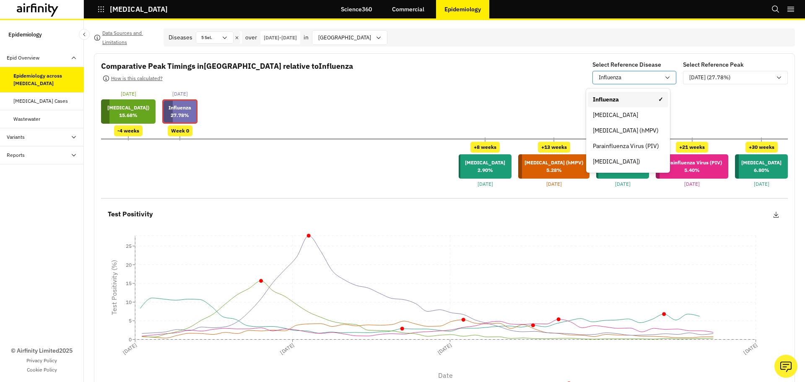
click at [623, 77] on div "Influenza" at bounding box center [628, 77] width 61 height 8
click at [617, 162] on div "Respiratory Syncytial Virus (RSV)" at bounding box center [628, 161] width 70 height 9
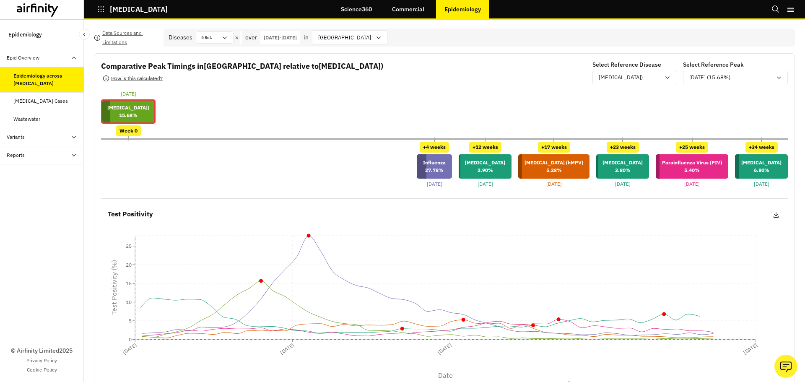
click at [138, 73] on button "How is this calculated?" at bounding box center [132, 78] width 63 height 13
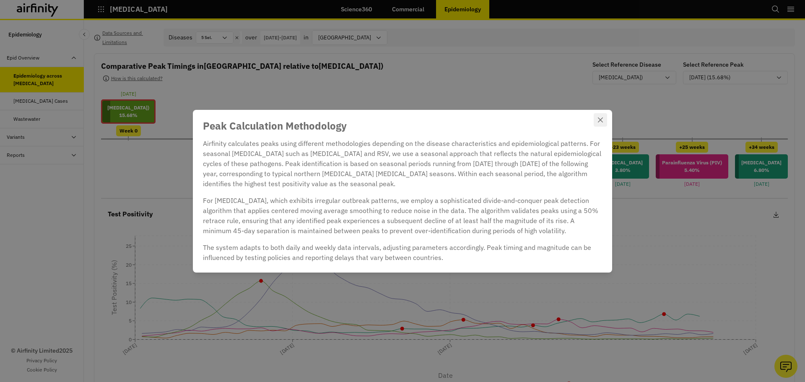
drag, startPoint x: 601, startPoint y: 117, endPoint x: 595, endPoint y: 118, distance: 5.9
click at [601, 118] on icon "Close" at bounding box center [600, 119] width 5 height 5
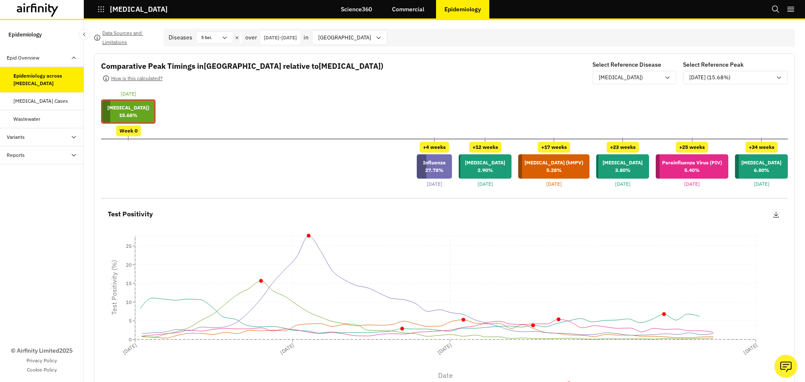
click at [141, 135] on div "Week 0" at bounding box center [128, 130] width 25 height 11
click at [149, 110] on p "Respiratory Syncytial Virus (RSV)" at bounding box center [128, 108] width 42 height 8
click at [514, 136] on div "25-Nov-2024 Respiratory Syncytial Virus (RSV) 15.68 % Week 0" at bounding box center [444, 113] width 686 height 46
click at [442, 164] on div "Influenza 27.78 %" at bounding box center [434, 166] width 35 height 24
click at [288, 168] on div "+4 weeks Influenza 27.78 % 23-Dec-2024 +12 weeks COVID-19 2.90 % 16-Feb-2025 +1…" at bounding box center [444, 165] width 686 height 46
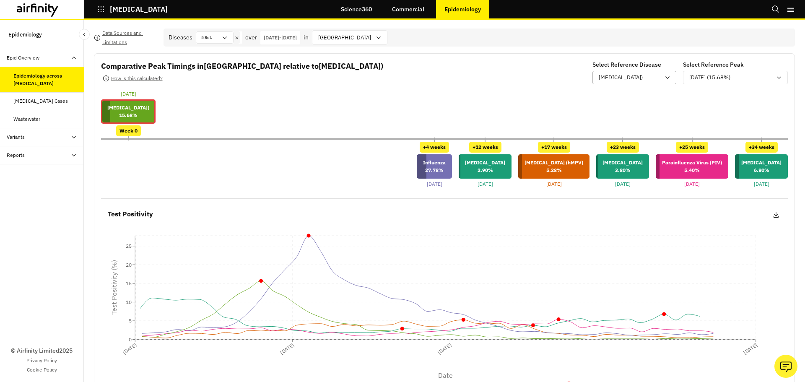
click at [606, 78] on p "Respiratory Syncytial Virus (RSV)" at bounding box center [620, 77] width 44 height 8
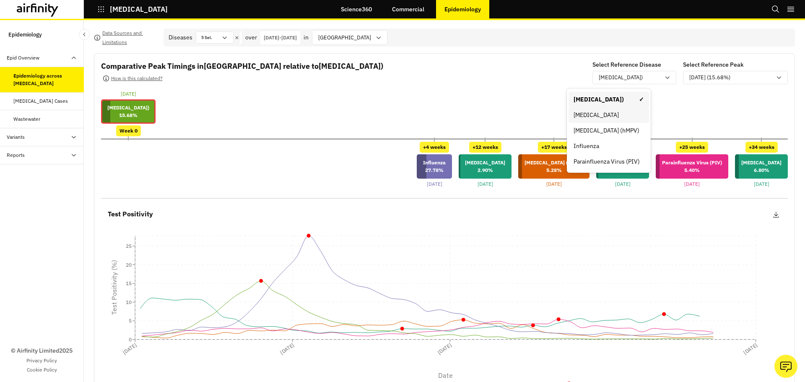
click at [595, 108] on div "[MEDICAL_DATA]" at bounding box center [608, 115] width 80 height 16
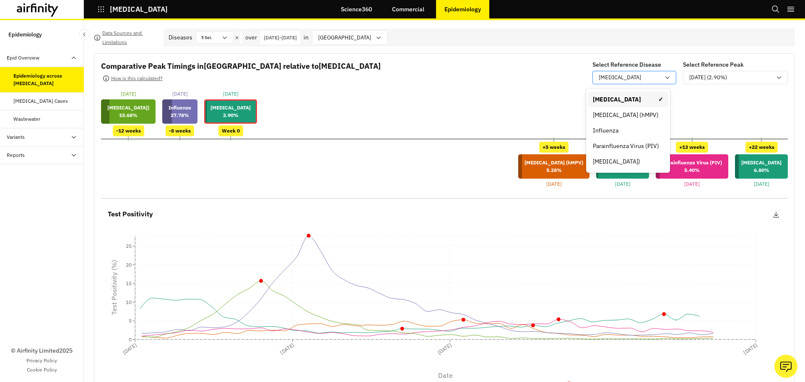
click at [613, 82] on p "[MEDICAL_DATA]" at bounding box center [619, 77] width 42 height 8
click at [605, 140] on div "Parainfluenza Virus (PIV)" at bounding box center [627, 146] width 80 height 16
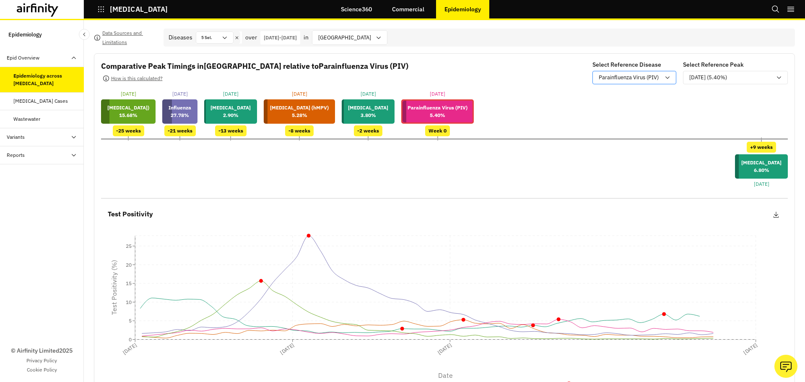
click at [616, 72] on div "Parainfluenza Virus (PIV)" at bounding box center [634, 77] width 84 height 13
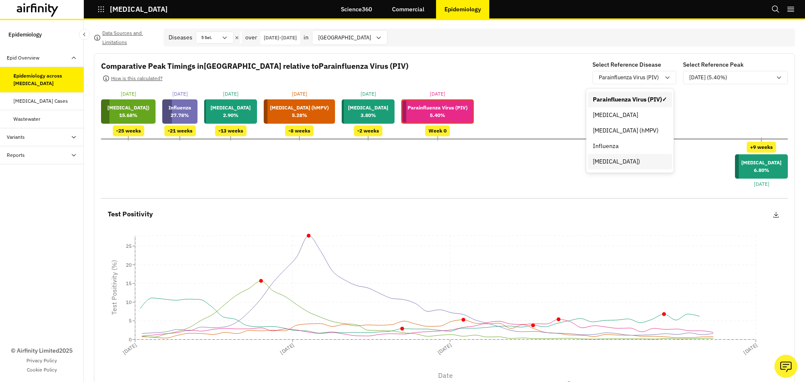
click at [610, 162] on div "Respiratory Syncytial Virus (RSV)" at bounding box center [630, 161] width 74 height 9
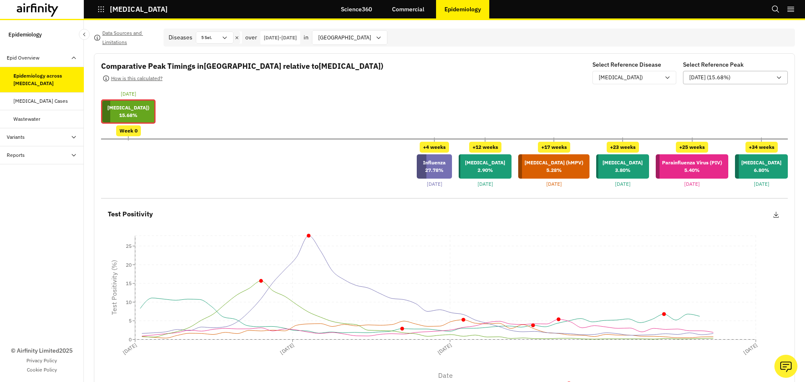
click at [718, 80] on p "25-Nov-2024 (15.68%)" at bounding box center [709, 77] width 41 height 8
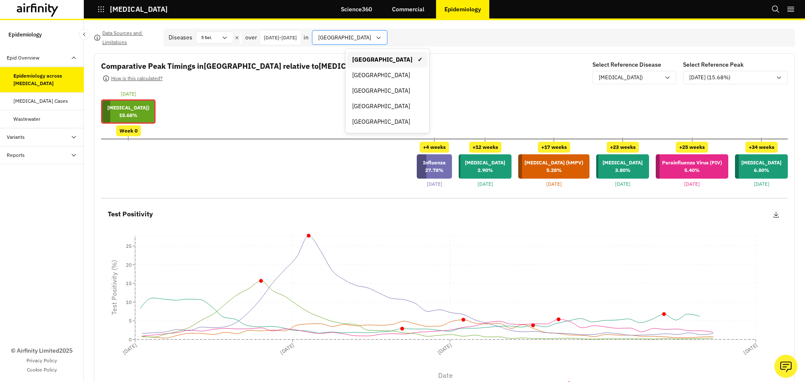
click at [365, 31] on div "England" at bounding box center [343, 38] width 63 height 14
click at [366, 73] on div "Canada" at bounding box center [387, 75] width 70 height 9
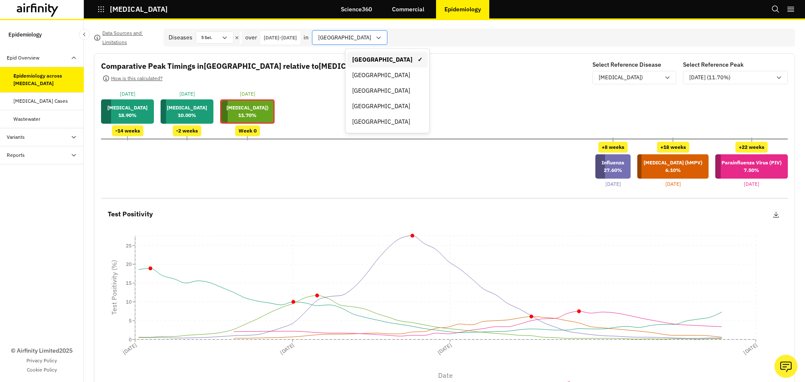
click at [364, 41] on div at bounding box center [344, 37] width 53 height 10
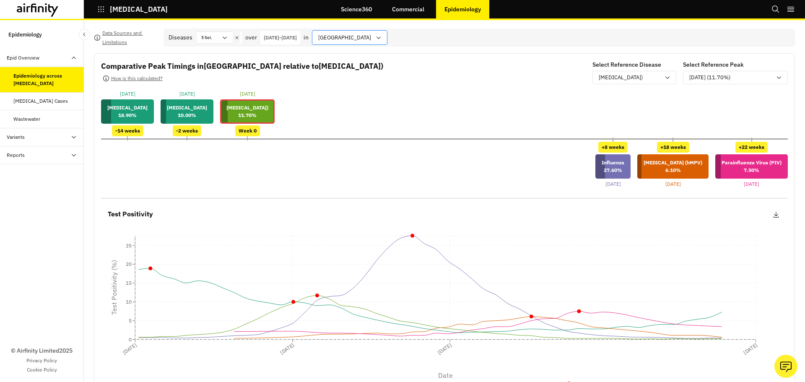
click at [364, 41] on div at bounding box center [344, 37] width 53 height 10
click at [362, 36] on div at bounding box center [344, 37] width 53 height 10
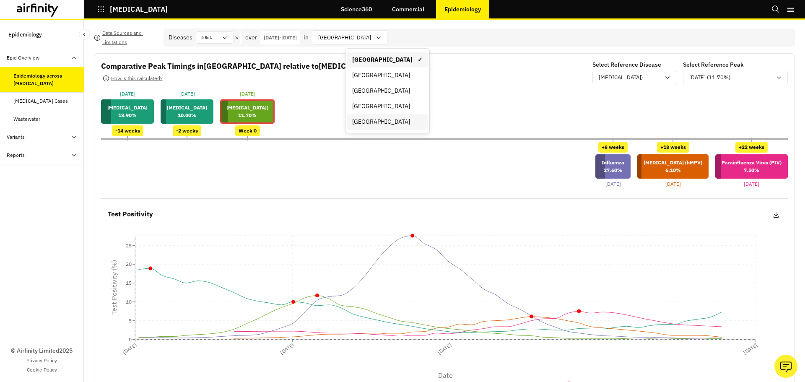
click at [357, 123] on div "United States of America" at bounding box center [387, 121] width 70 height 9
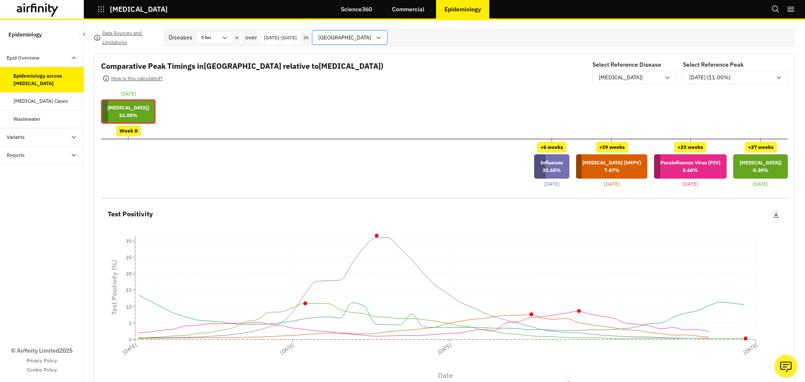
click at [371, 35] on div at bounding box center [344, 37] width 53 height 10
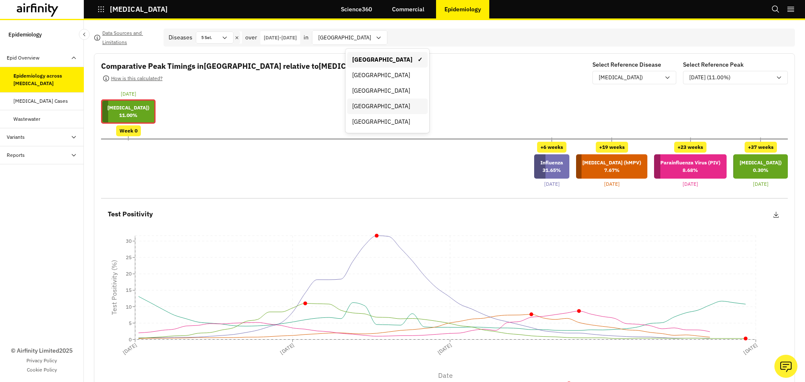
click at [381, 100] on div "France" at bounding box center [387, 106] width 80 height 16
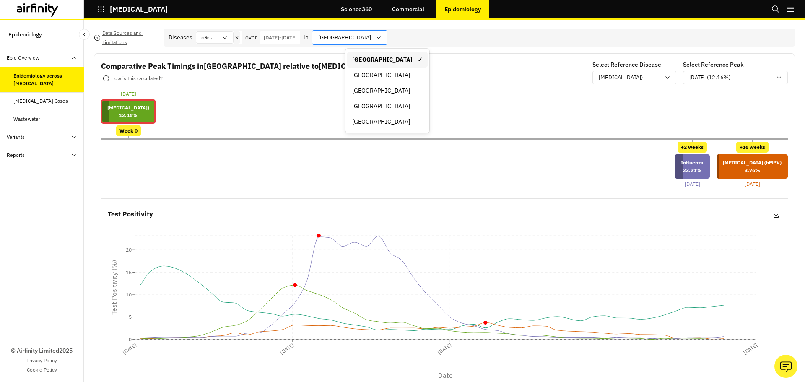
click at [364, 39] on div at bounding box center [344, 37] width 53 height 10
click at [364, 88] on div "England" at bounding box center [387, 90] width 70 height 9
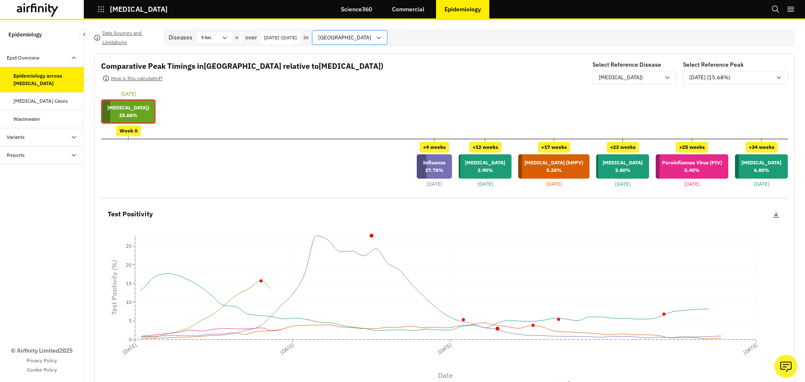
click at [367, 39] on div at bounding box center [344, 37] width 53 height 10
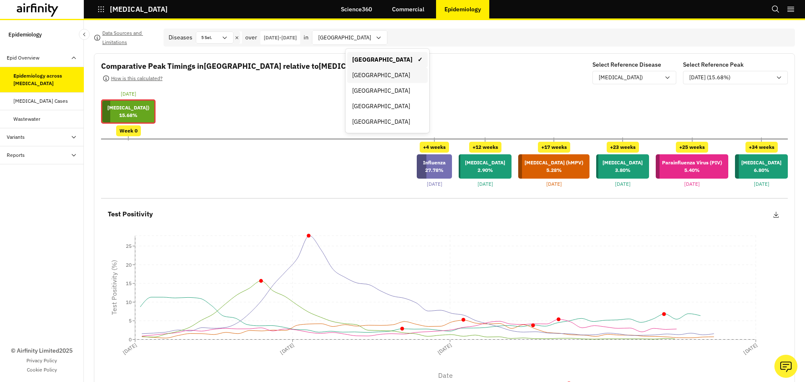
click at [367, 71] on div "Canada" at bounding box center [387, 75] width 70 height 9
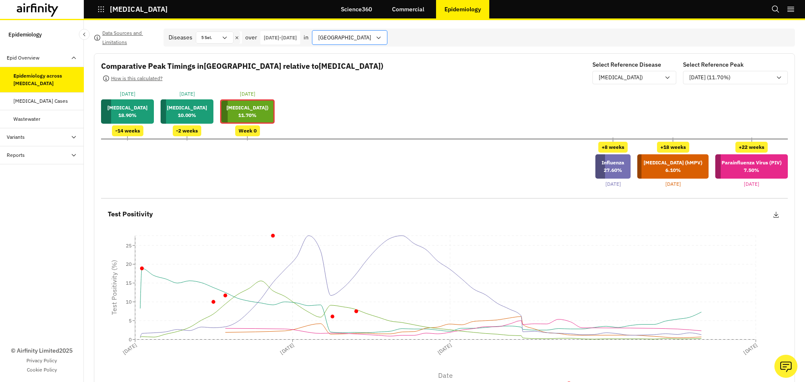
click at [367, 38] on div at bounding box center [344, 37] width 53 height 10
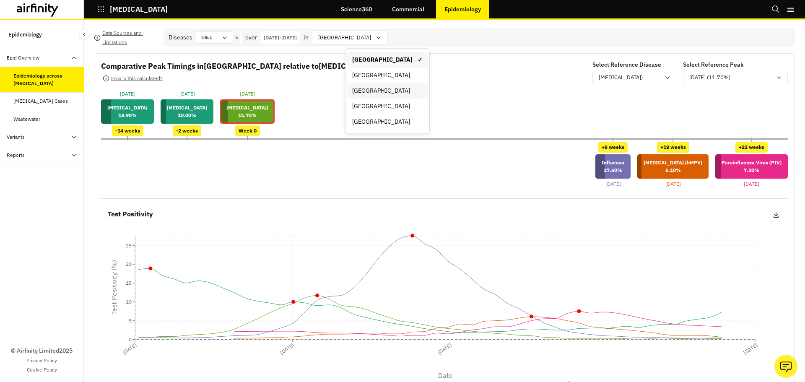
click at [367, 90] on div "France" at bounding box center [387, 90] width 70 height 9
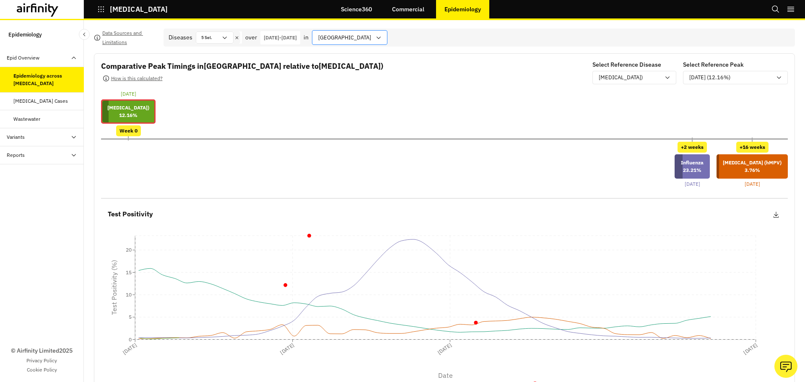
click at [366, 36] on div at bounding box center [344, 37] width 53 height 10
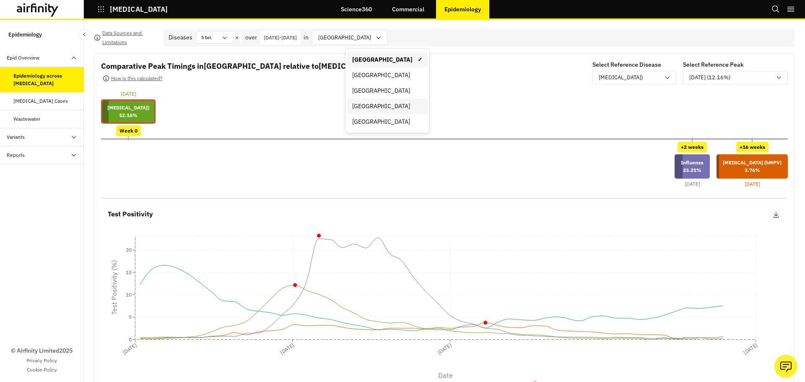
click at [368, 107] on div "Italy" at bounding box center [387, 106] width 70 height 9
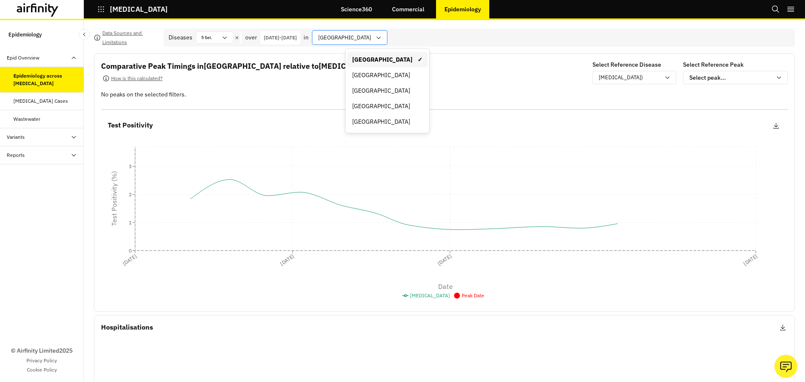
click at [375, 39] on icon at bounding box center [378, 37] width 7 height 7
click at [533, 73] on div "Comparative Peak Timings in Italy relative to Respiratory Syncytial Virus (RSV)…" at bounding box center [444, 73] width 686 height 26
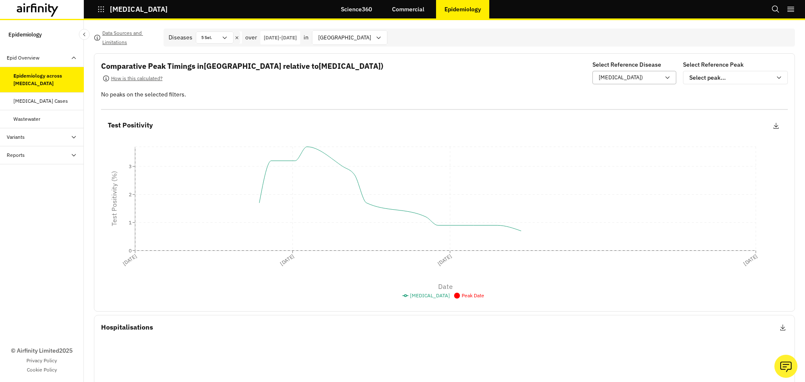
click at [622, 78] on p "Respiratory Syncytial Virus (RSV)" at bounding box center [620, 77] width 44 height 8
click at [466, 80] on div "Comparative Peak Timings in Italy relative to Respiratory Syncytial Virus (RSV)…" at bounding box center [444, 73] width 686 height 26
click at [219, 38] on div "5 Sel." at bounding box center [208, 37] width 25 height 11
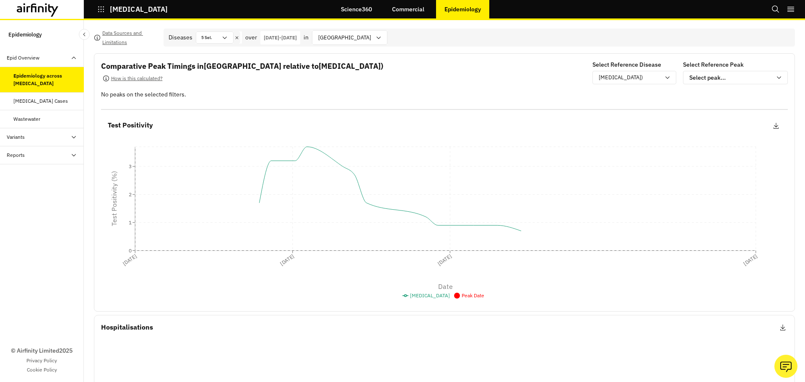
click at [453, 85] on div "Comparative Peak Timings in Italy relative to Respiratory Syncytial Virus (RSV)…" at bounding box center [444, 73] width 686 height 26
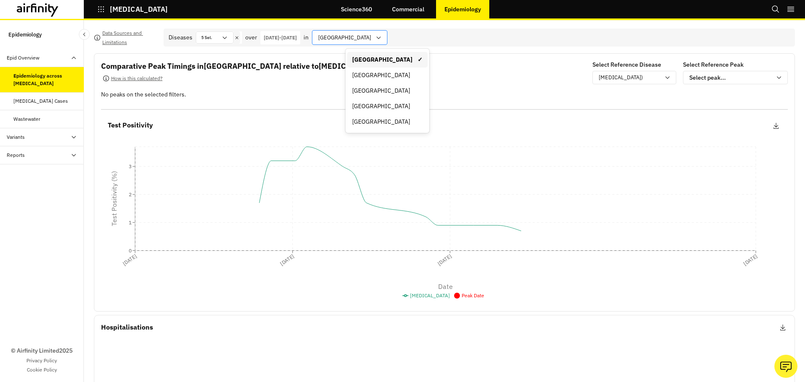
click at [362, 41] on div at bounding box center [344, 37] width 53 height 10
click at [372, 110] on div "France" at bounding box center [387, 106] width 70 height 9
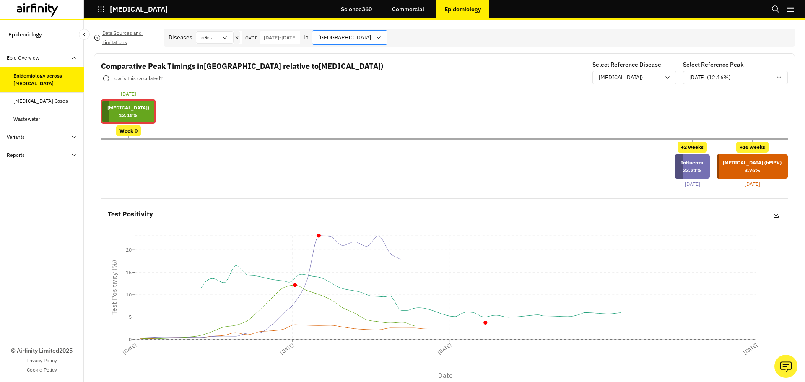
click at [365, 39] on div at bounding box center [344, 37] width 53 height 10
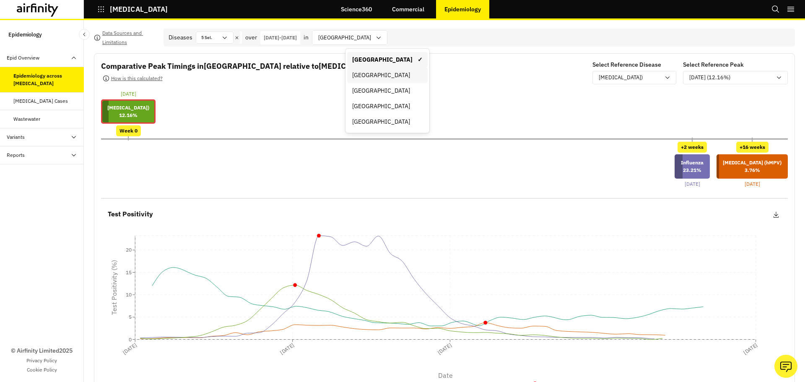
click at [379, 81] on div "Canada" at bounding box center [387, 75] width 80 height 16
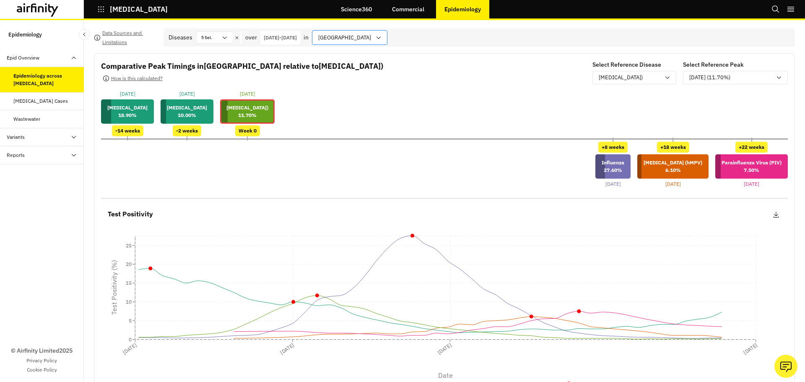
click at [365, 37] on div at bounding box center [344, 37] width 53 height 10
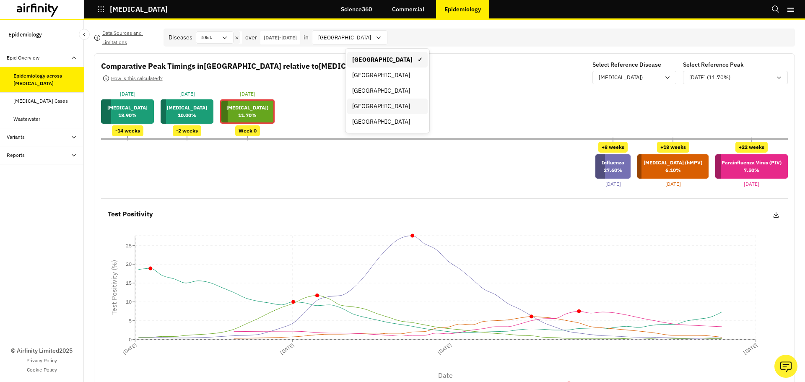
click at [398, 113] on div "Italy" at bounding box center [387, 106] width 80 height 16
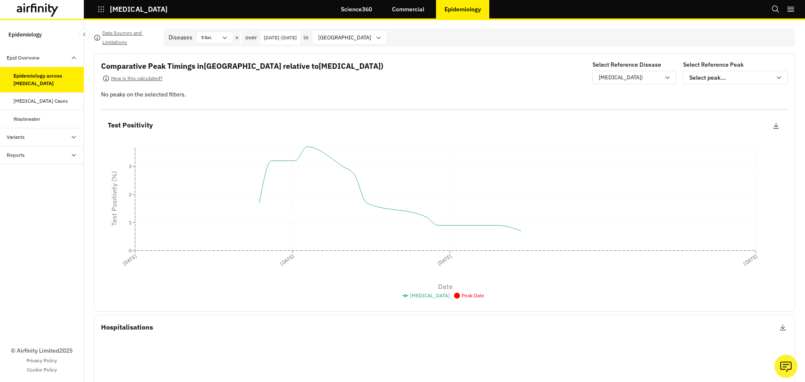
click at [297, 39] on p "12-Sep-2024 - 12-Sep-2025" at bounding box center [280, 38] width 33 height 8
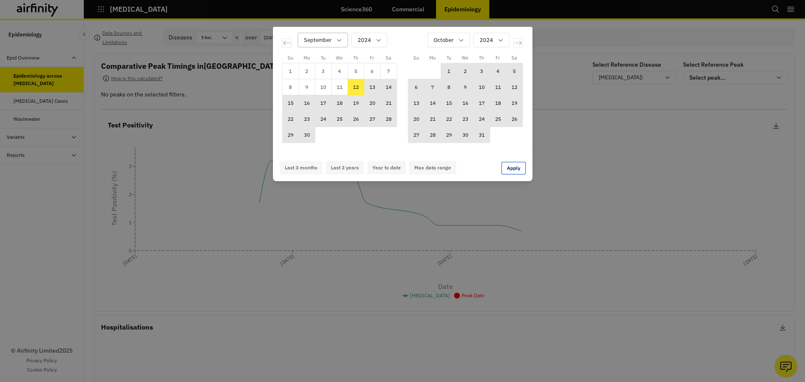
click at [326, 40] on div "Calendar" at bounding box center [318, 40] width 28 height 10
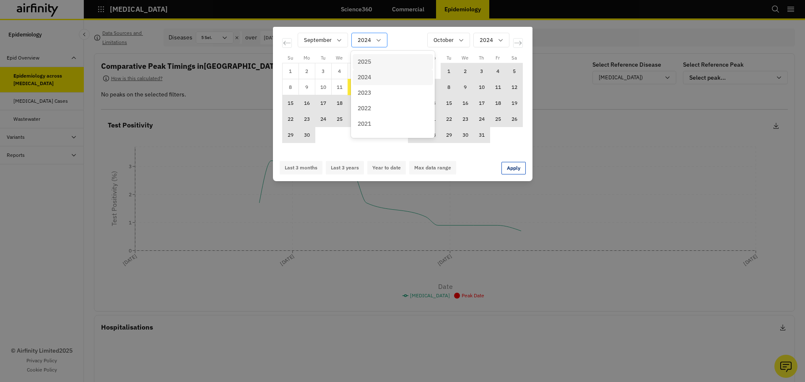
click at [368, 39] on div "Calendar" at bounding box center [363, 40] width 13 height 10
click at [369, 107] on p "2022" at bounding box center [363, 108] width 13 height 9
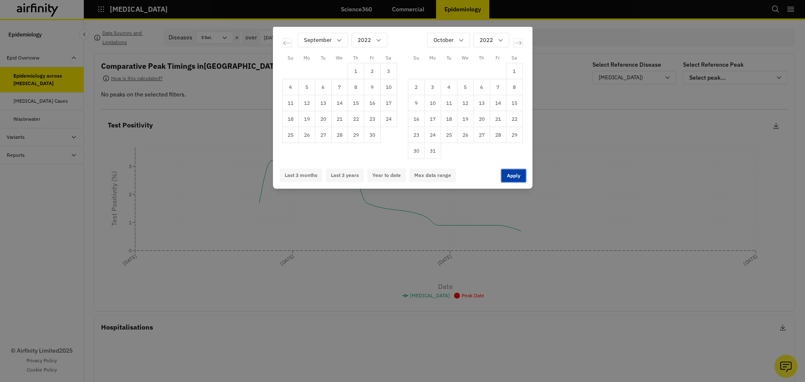
click at [510, 171] on button "Apply" at bounding box center [513, 175] width 24 height 13
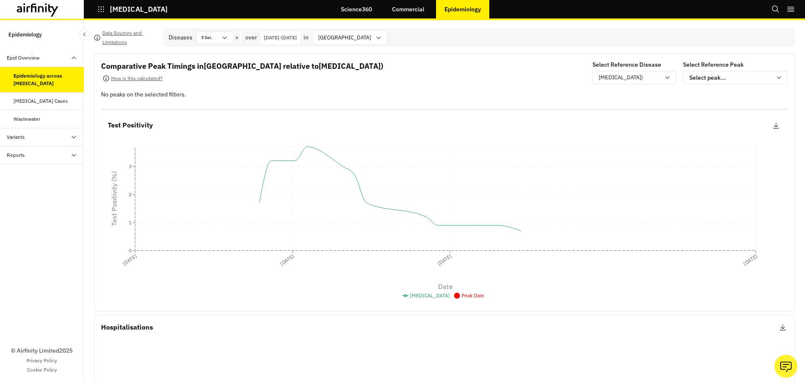
click at [297, 38] on p "12-Sep-2024 - 12-Sep-2025" at bounding box center [280, 38] width 33 height 8
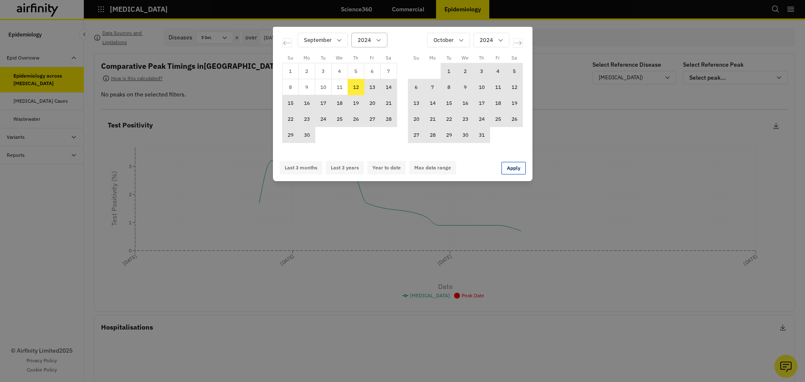
click at [369, 41] on div "Calendar" at bounding box center [363, 40] width 13 height 10
click at [370, 109] on p "2022" at bounding box center [363, 108] width 13 height 9
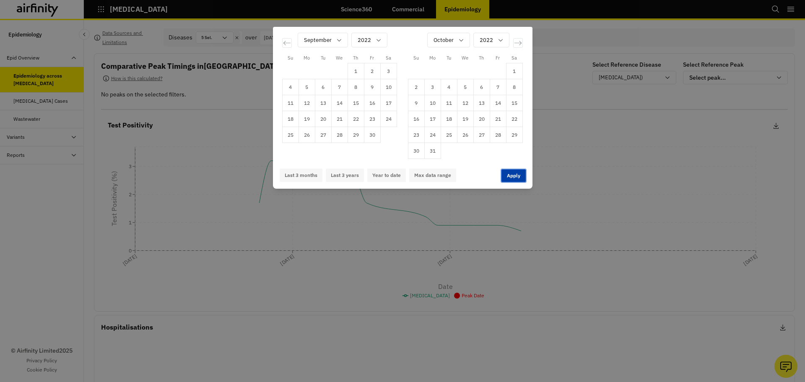
click at [513, 180] on button "Apply" at bounding box center [513, 175] width 24 height 13
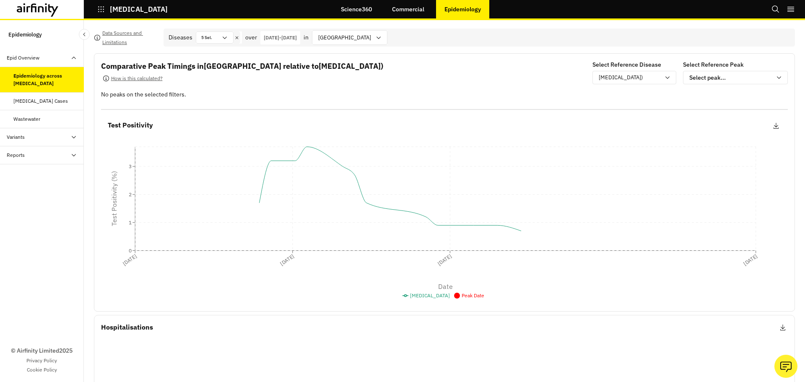
click at [293, 34] on p "12-Sep-2024 - 12-Sep-2025" at bounding box center [280, 38] width 33 height 8
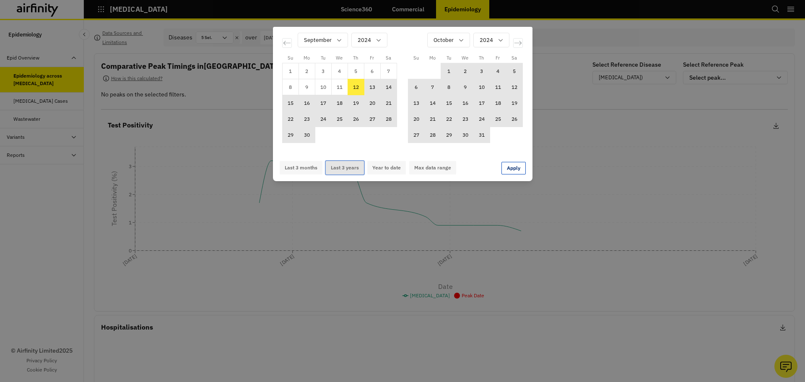
click at [343, 167] on button "Last 3 years" at bounding box center [345, 167] width 38 height 13
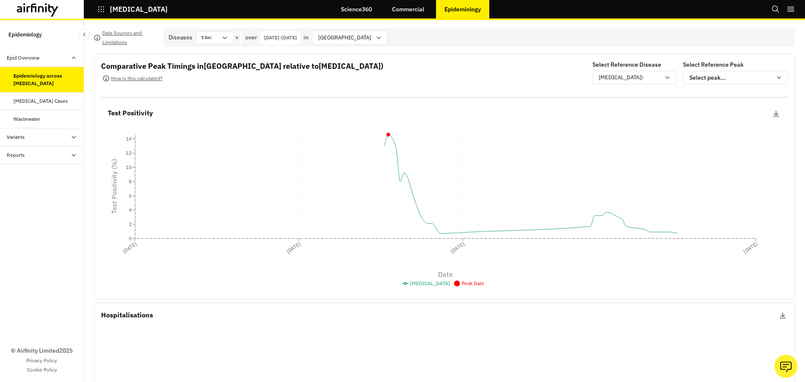
click at [296, 40] on p "12-Sep-2022 - 12-Sep-2025" at bounding box center [280, 38] width 33 height 8
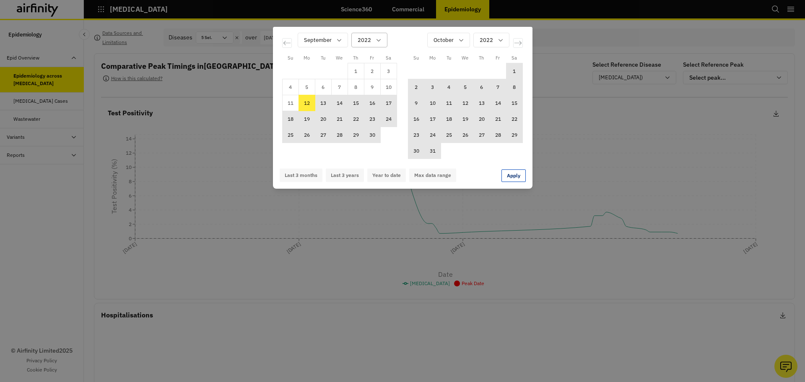
click at [367, 37] on div "Calendar" at bounding box center [363, 40] width 13 height 10
click at [370, 92] on p "2023" at bounding box center [363, 92] width 13 height 9
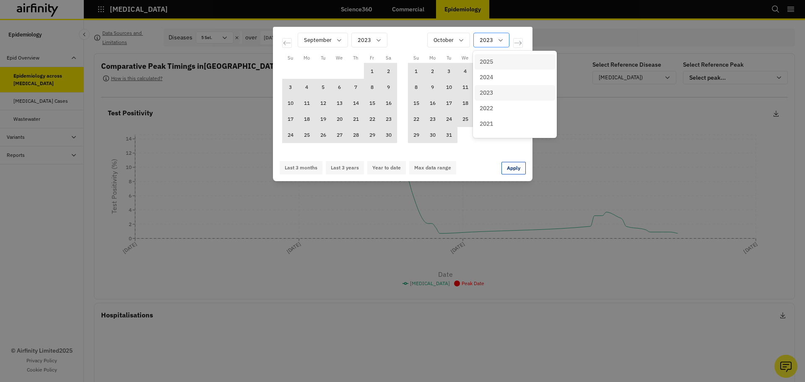
click at [494, 33] on div "2023" at bounding box center [491, 40] width 36 height 15
click at [493, 63] on p "2025" at bounding box center [485, 61] width 13 height 9
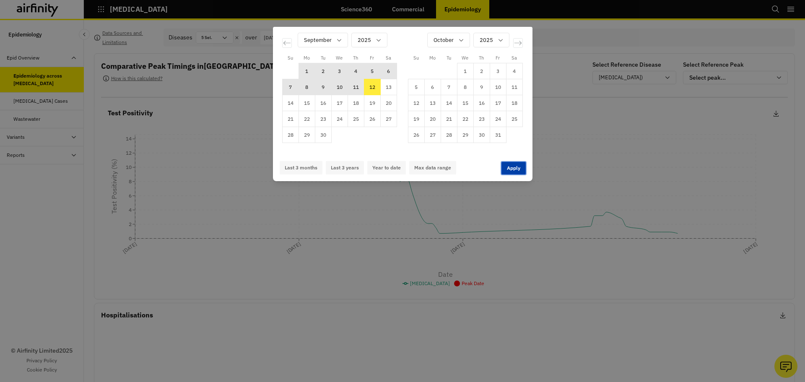
click at [514, 168] on button "Apply" at bounding box center [513, 168] width 24 height 13
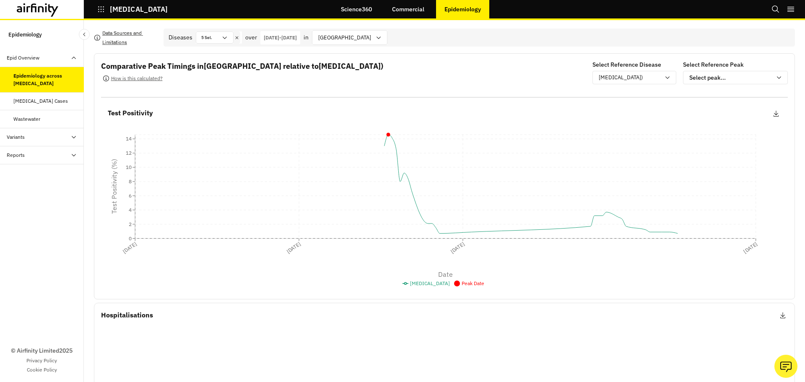
click at [124, 35] on p "Data Sources and Limitations" at bounding box center [129, 37] width 54 height 18
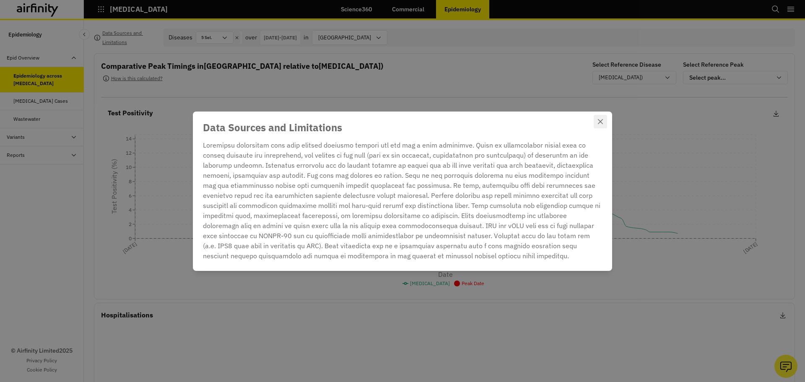
click at [598, 119] on icon "Close" at bounding box center [600, 121] width 5 height 5
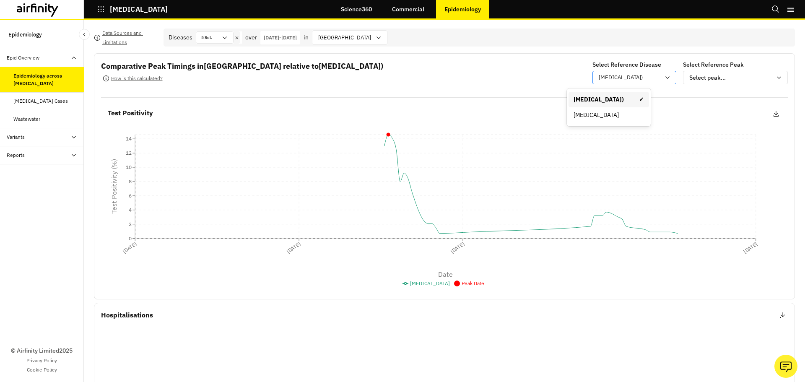
click at [613, 74] on div "Respiratory Syncytial Virus (RSV)" at bounding box center [628, 77] width 71 height 10
click at [609, 77] on p "Respiratory Syncytial Virus (RSV)" at bounding box center [620, 77] width 44 height 8
click at [485, 75] on div "Comparative Peak Timings in Italy relative to Respiratory Syncytial Virus (RSV)…" at bounding box center [444, 73] width 686 height 26
click at [211, 49] on div "Data Sources and Limitations Diseases 5 Sel. over 12-Sep-2022 - 12-Sep-2025 in …" at bounding box center [444, 272] width 701 height 488
click at [352, 28] on div "Data Sources and Limitations Diseases 5 Sel. over 12-Sep-2022 - 12-Sep-2025 in …" at bounding box center [444, 201] width 721 height 362
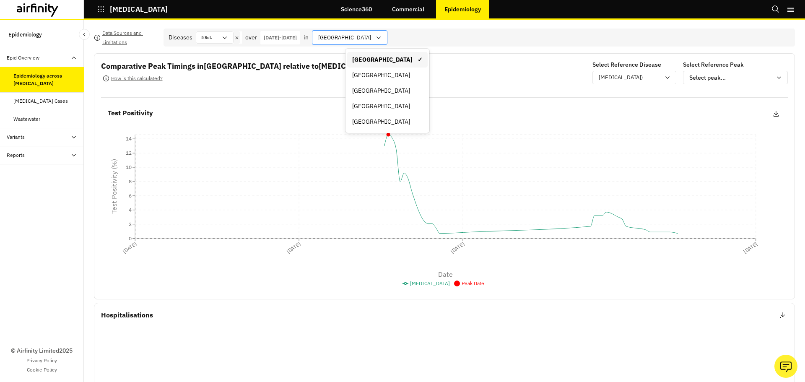
click at [357, 42] on div at bounding box center [344, 37] width 53 height 10
click at [363, 71] on div "Canada" at bounding box center [387, 75] width 70 height 9
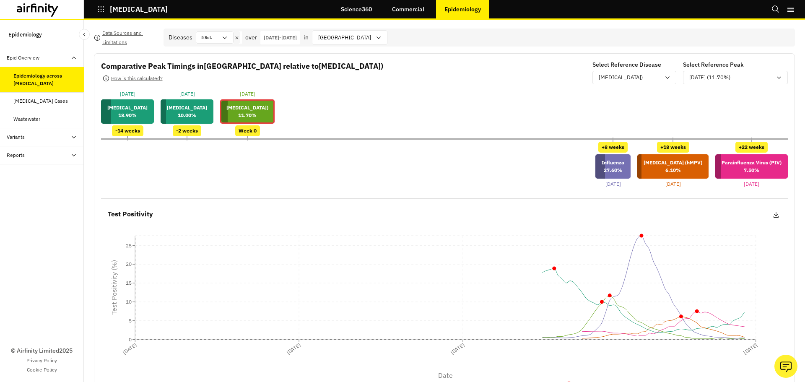
click at [297, 36] on p "12-Sep-2022 - 12-Sep-2025" at bounding box center [280, 38] width 33 height 8
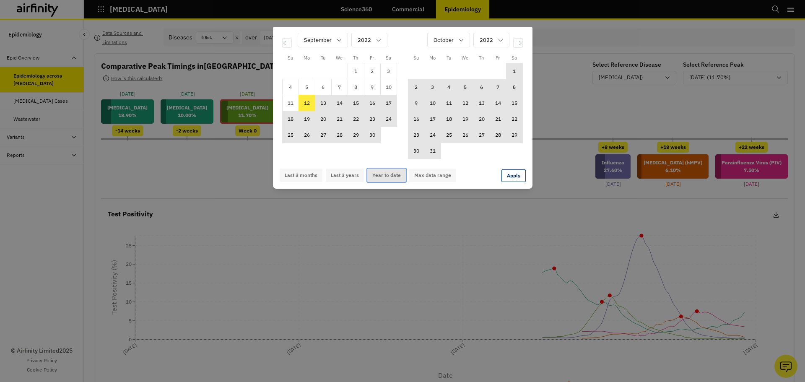
click at [387, 174] on button "Year to date" at bounding box center [386, 174] width 39 height 13
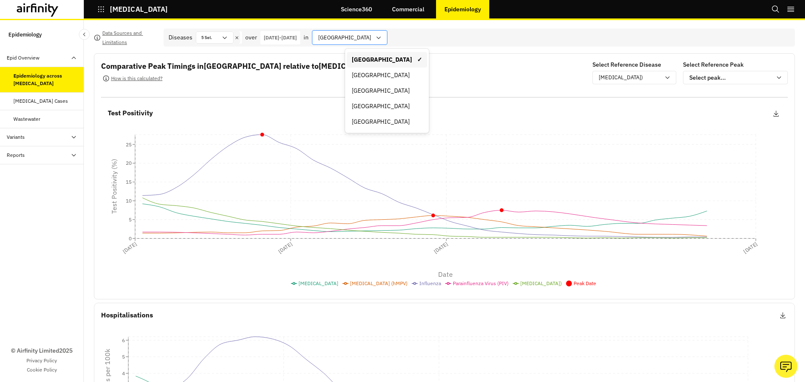
click at [365, 38] on div at bounding box center [344, 37] width 53 height 10
click at [367, 70] on div "England" at bounding box center [387, 75] width 80 height 16
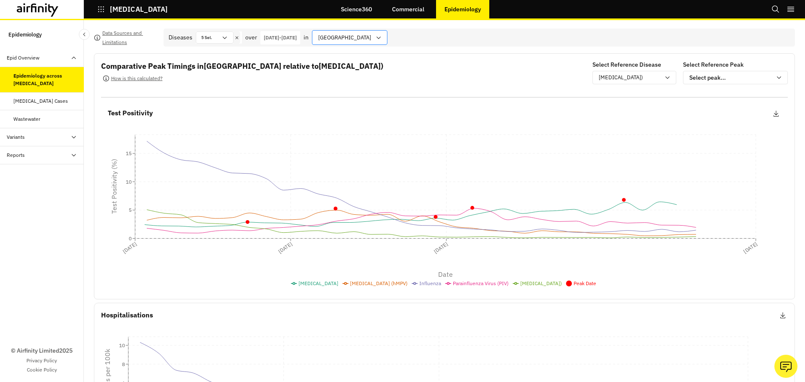
click at [372, 39] on div "England" at bounding box center [343, 38] width 63 height 14
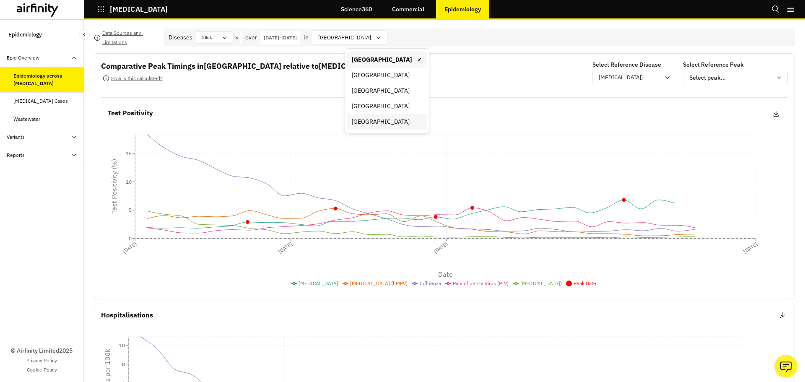
click at [370, 124] on div "United States of America" at bounding box center [387, 121] width 70 height 9
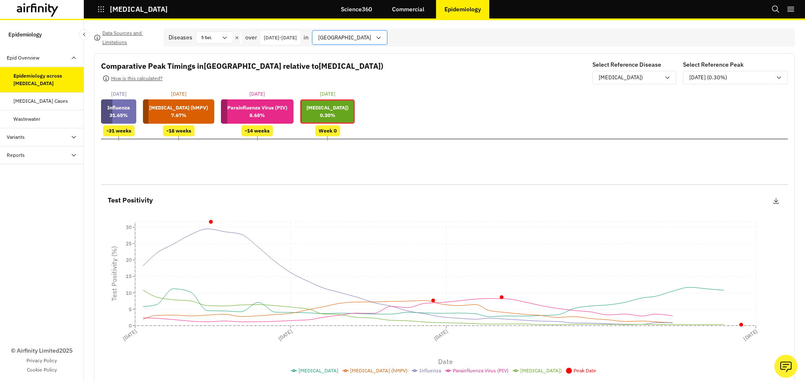
click at [371, 39] on div at bounding box center [344, 37] width 53 height 10
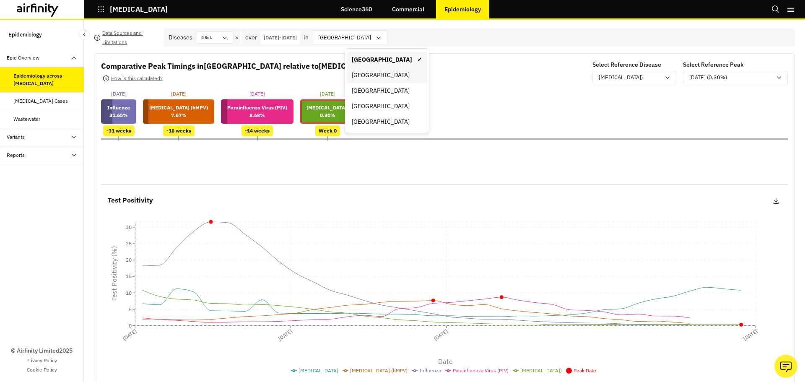
click at [372, 79] on div "Canada" at bounding box center [387, 75] width 70 height 9
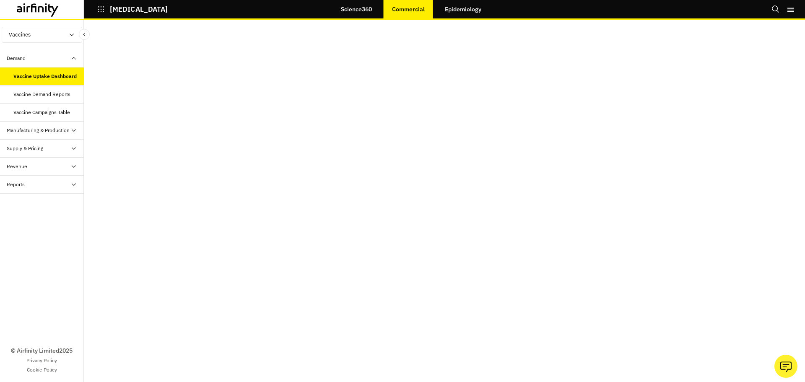
click at [53, 96] on div "Vaccine Demand Reports" at bounding box center [41, 95] width 57 height 8
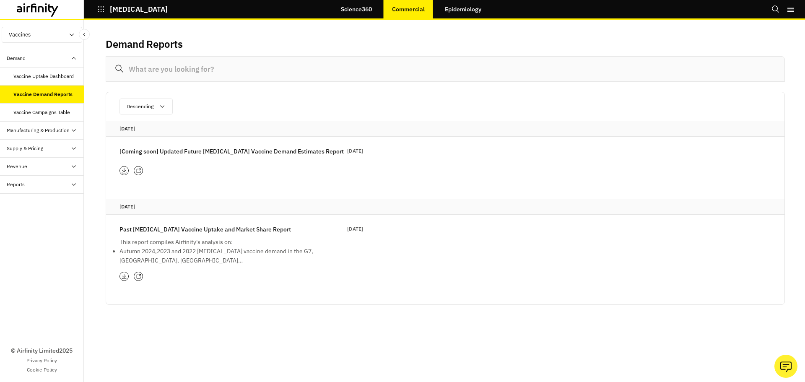
click at [183, 148] on p "[Coming soon] Updated Future [MEDICAL_DATA] Vaccine Demand Estimates Report" at bounding box center [231, 151] width 224 height 9
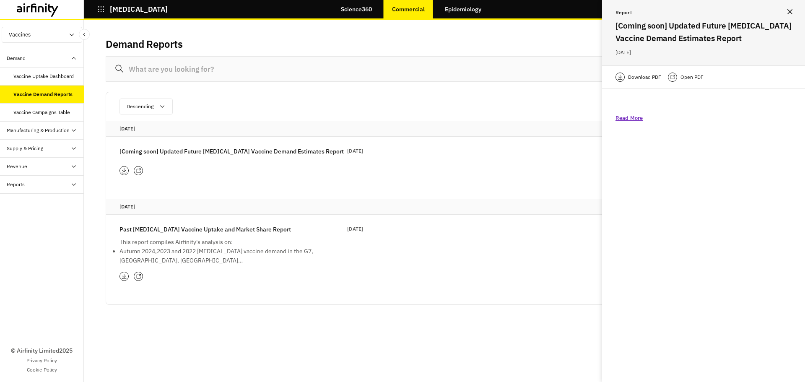
click at [625, 115] on p "Read More" at bounding box center [628, 118] width 27 height 8
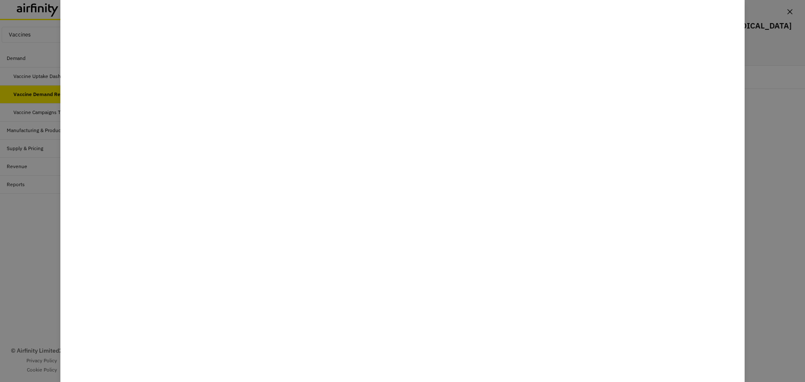
click at [31, 259] on div at bounding box center [402, 191] width 805 height 382
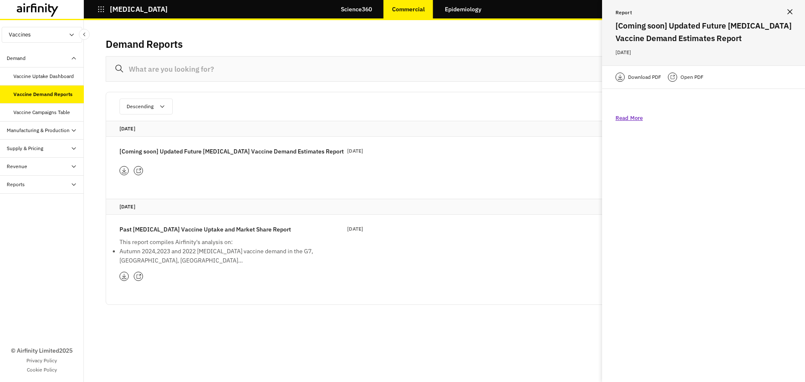
click at [479, 6] on link "Epidemiology" at bounding box center [462, 9] width 53 height 20
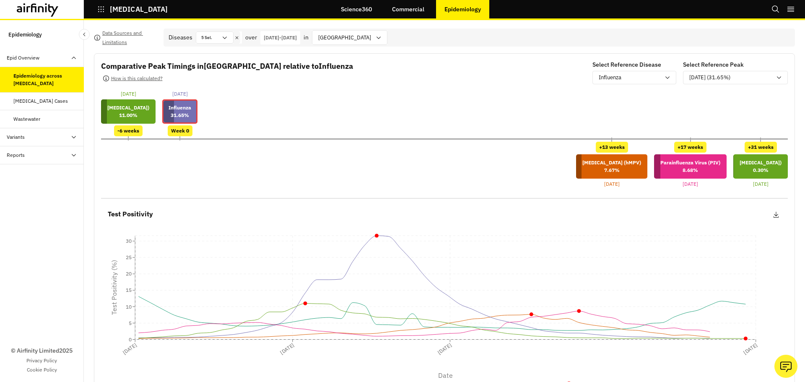
drag, startPoint x: 239, startPoint y: 156, endPoint x: 233, endPoint y: 154, distance: 6.9
click at [238, 156] on div "+13 weeks [MEDICAL_DATA] (hMPV) 7.67 % [DATE] +17 weeks Parainfluenza Virus (PI…" at bounding box center [444, 165] width 686 height 46
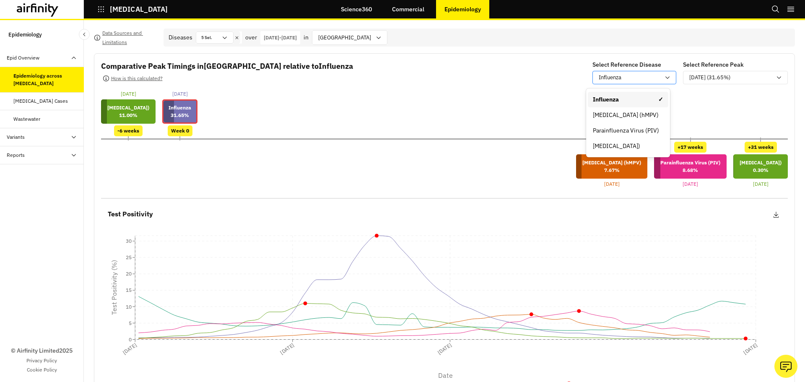
click at [616, 78] on div "Influenza" at bounding box center [628, 77] width 61 height 8
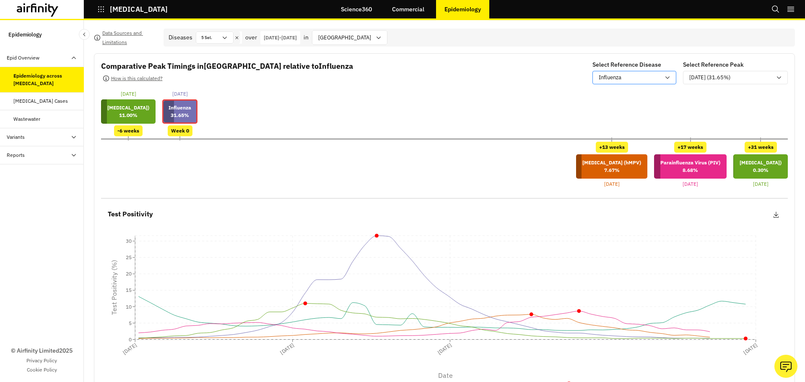
click at [613, 78] on p "Influenza" at bounding box center [609, 77] width 23 height 8
click at [126, 107] on p "[MEDICAL_DATA])" at bounding box center [128, 108] width 42 height 8
drag, startPoint x: 201, startPoint y: 106, endPoint x: 230, endPoint y: 153, distance: 55.6
click at [230, 153] on div "[DATE] [MEDICAL_DATA]) 11.00 % -6 weeks [DATE] [MEDICAL_DATA] 31.65 % Week 0 +1…" at bounding box center [444, 139] width 686 height 98
click at [192, 136] on div "Week 0" at bounding box center [180, 130] width 25 height 11
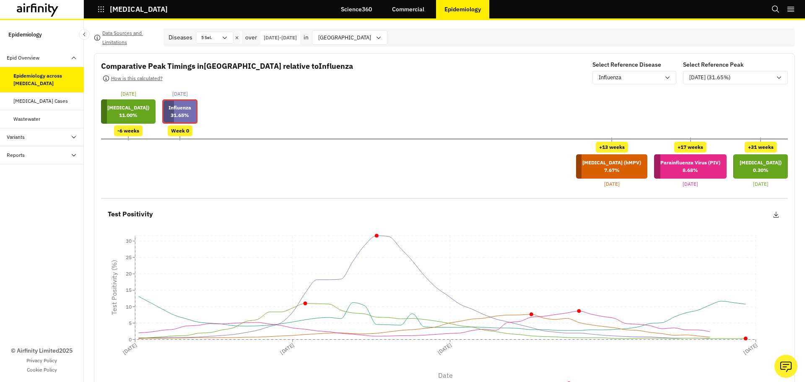
click at [102, 10] on icon "button" at bounding box center [101, 9] width 8 height 8
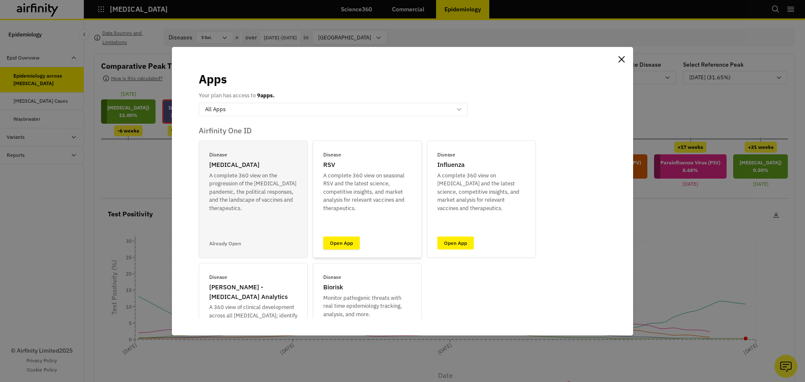
click at [340, 243] on link "Open App" at bounding box center [341, 242] width 36 height 13
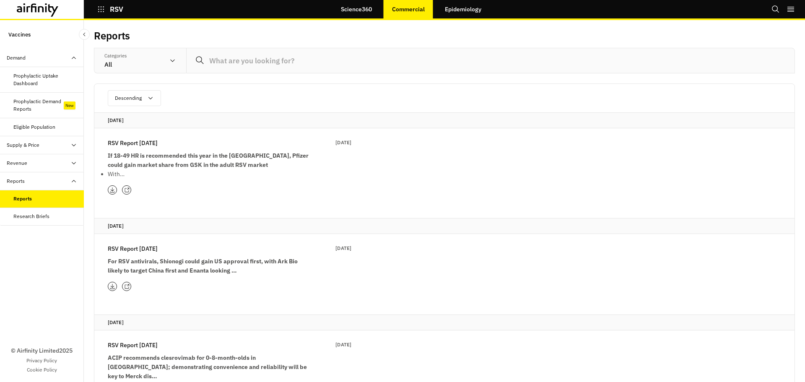
click at [456, 5] on link "Epidemiology" at bounding box center [462, 9] width 53 height 20
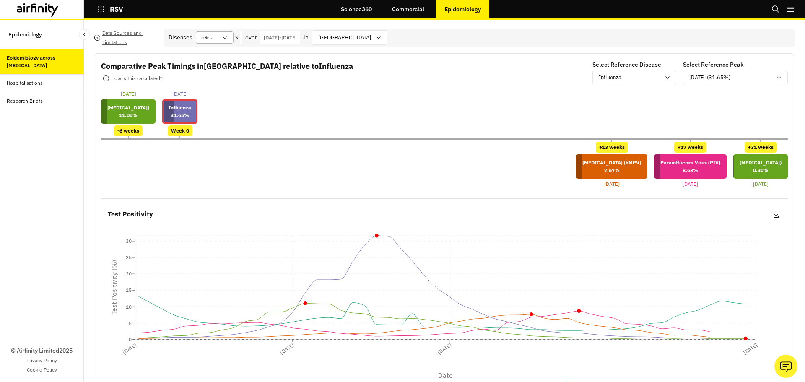
click at [205, 39] on div "5 Sel." at bounding box center [208, 37] width 25 height 11
click at [44, 87] on div "Hospitalisations" at bounding box center [45, 83] width 77 height 8
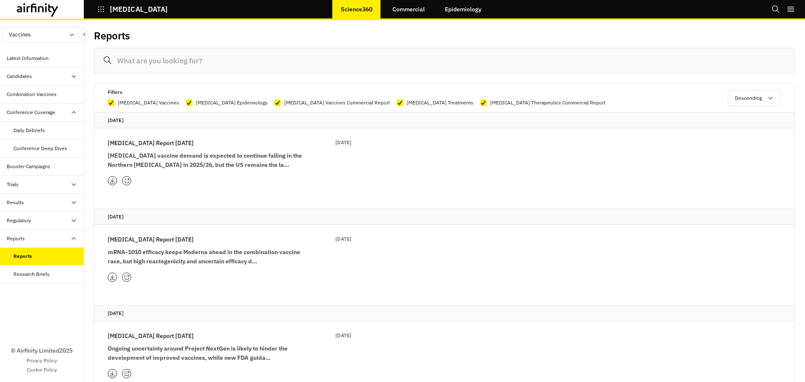
click at [129, 182] on icon at bounding box center [126, 180] width 5 height 5
click at [129, 180] on div at bounding box center [126, 180] width 9 height 9
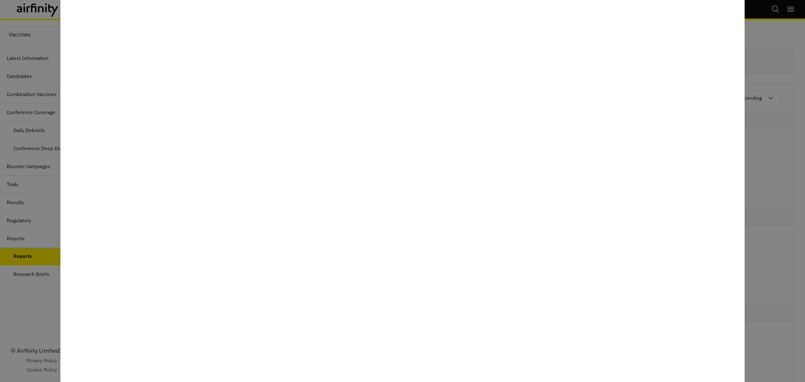
click at [25, 304] on div at bounding box center [402, 191] width 805 height 382
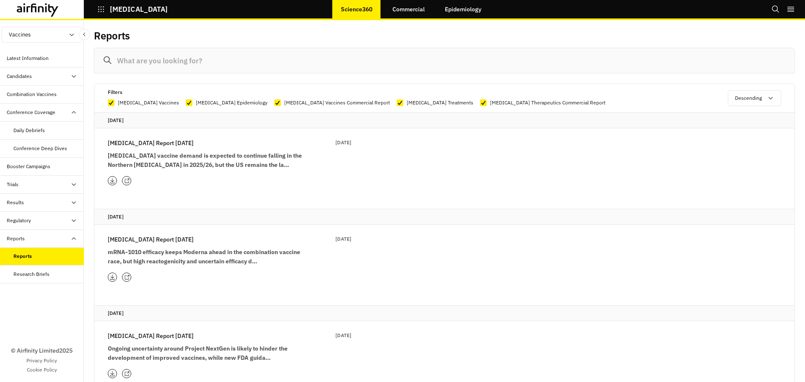
click at [32, 165] on div "Booster Campaigns" at bounding box center [29, 167] width 44 height 8
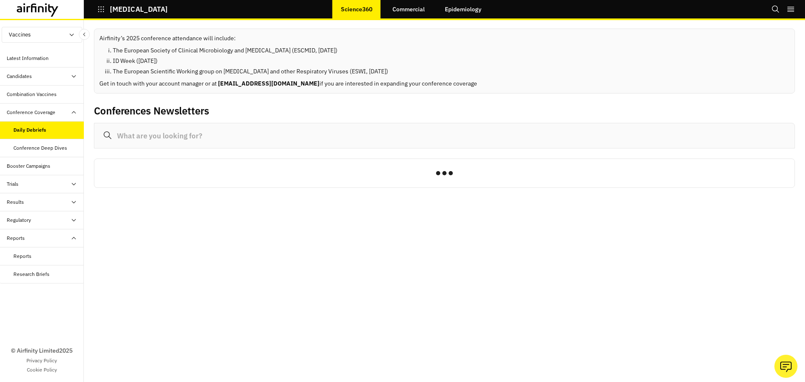
click at [32, 147] on div "Conference Deep Dives" at bounding box center [40, 148] width 54 height 8
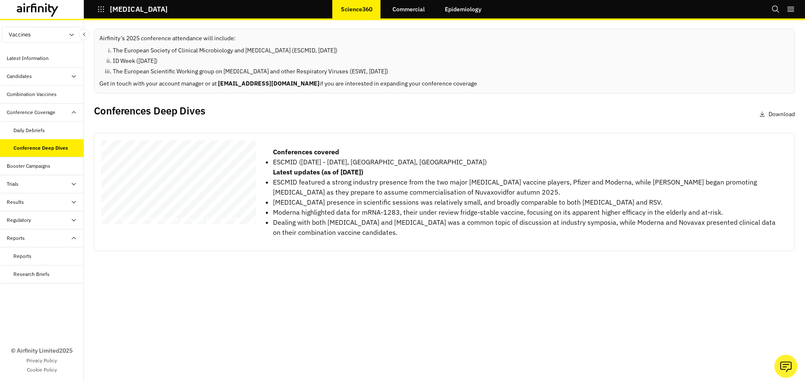
click at [31, 96] on div "Combination Vaccines" at bounding box center [32, 95] width 50 height 8
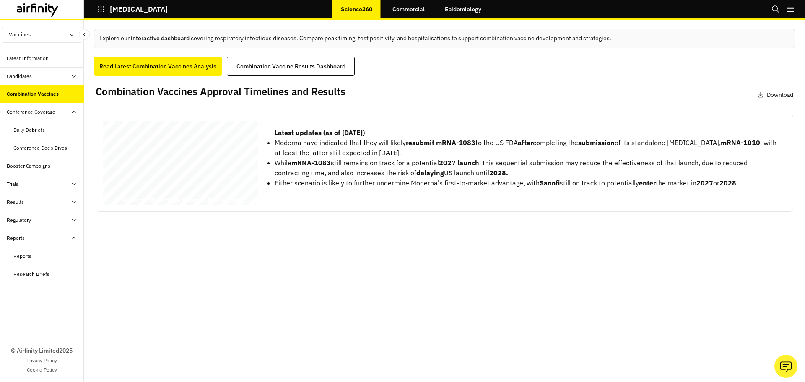
drag, startPoint x: 201, startPoint y: 72, endPoint x: 206, endPoint y: 178, distance: 106.1
click at [206, 178] on div "[MEDICAL_DATA] - 19/influenza Combination Vaccines’ Approval Timelines, Results…" at bounding box center [180, 164] width 155 height 87
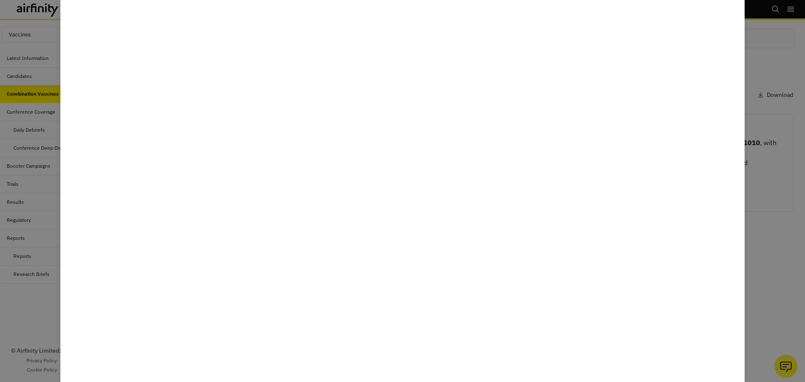
drag, startPoint x: 10, startPoint y: 308, endPoint x: 1, endPoint y: 306, distance: 9.9
click at [6, 308] on div at bounding box center [402, 191] width 805 height 382
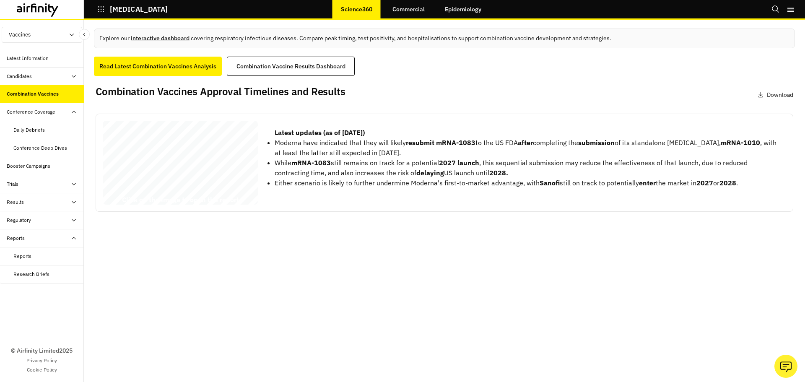
click at [160, 39] on link "interactive dashboard" at bounding box center [160, 38] width 59 height 8
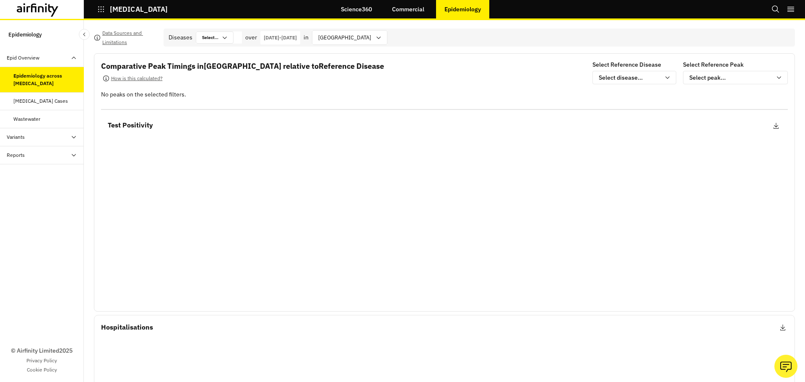
click at [98, 12] on icon "button" at bounding box center [101, 9] width 8 height 8
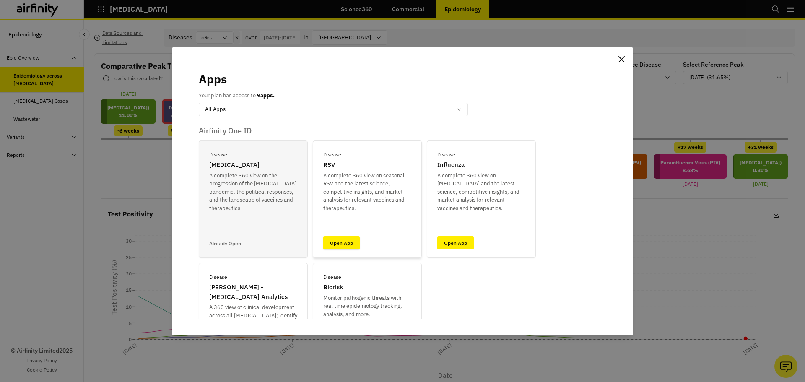
click at [342, 239] on link "Open App" at bounding box center [341, 242] width 36 height 13
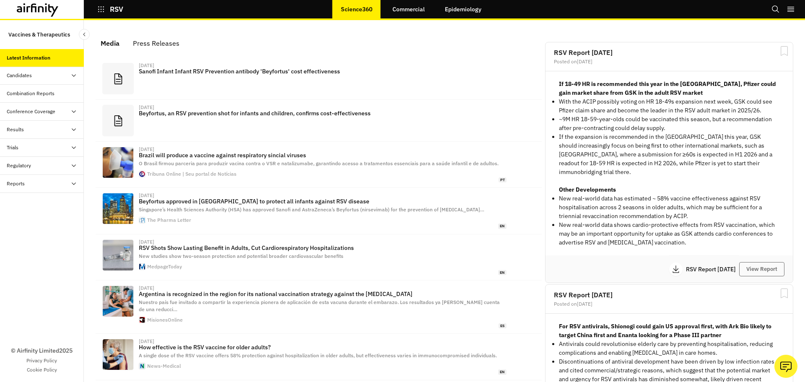
scroll to position [503, 245]
click at [33, 96] on div "Combination Reports" at bounding box center [31, 94] width 48 height 8
